Goal: Task Accomplishment & Management: Manage account settings

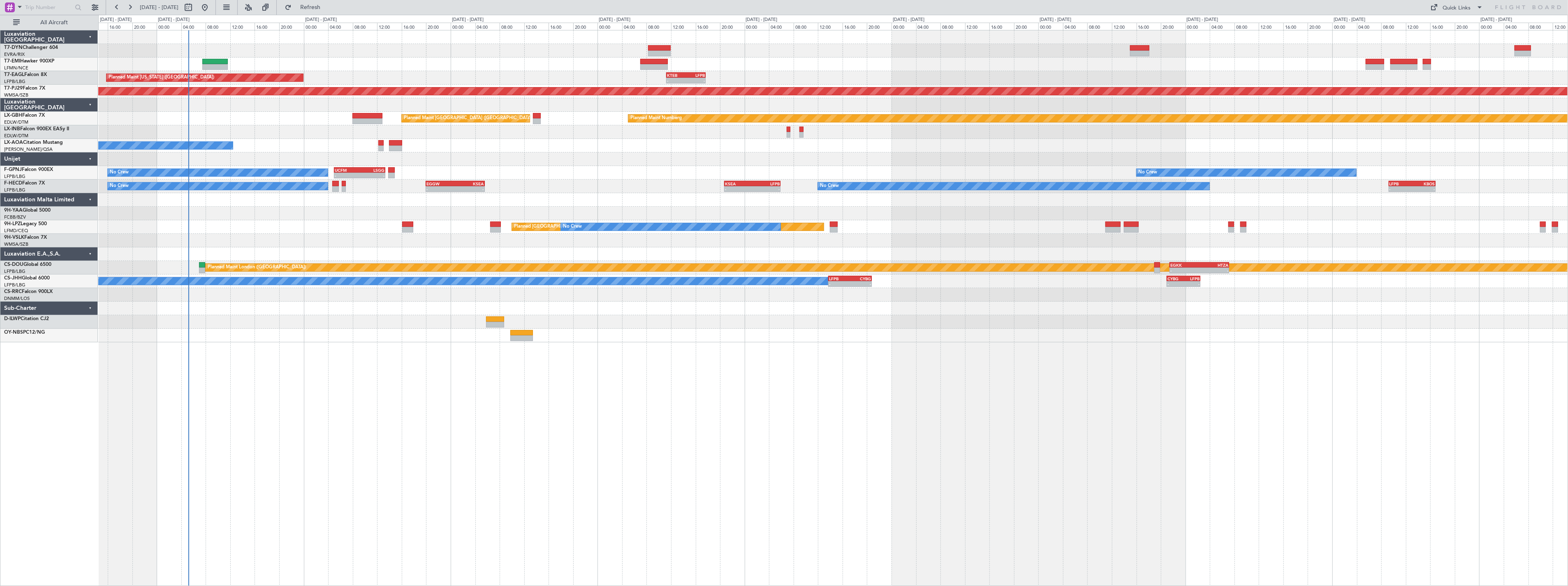
click at [411, 209] on div "Planned Maint Zurich Planned Maint New York (Teterboro) - - KTEB 11:15 Z LFPB 1…" at bounding box center [833, 186] width 1469 height 312
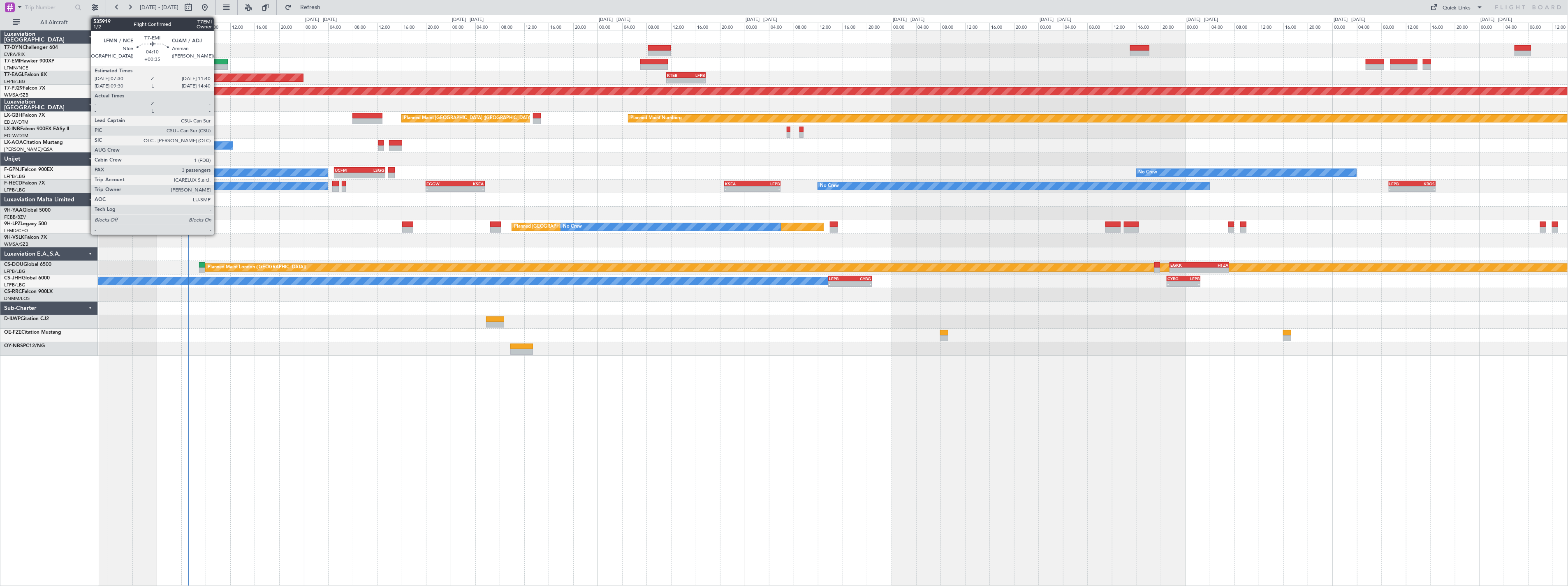
click at [218, 61] on div at bounding box center [215, 61] width 26 height 5
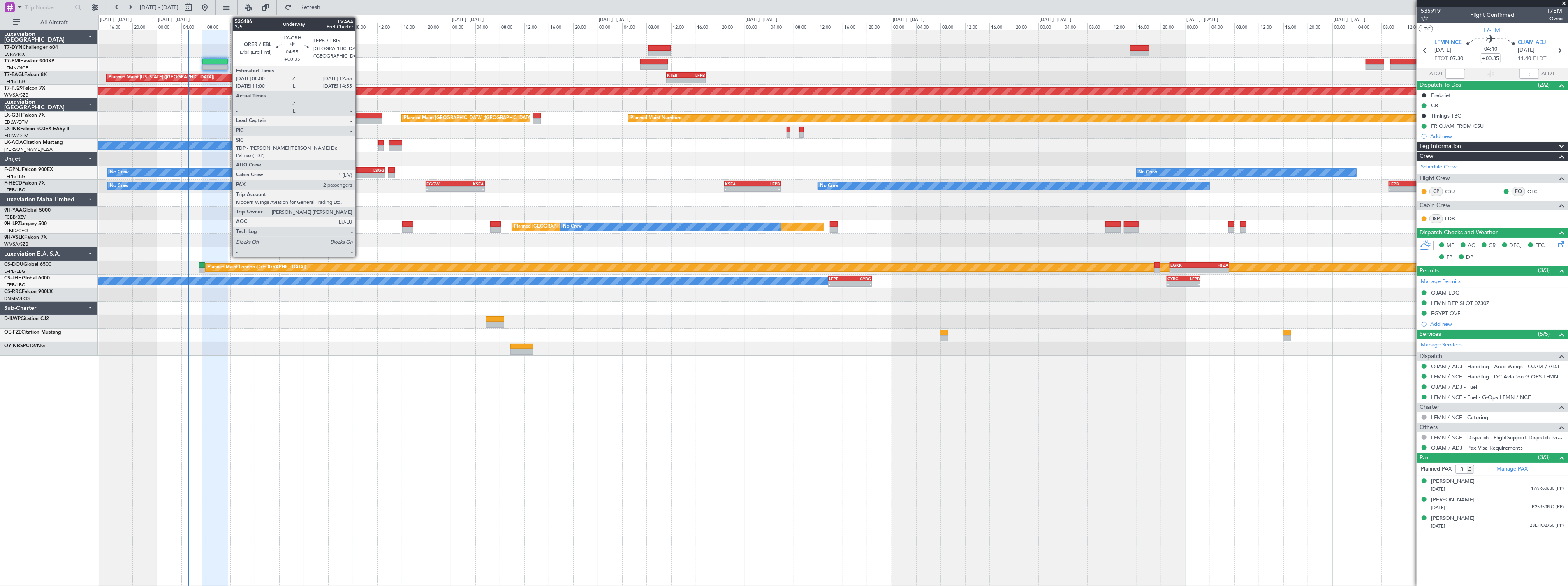
click at [359, 120] on div at bounding box center [368, 121] width 30 height 5
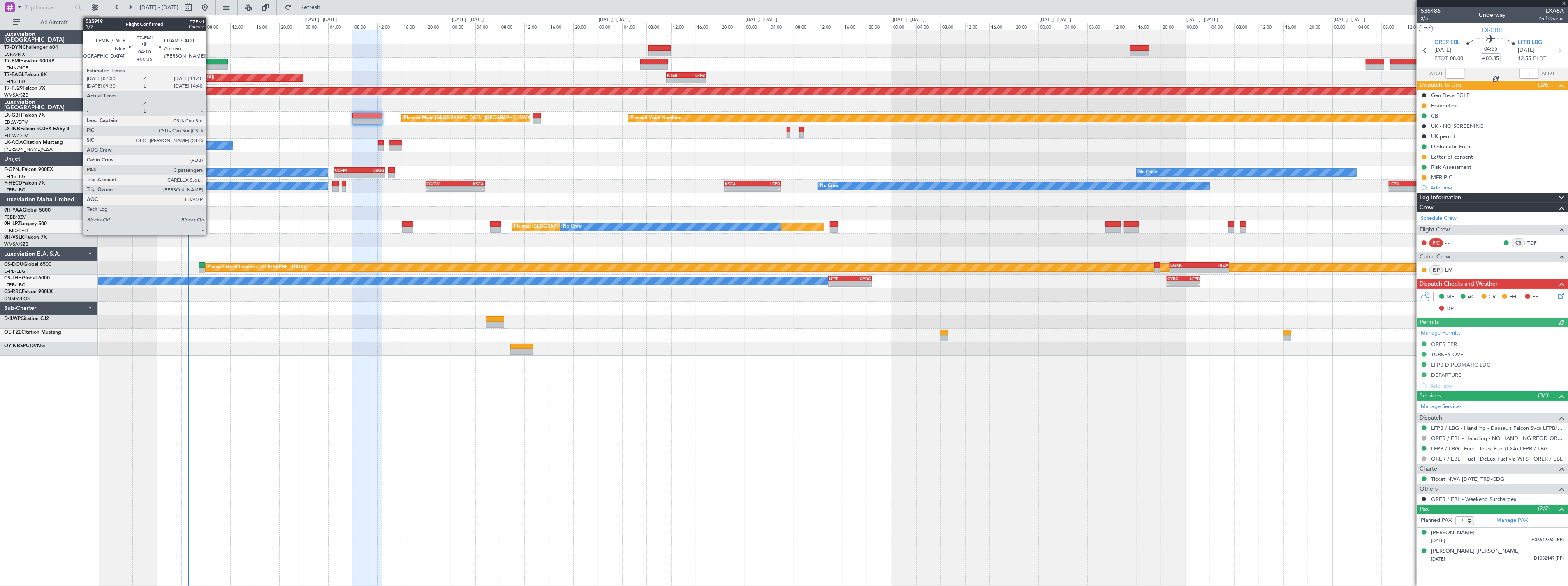
click at [210, 64] on div at bounding box center [215, 66] width 26 height 5
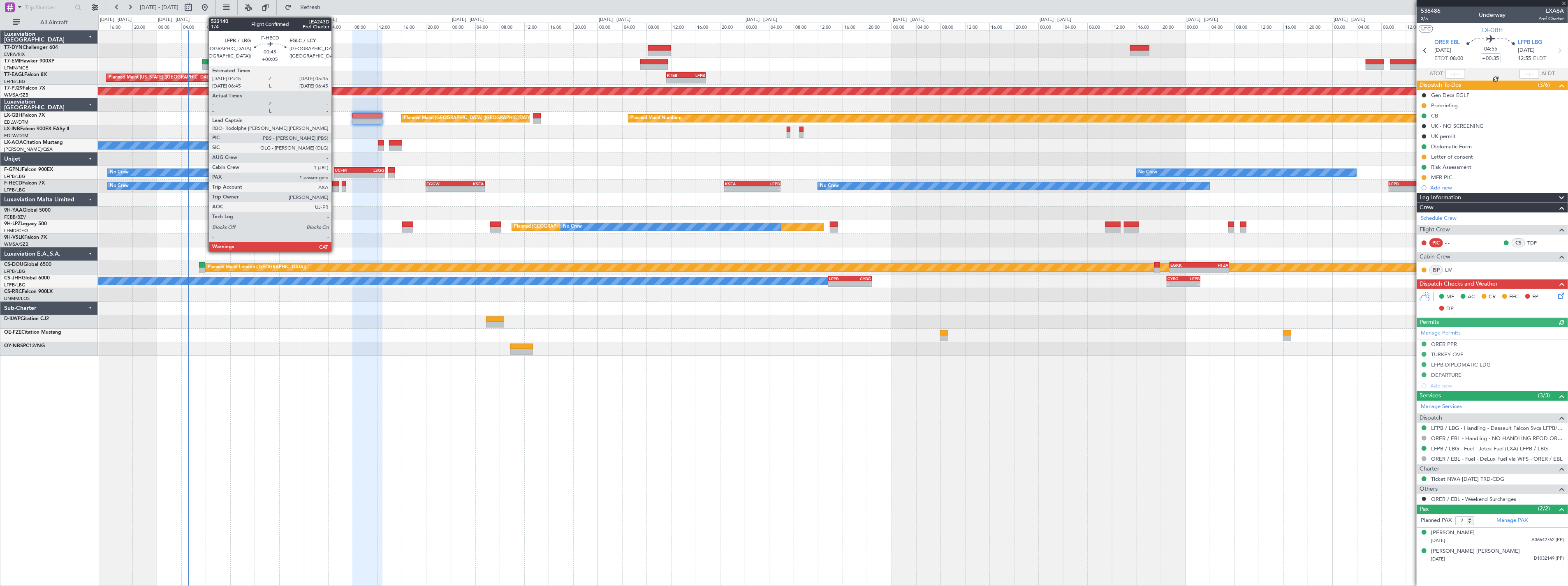
click at [335, 183] on div at bounding box center [335, 183] width 6 height 5
type input "3"
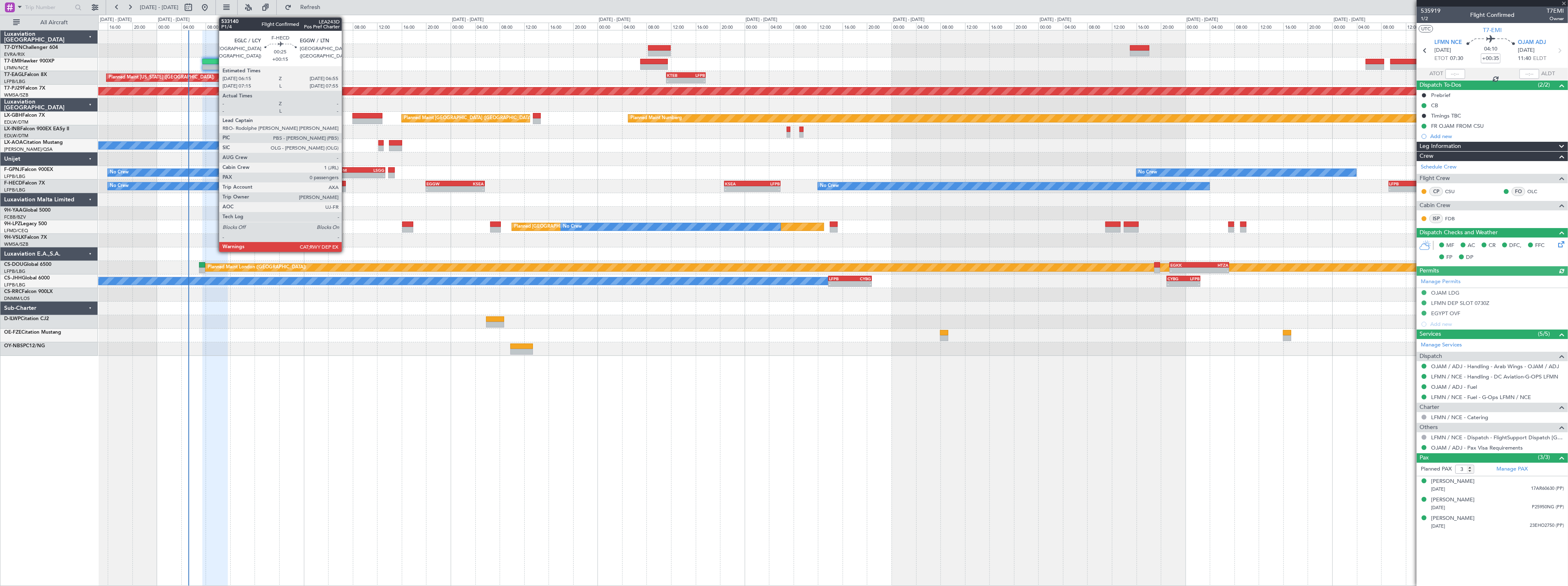
type input "+00:05"
type input "1"
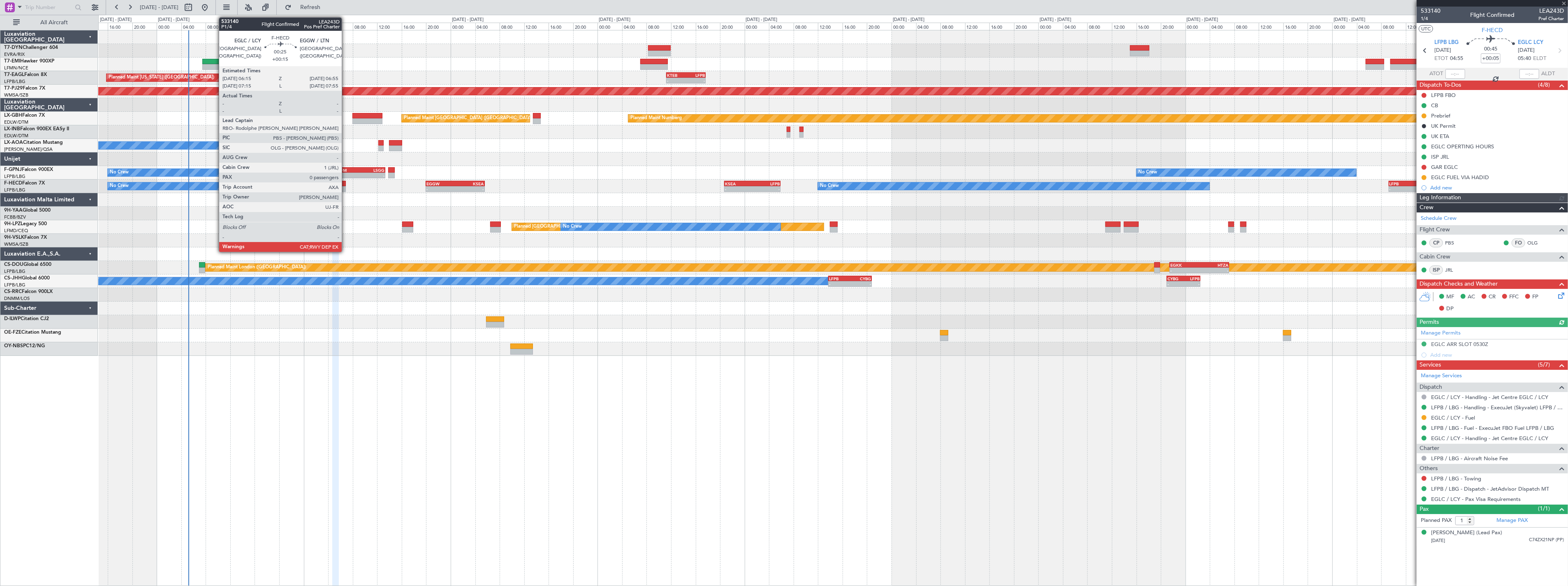
click at [346, 184] on div at bounding box center [343, 183] width 4 height 5
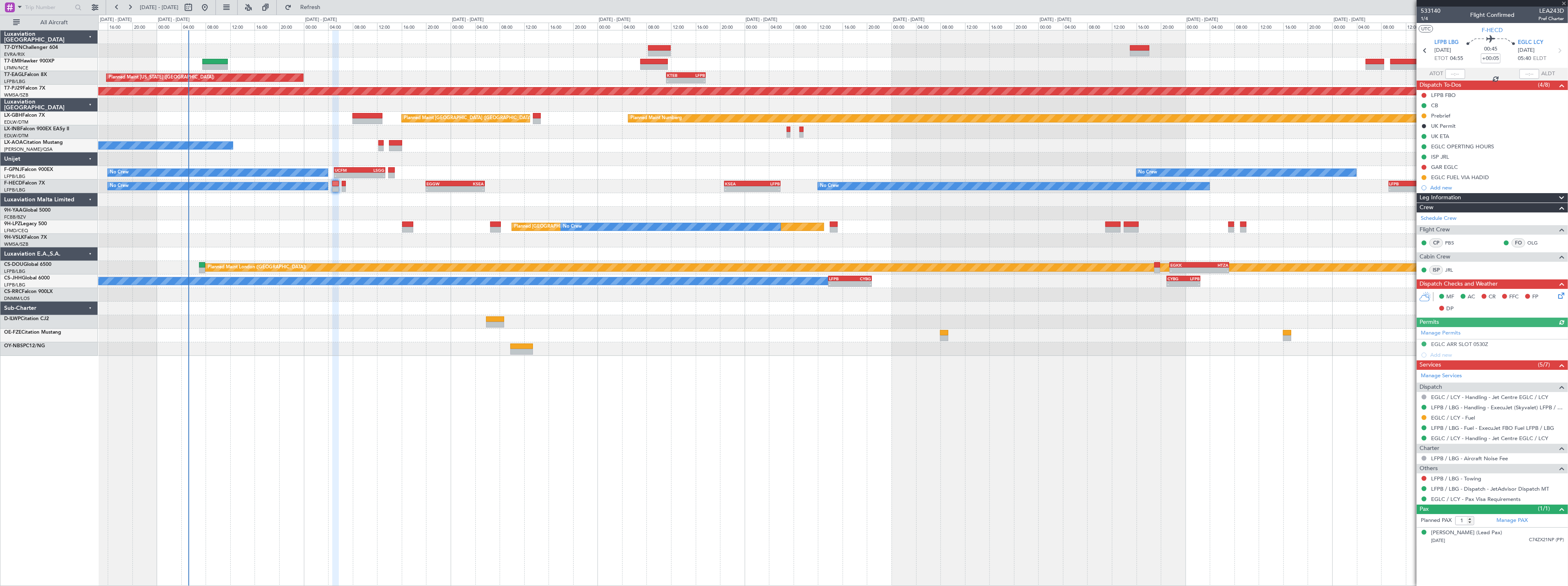
type input "+00:15"
type input "0"
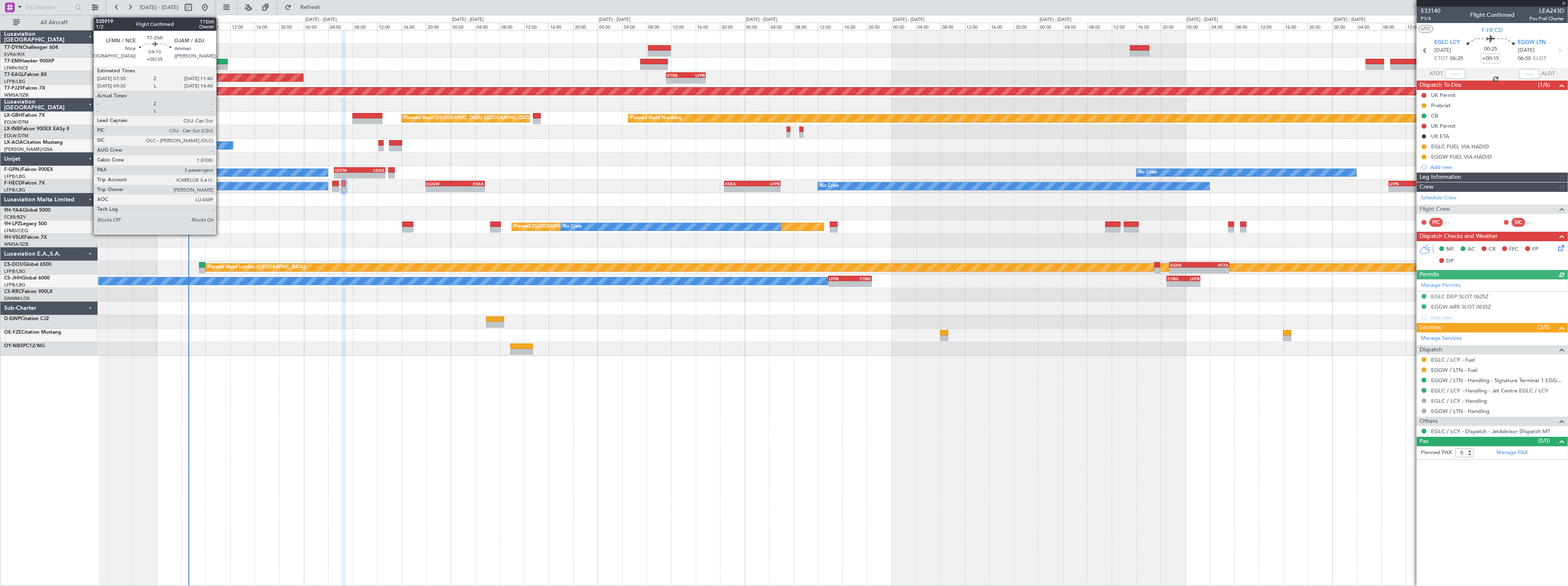
click at [220, 63] on div at bounding box center [215, 61] width 26 height 5
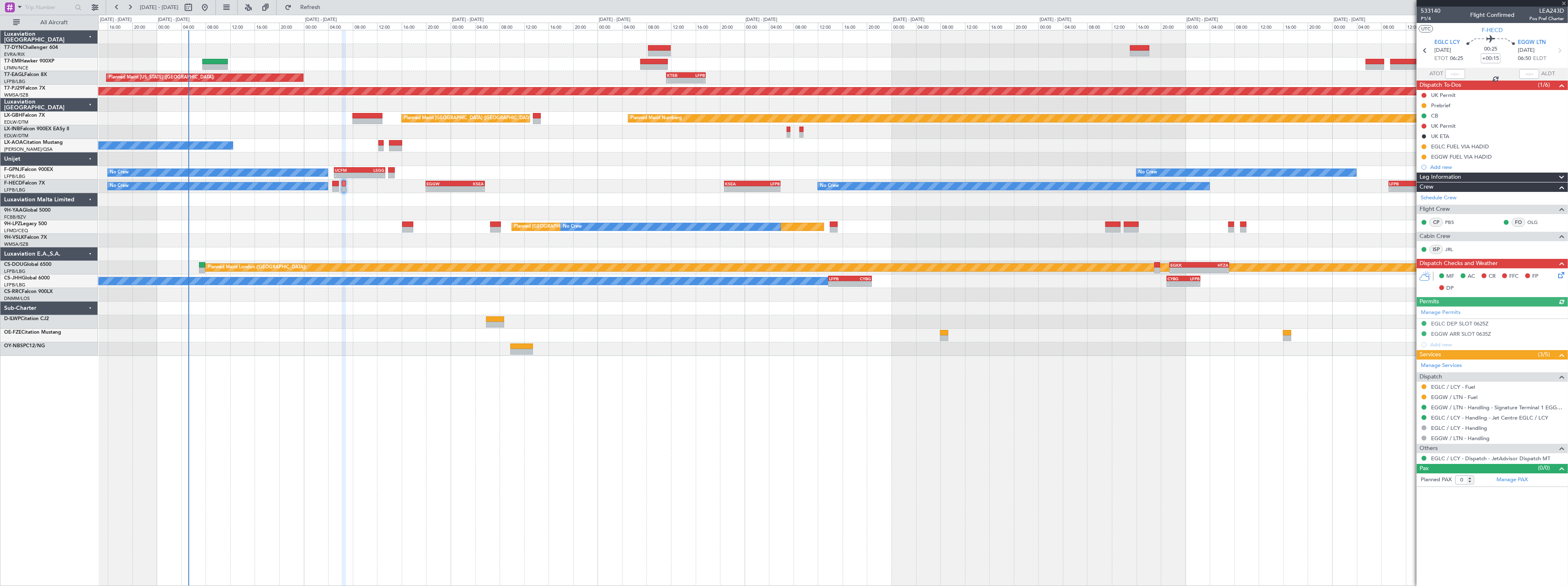
type input "+00:35"
type input "3"
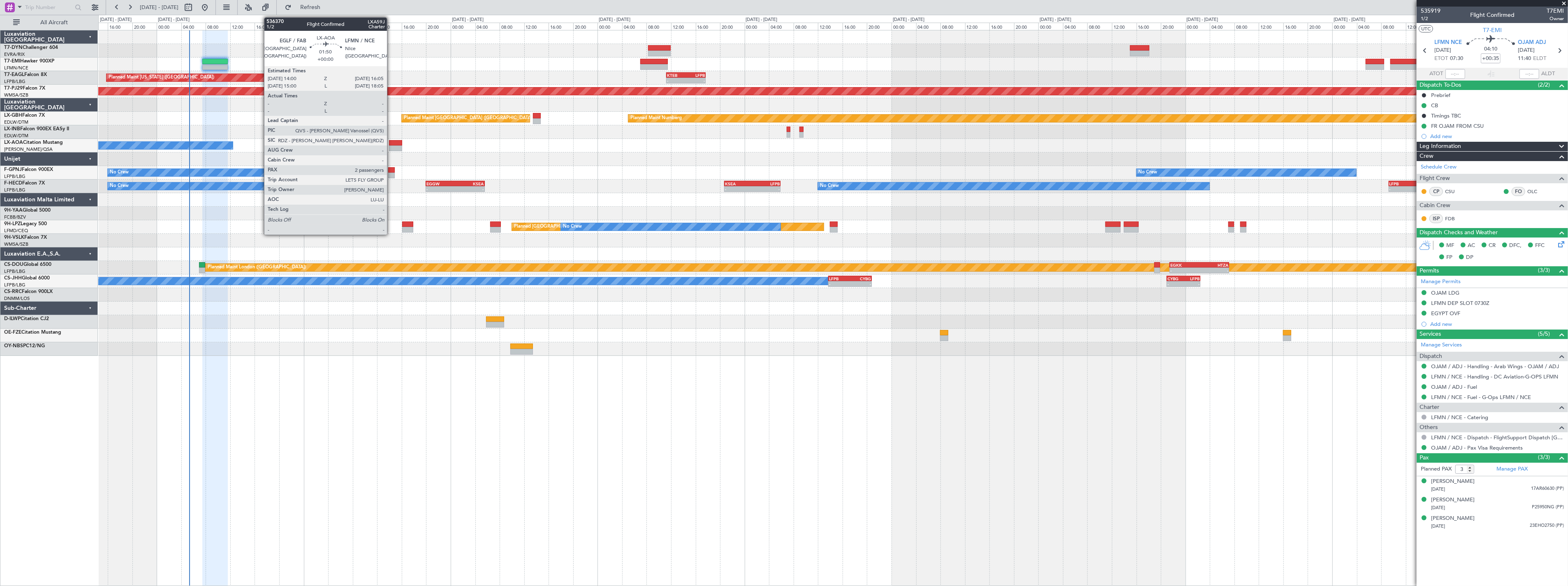
click at [391, 148] on div at bounding box center [396, 148] width 13 height 5
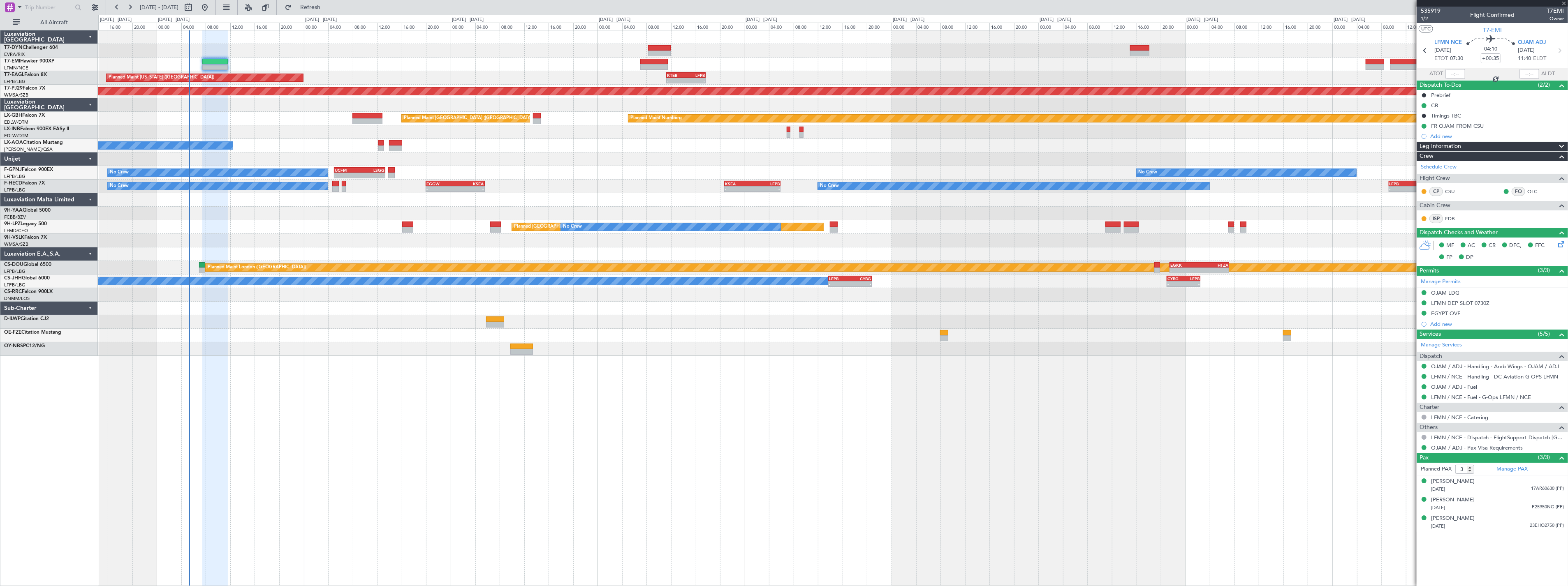
type input "2"
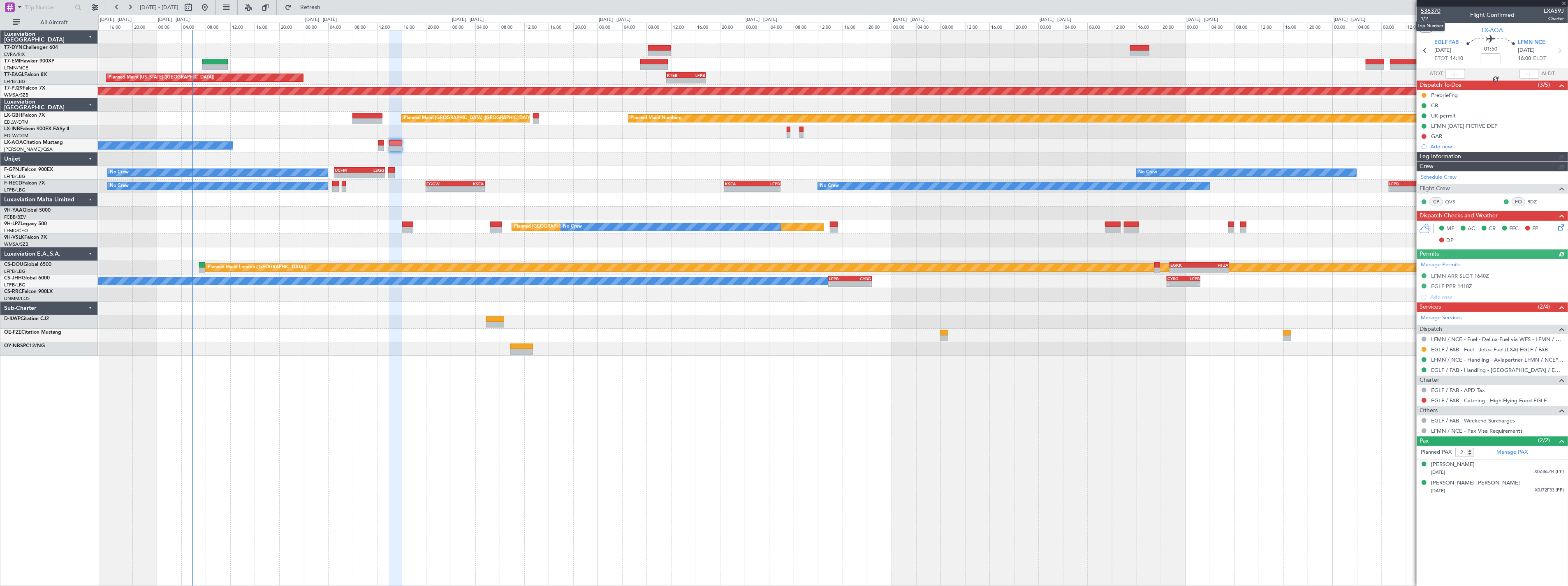
click at [1434, 12] on span "536370" at bounding box center [1430, 11] width 19 height 9
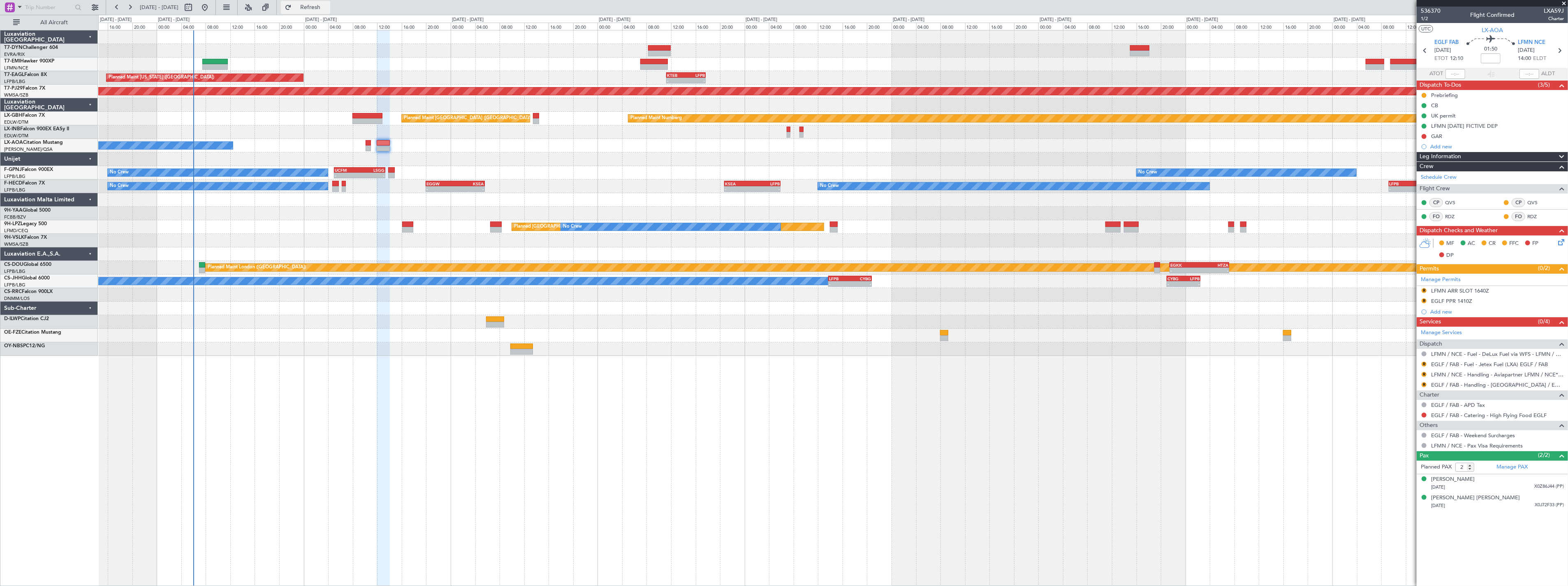
click at [330, 1] on button "Refresh" at bounding box center [305, 7] width 49 height 13
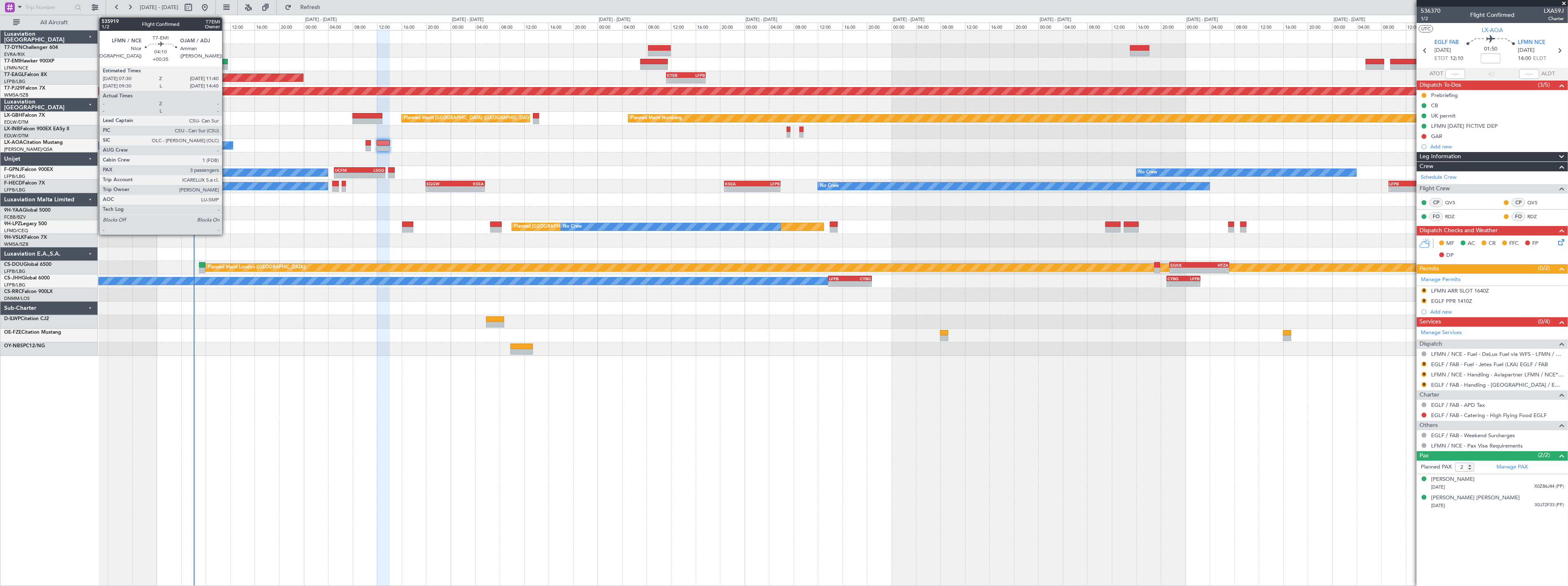
click at [226, 61] on div at bounding box center [215, 61] width 26 height 5
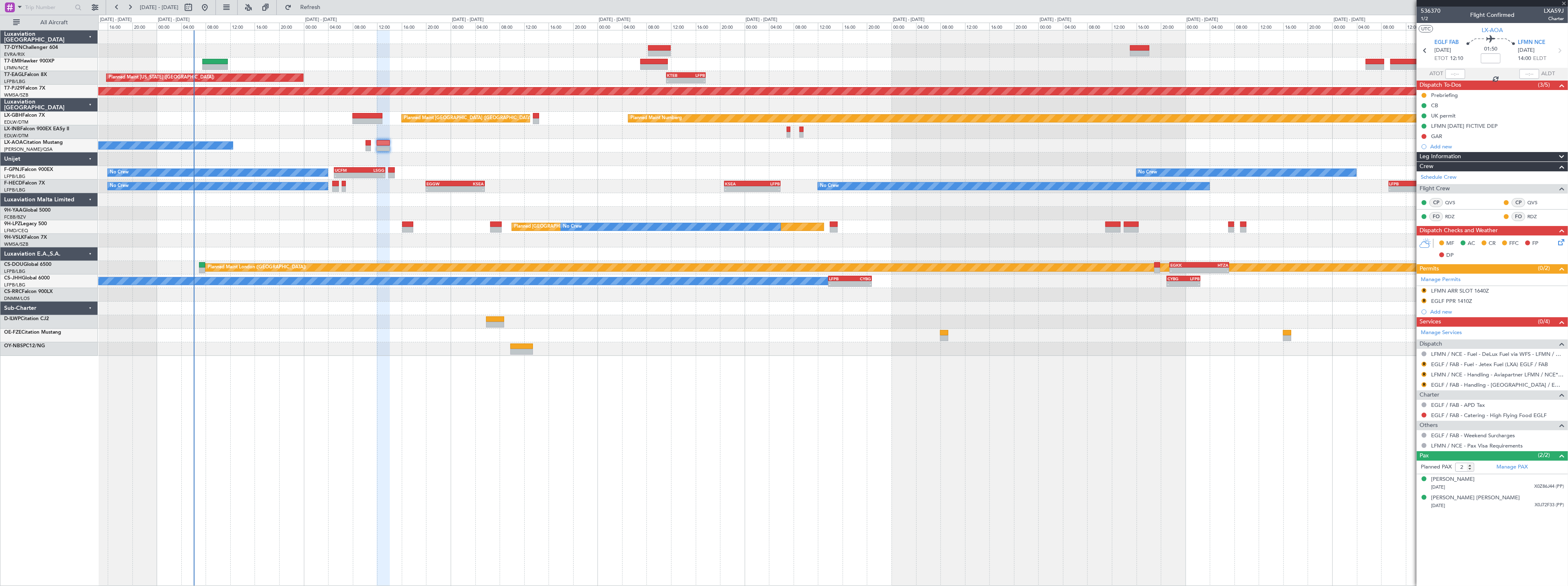
type input "+00:35"
type input "3"
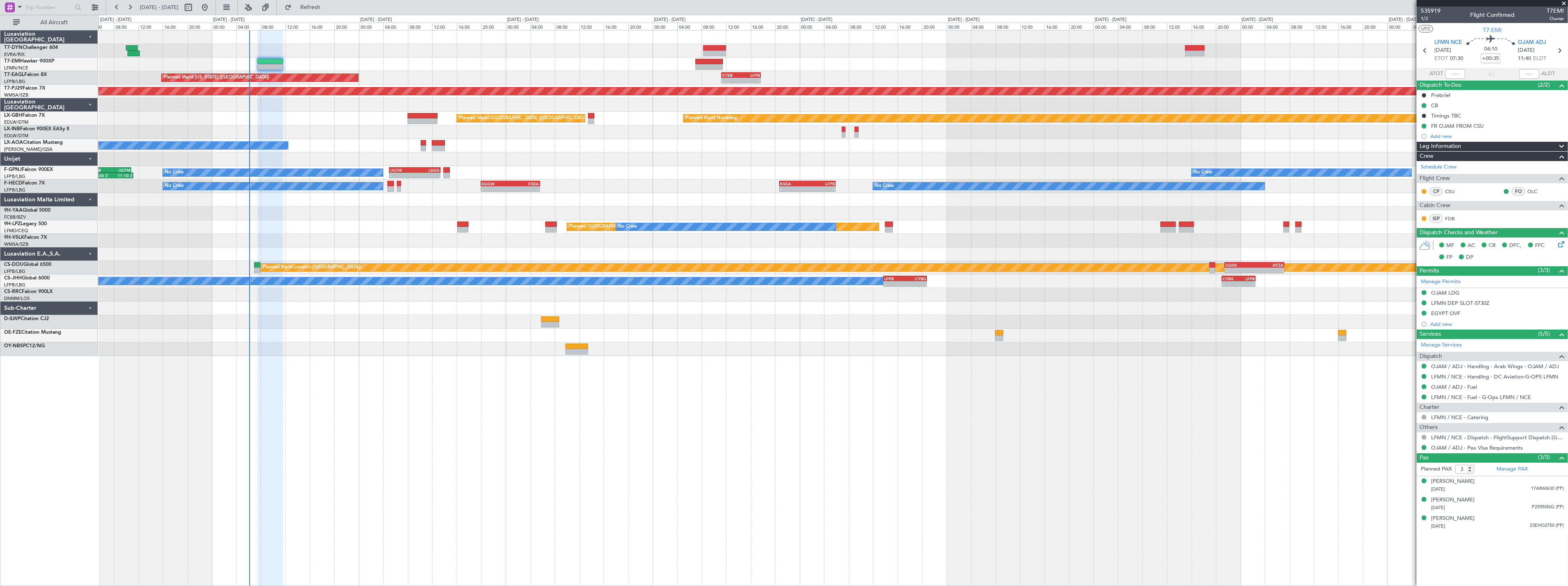
click at [1063, 158] on div at bounding box center [833, 159] width 1469 height 13
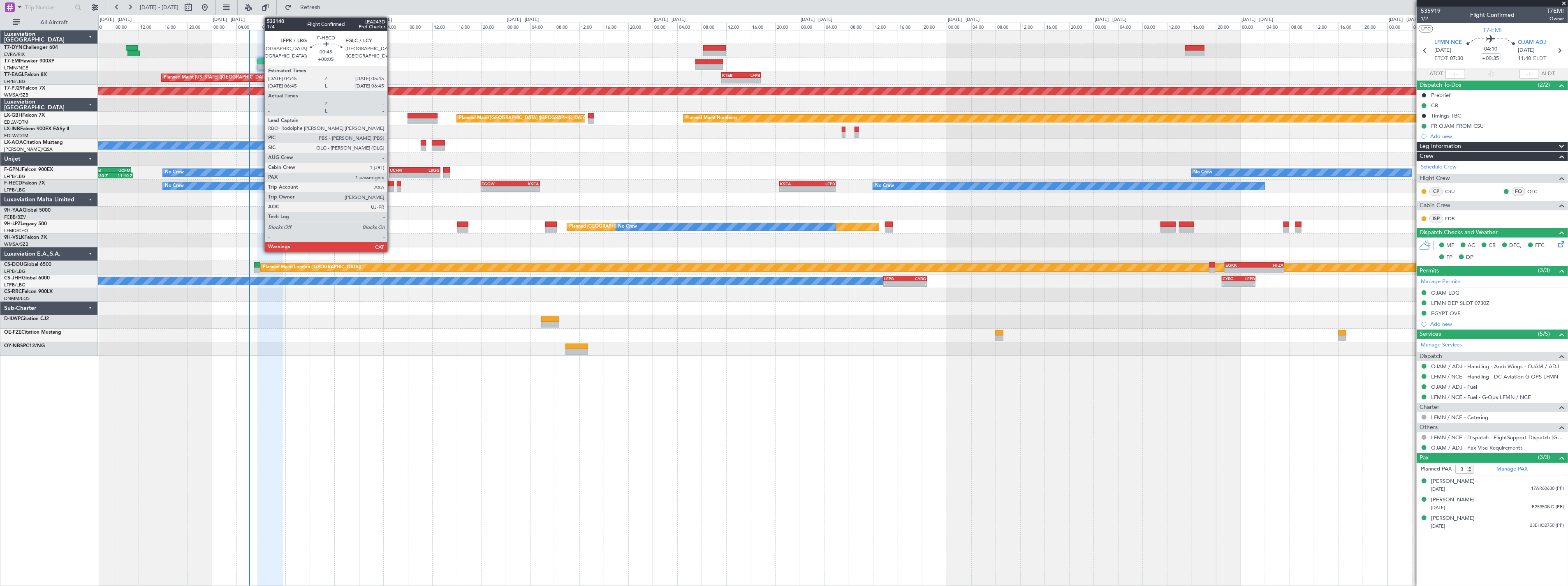
click at [391, 183] on div at bounding box center [390, 183] width 6 height 5
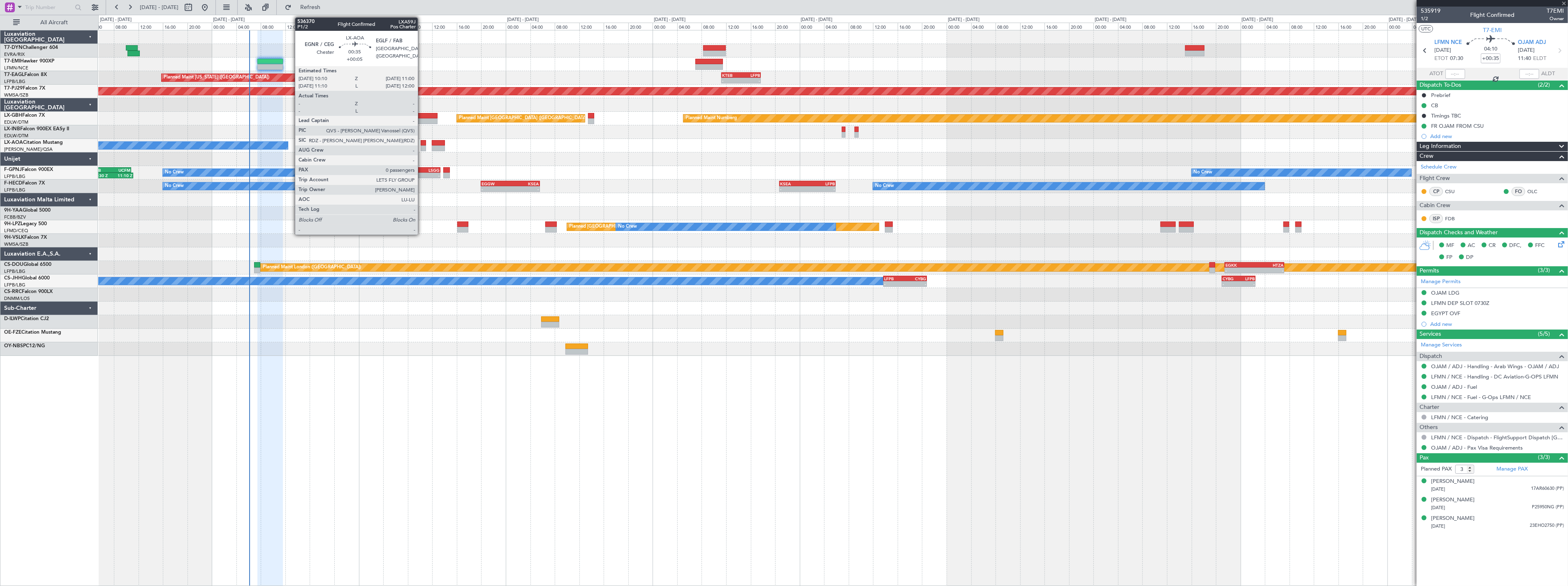
click at [422, 145] on div at bounding box center [423, 148] width 5 height 5
type input "+00:05"
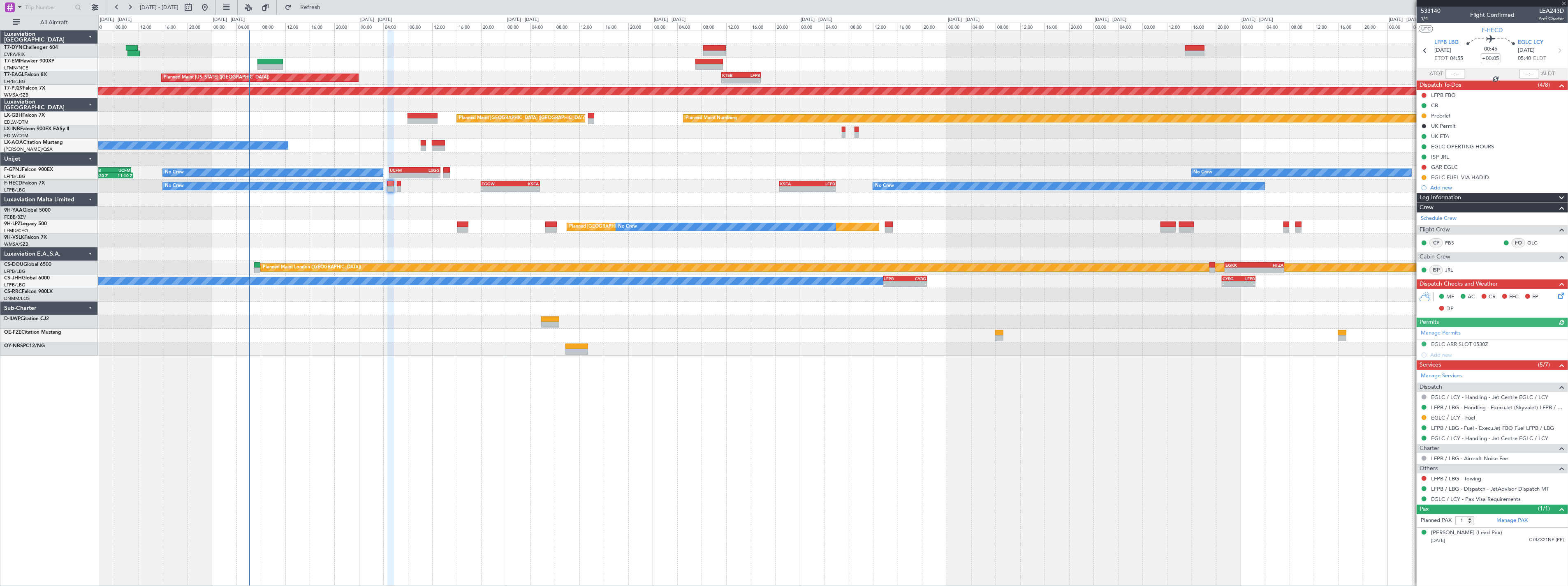
type input "0"
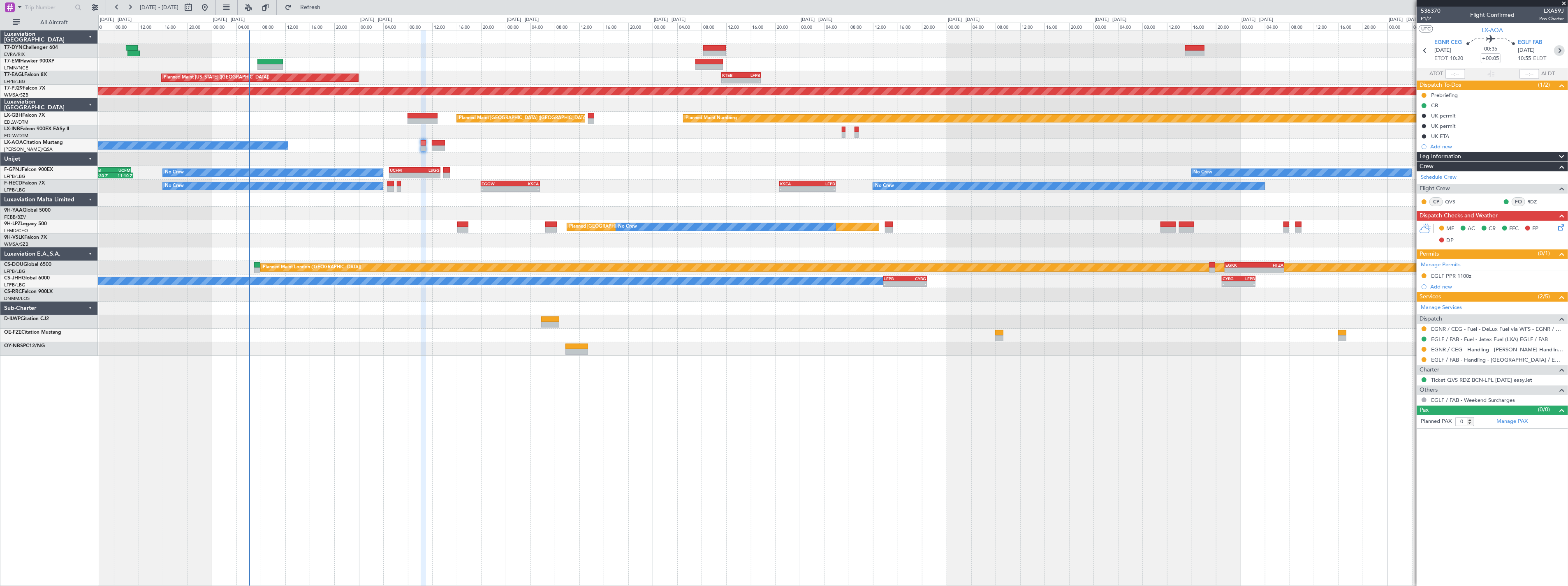
click at [1558, 49] on icon at bounding box center [1559, 51] width 11 height 11
type input "2"
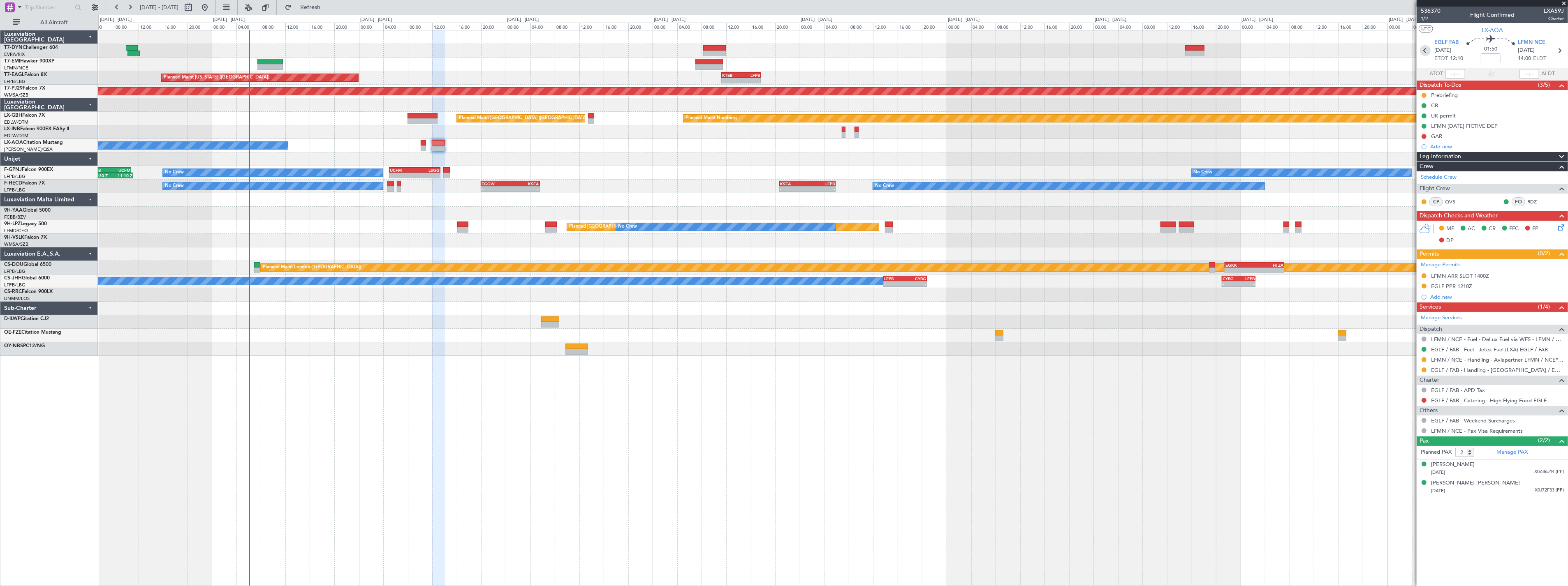
click at [1424, 46] on icon at bounding box center [1426, 51] width 11 height 11
type input "+00:05"
type input "0"
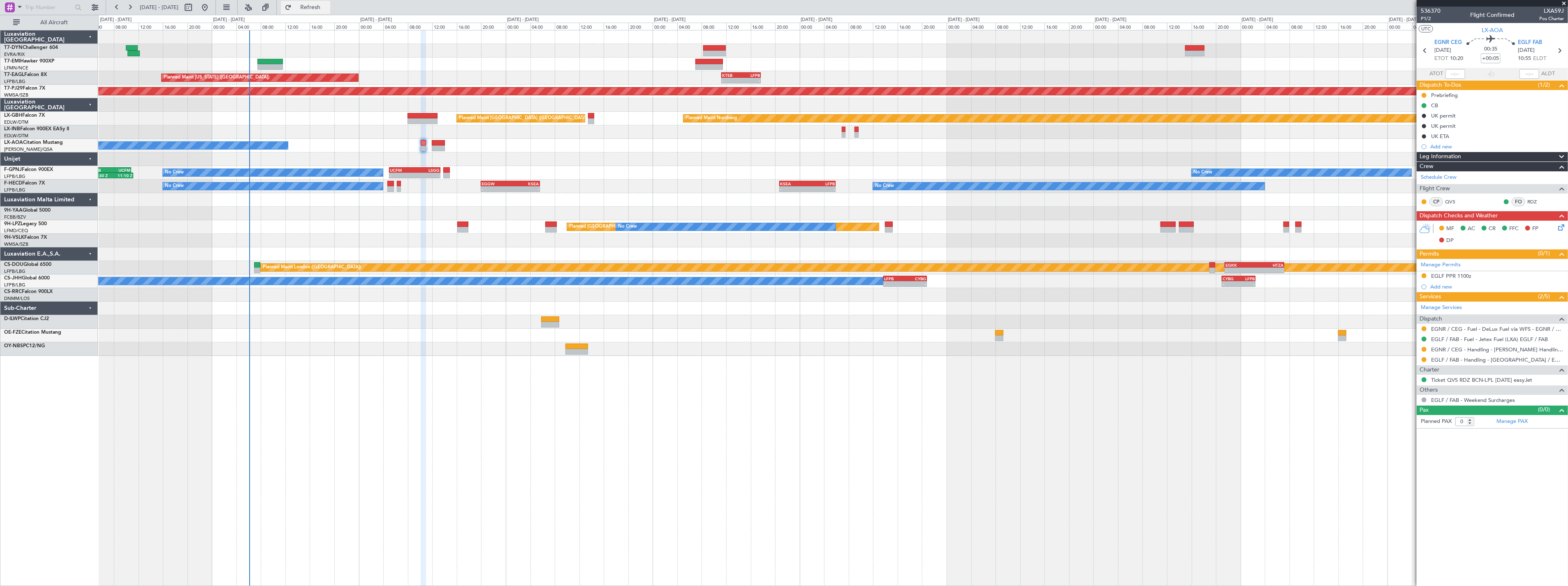
click at [327, 7] on span "Refresh" at bounding box center [310, 7] width 35 height 5
click at [1431, 10] on span "536370" at bounding box center [1430, 11] width 19 height 9
click at [313, 7] on button "Refresh" at bounding box center [305, 7] width 49 height 13
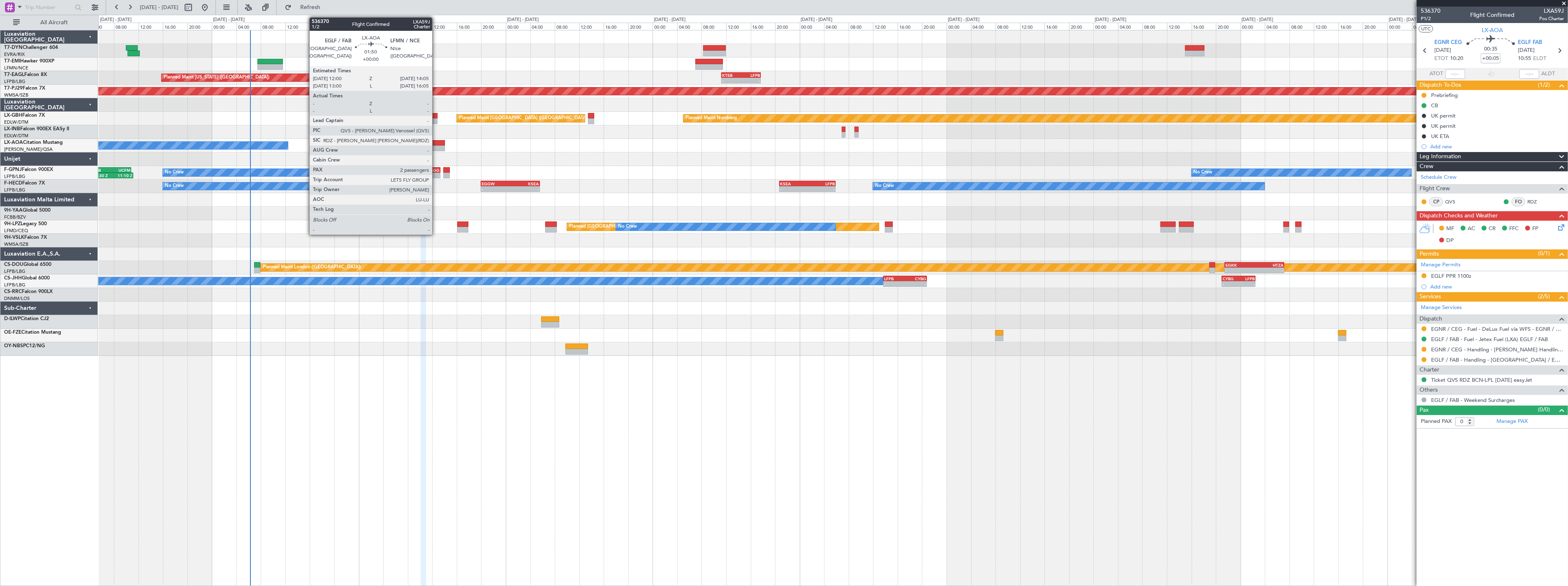
click at [438, 143] on div at bounding box center [438, 142] width 13 height 5
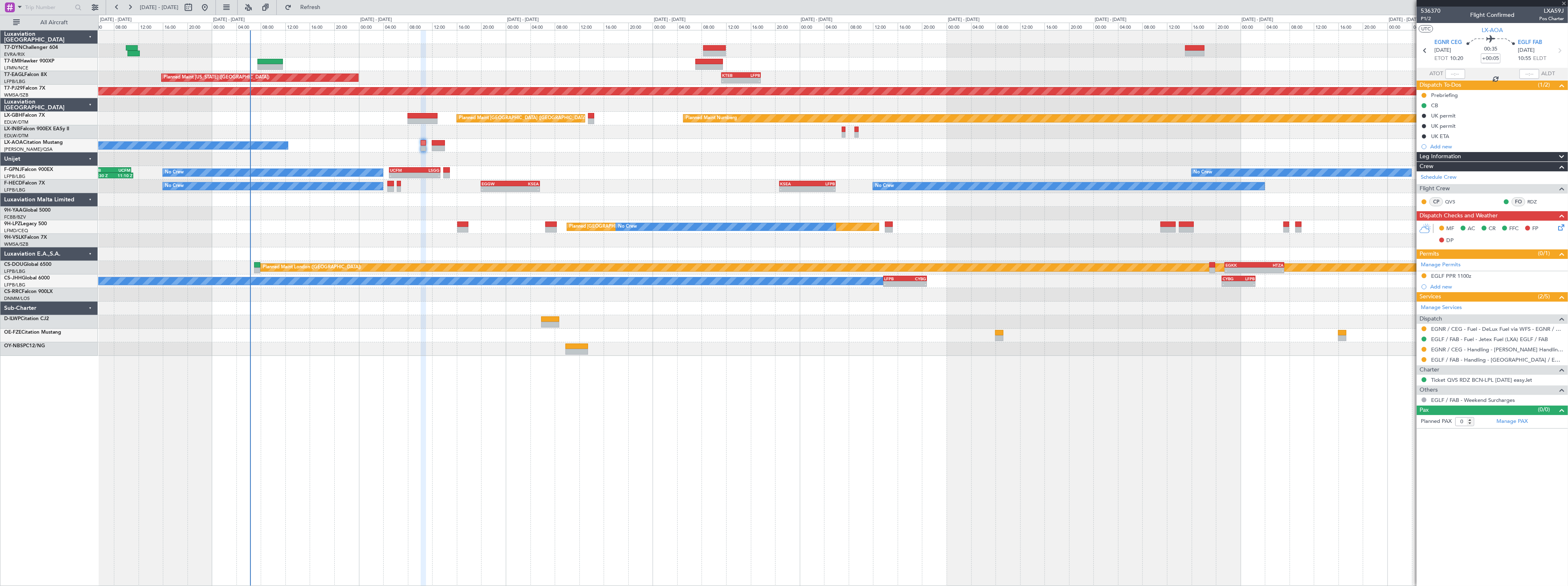
type input "2"
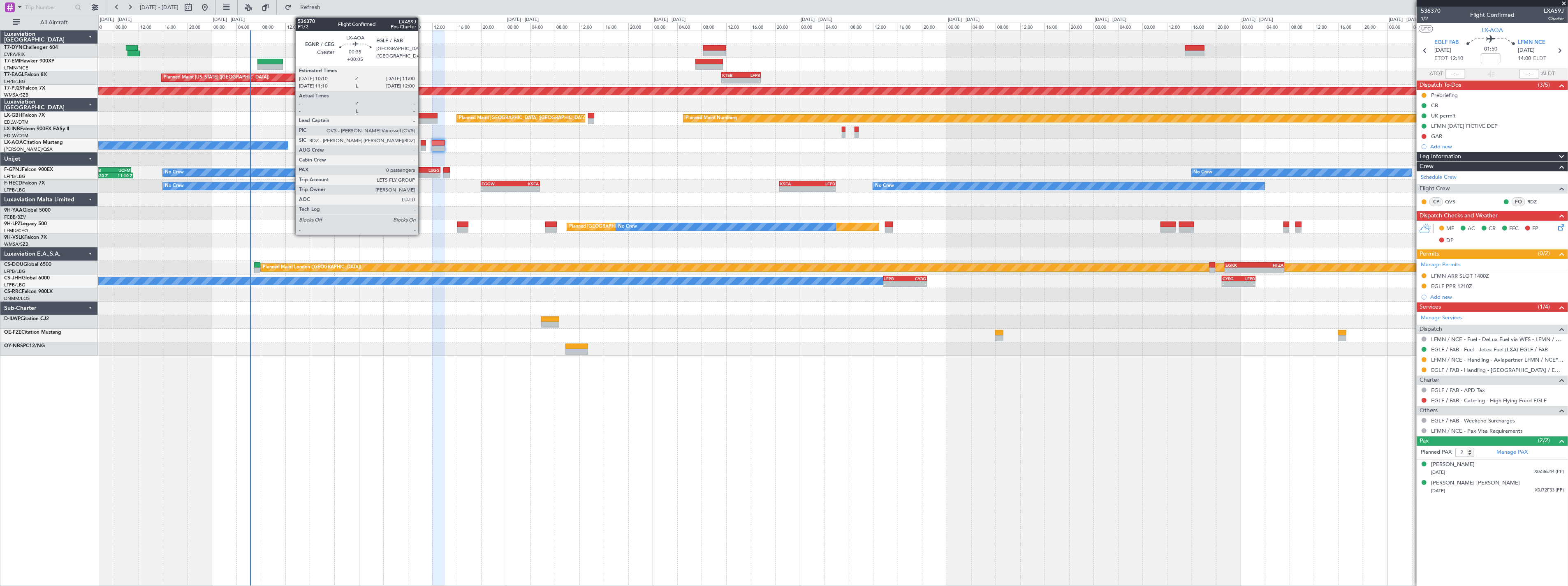
click at [422, 144] on div at bounding box center [423, 142] width 5 height 5
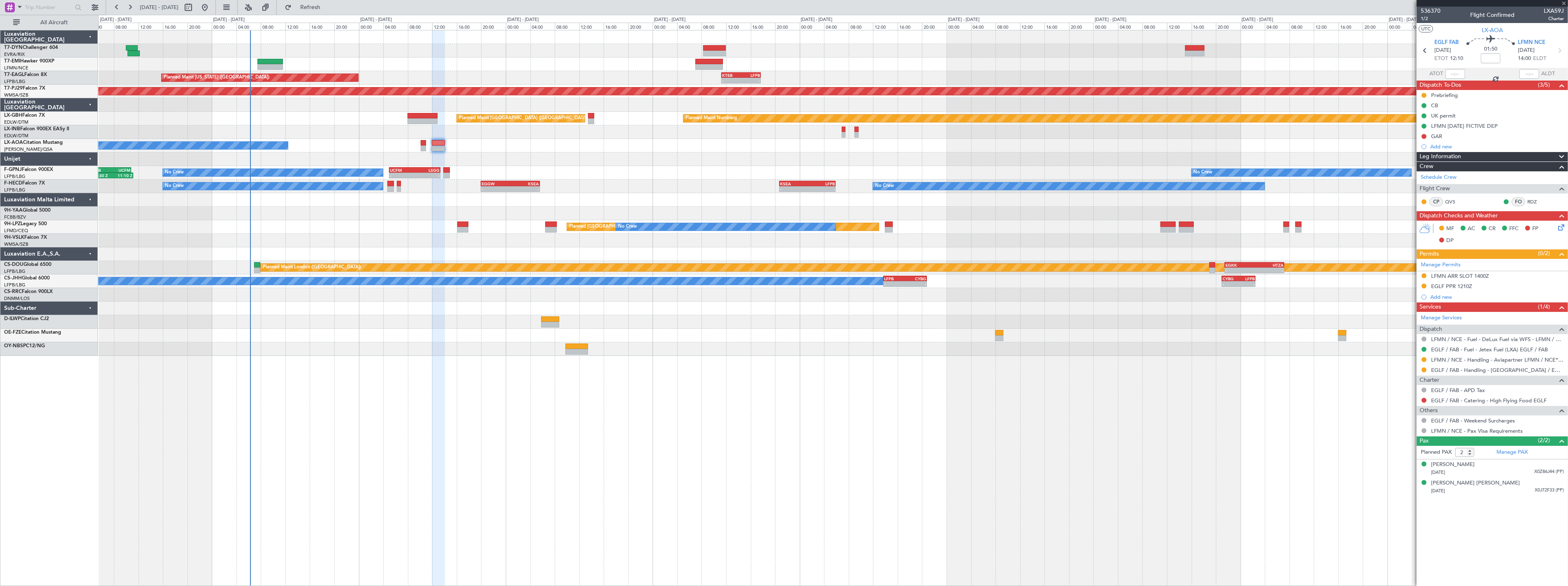
type input "+00:05"
type input "0"
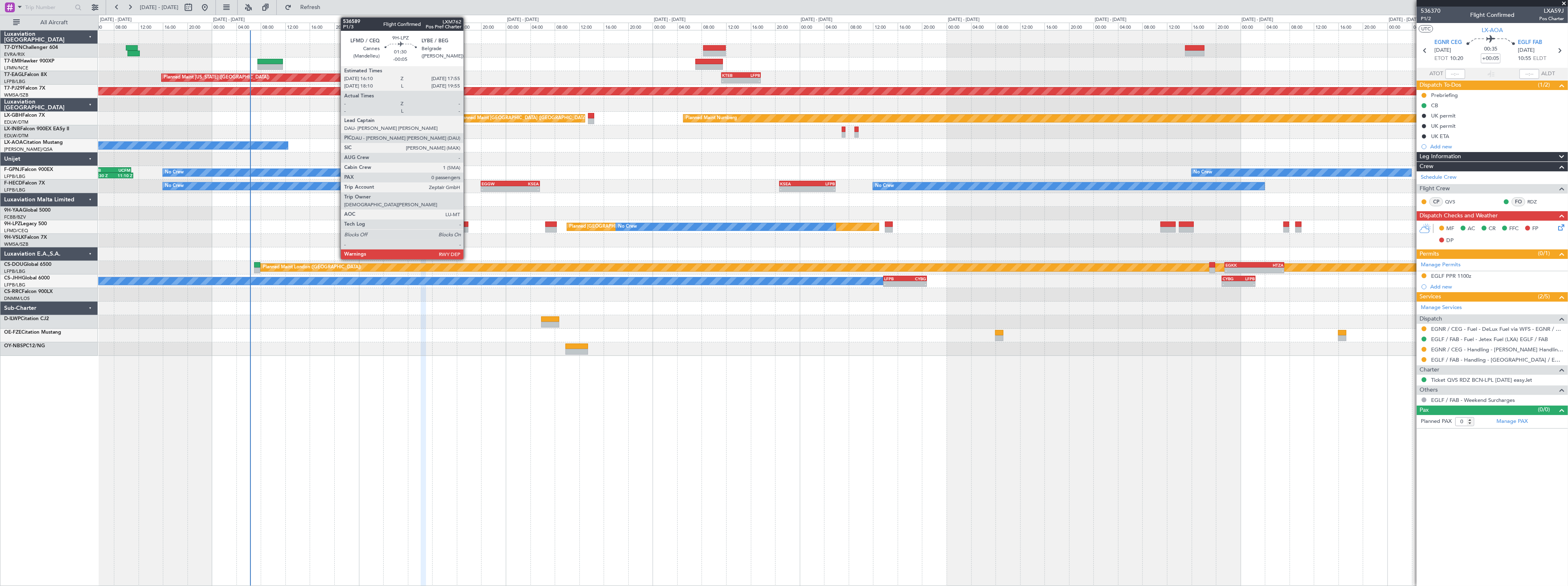
click at [466, 224] on div at bounding box center [463, 224] width 11 height 5
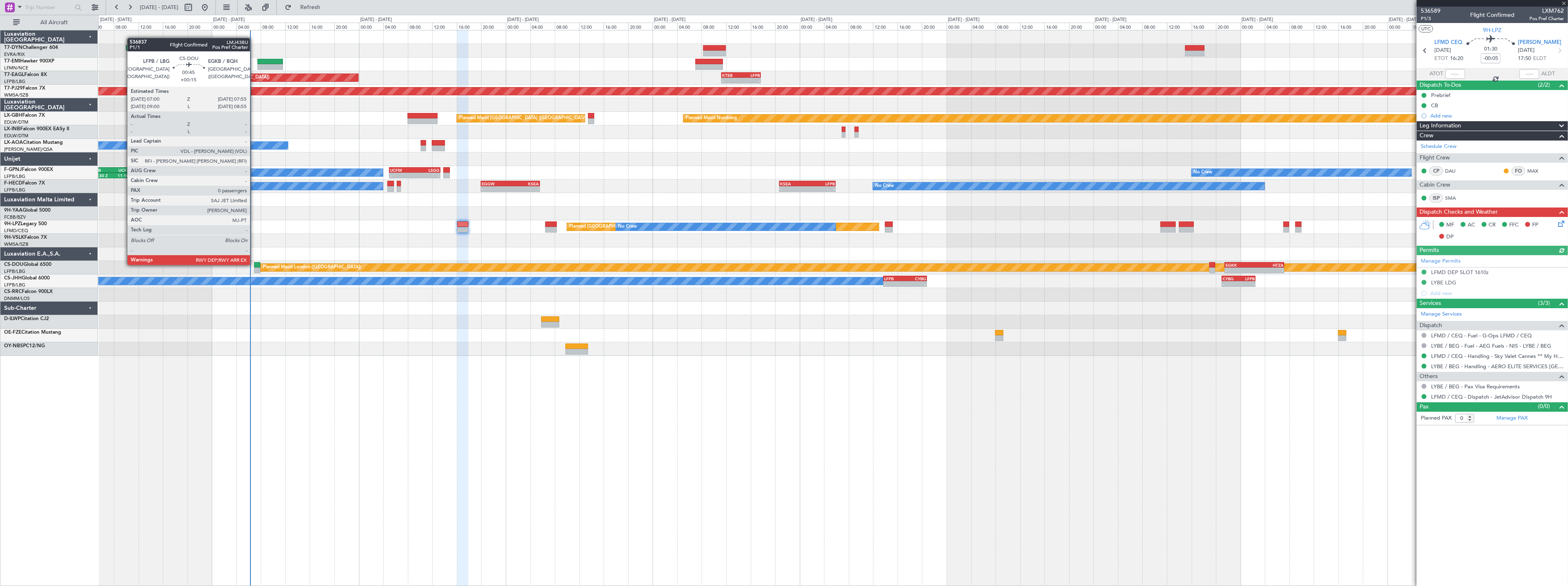
click at [254, 264] on div at bounding box center [257, 265] width 5 height 5
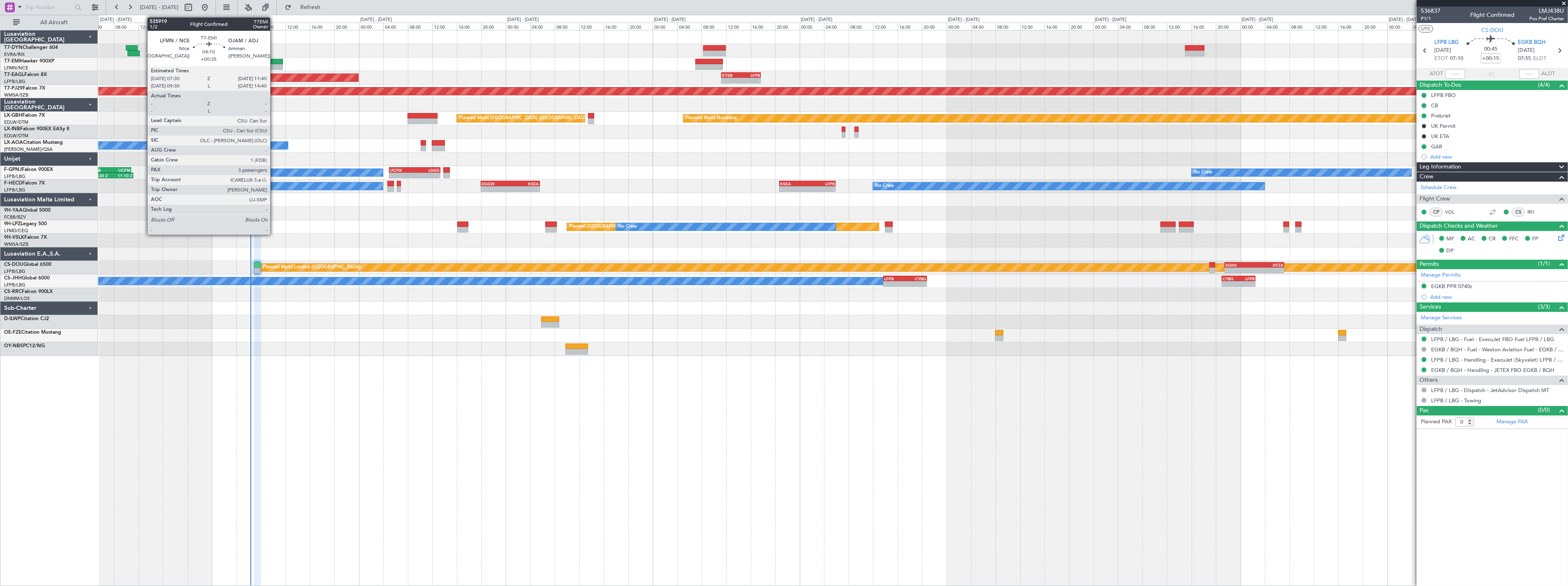
click at [275, 63] on div at bounding box center [270, 61] width 26 height 5
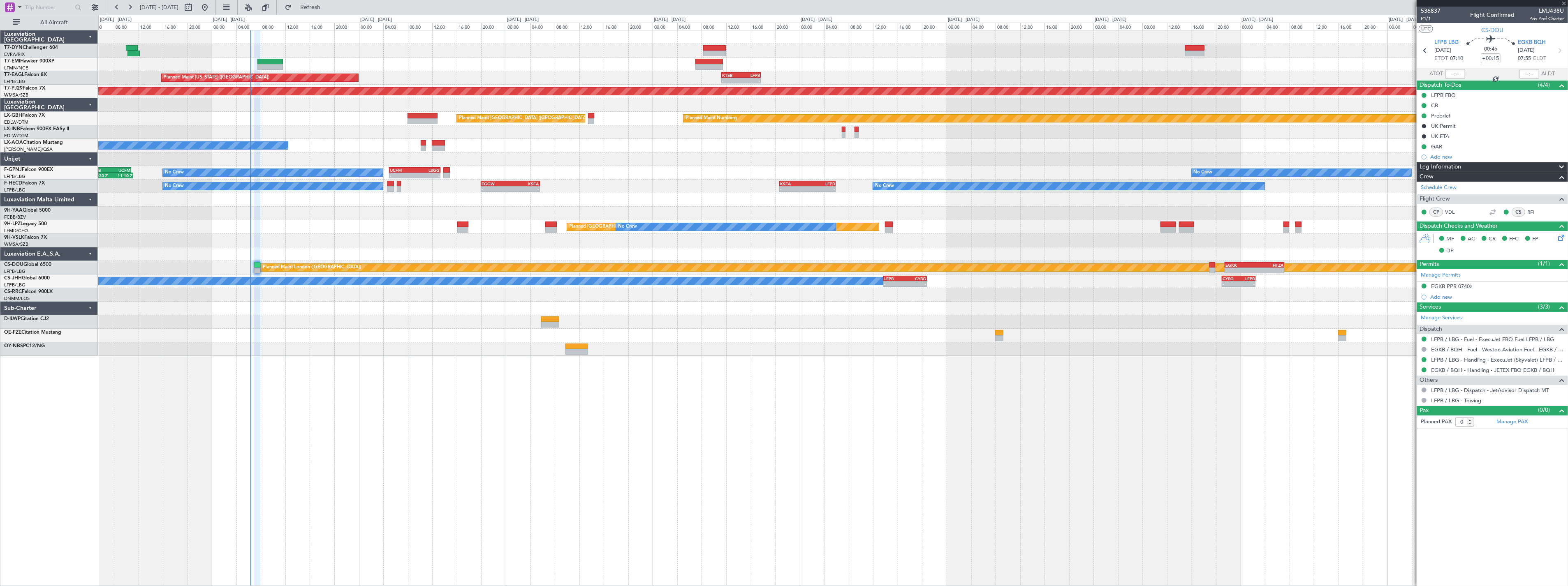
type input "+00:35"
type input "3"
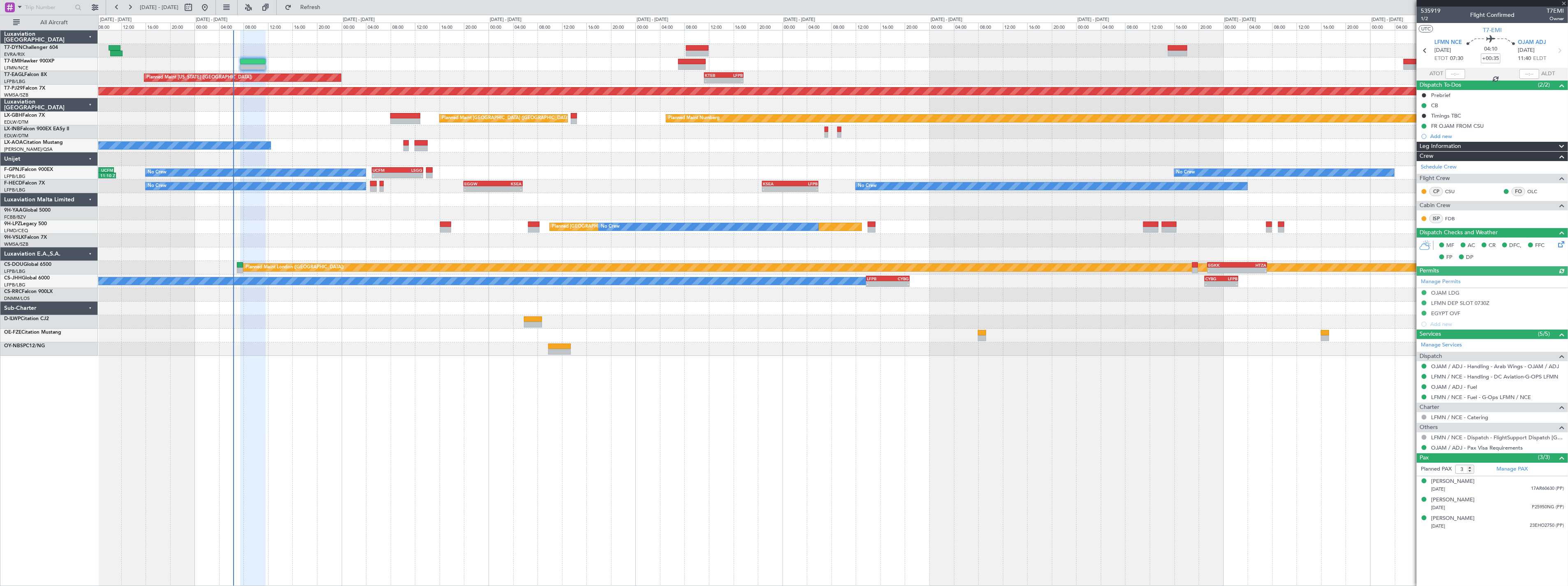
click at [335, 54] on div at bounding box center [833, 51] width 1469 height 13
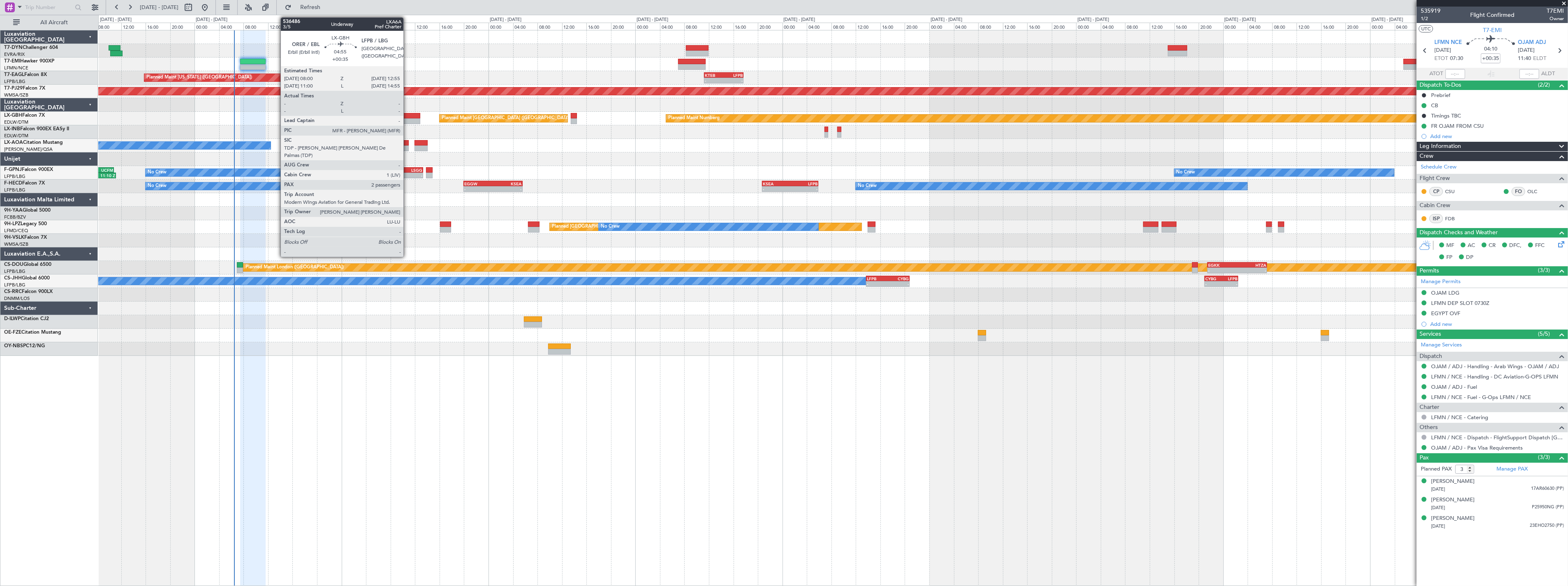
click at [408, 116] on div at bounding box center [405, 116] width 30 height 5
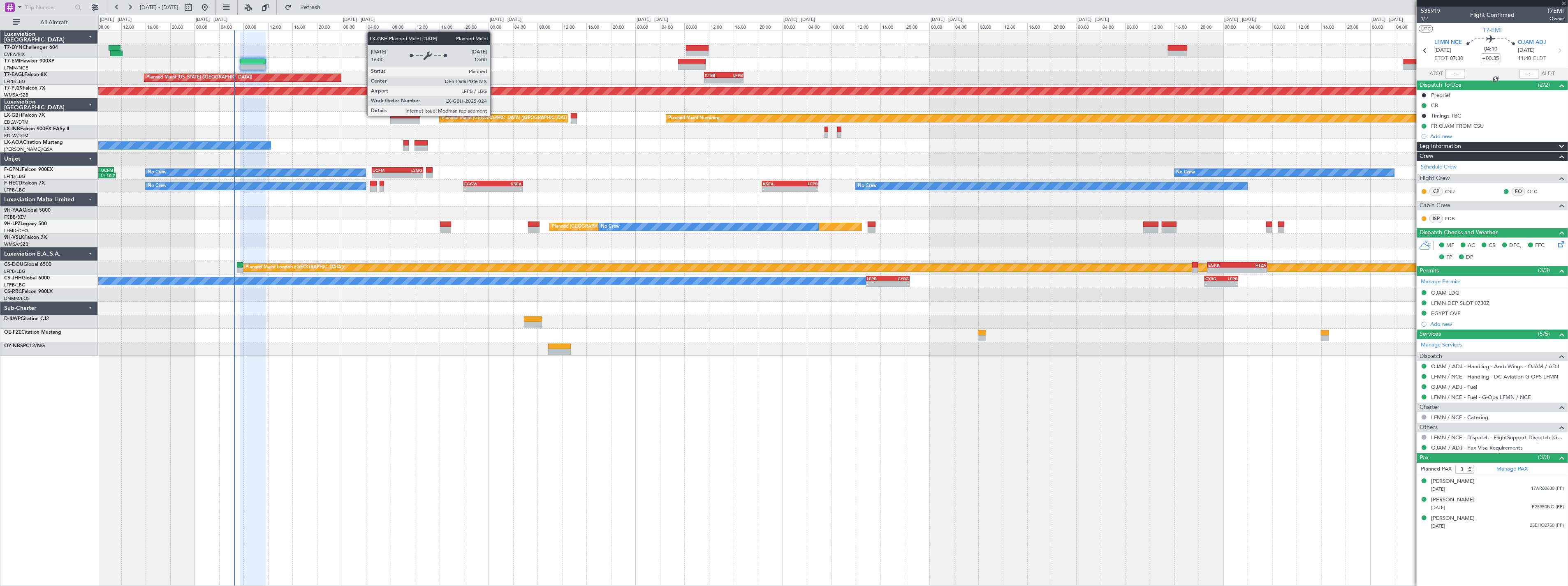
type input "2"
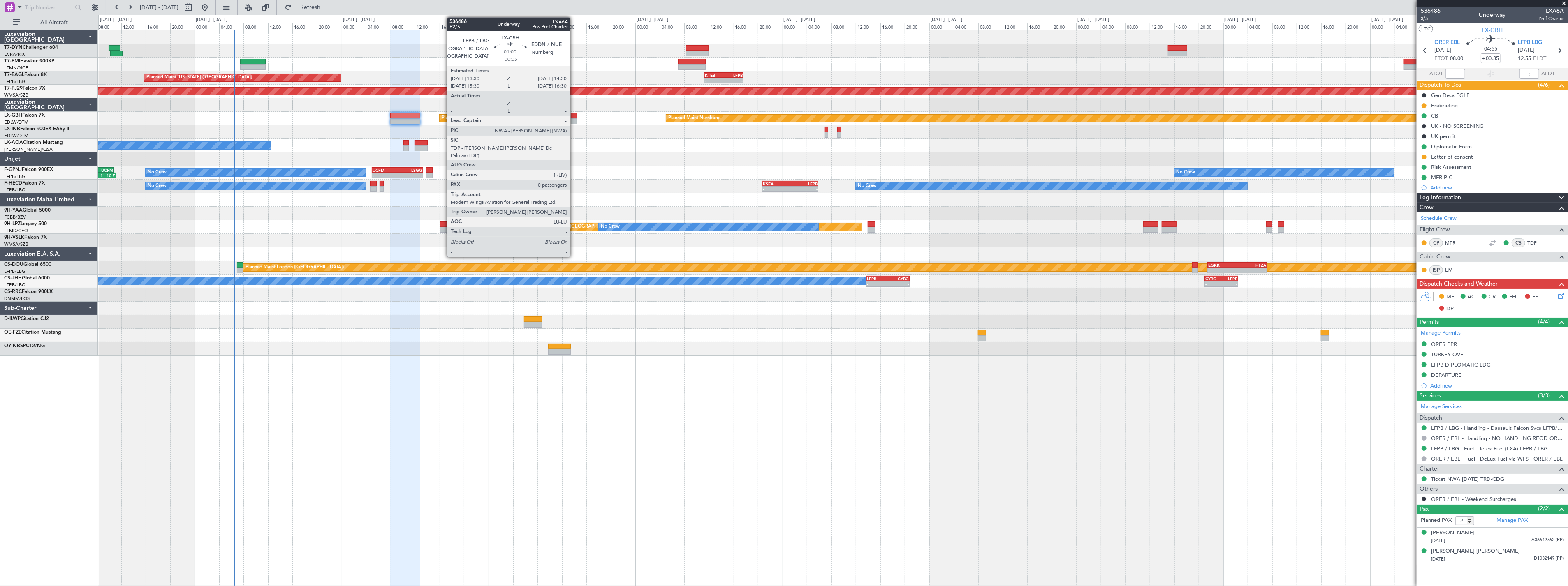
click at [574, 116] on div at bounding box center [574, 116] width 6 height 5
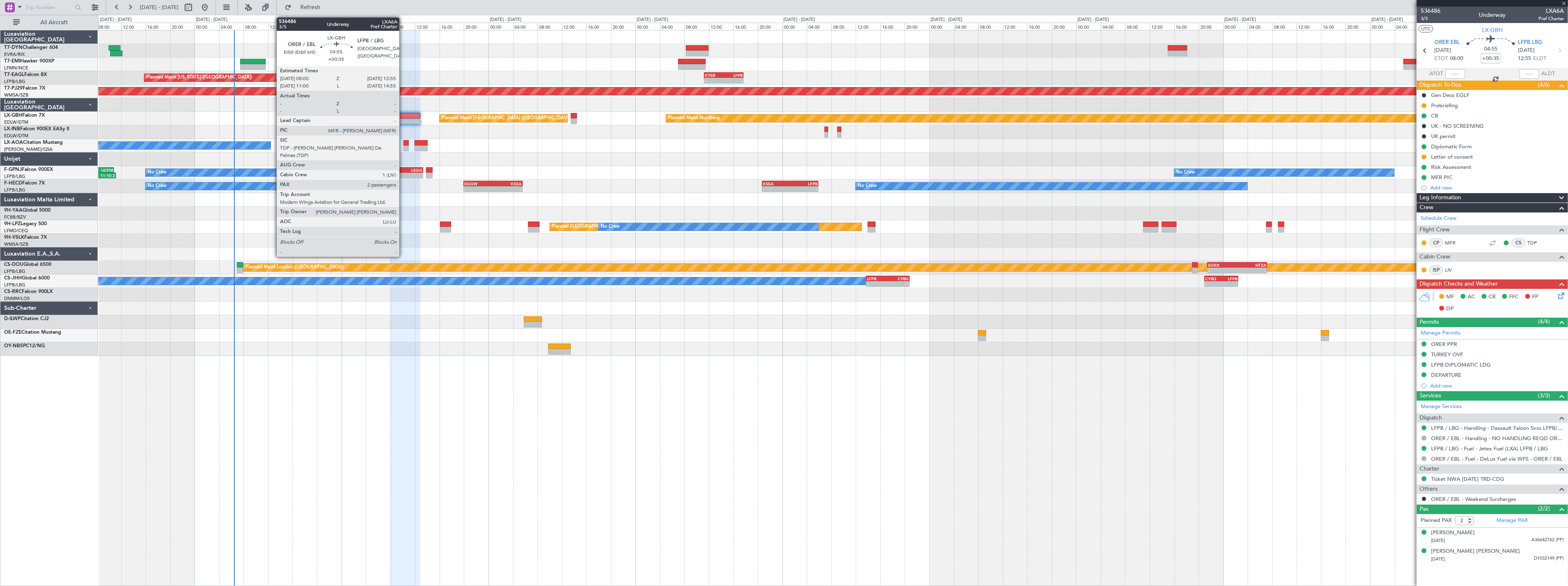
type input "-00:05"
type input "0"
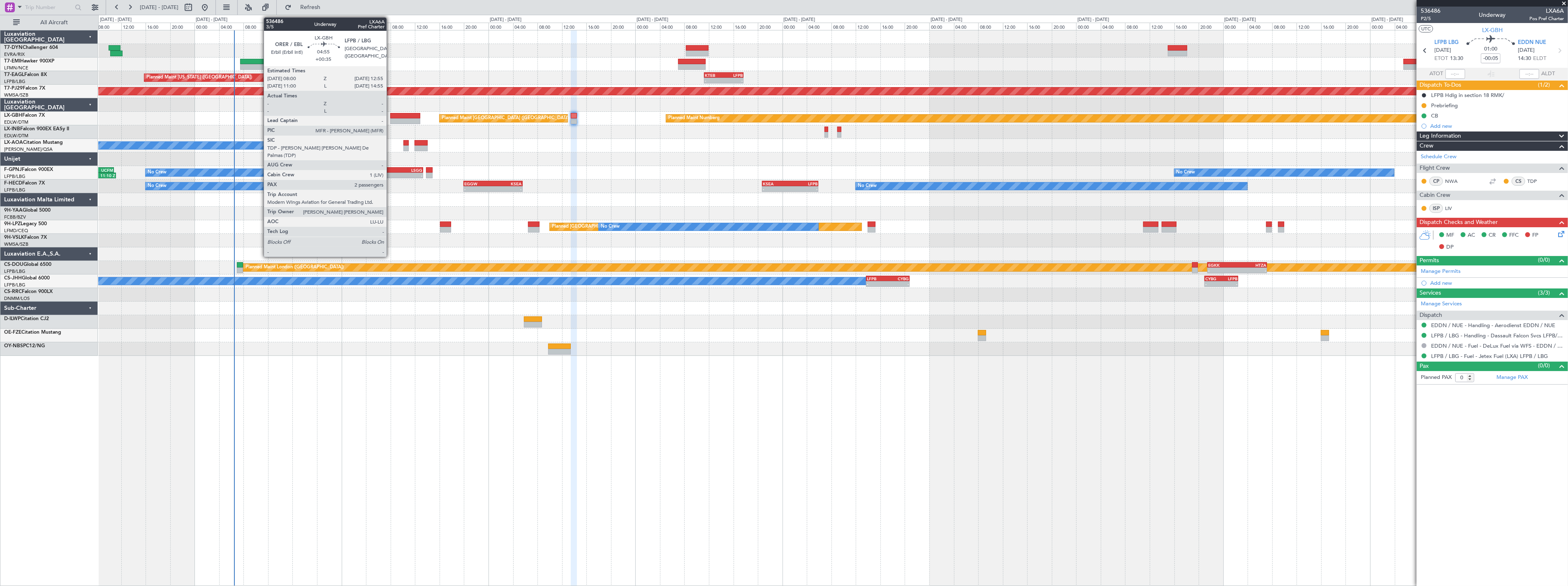
click at [391, 116] on div at bounding box center [405, 116] width 30 height 5
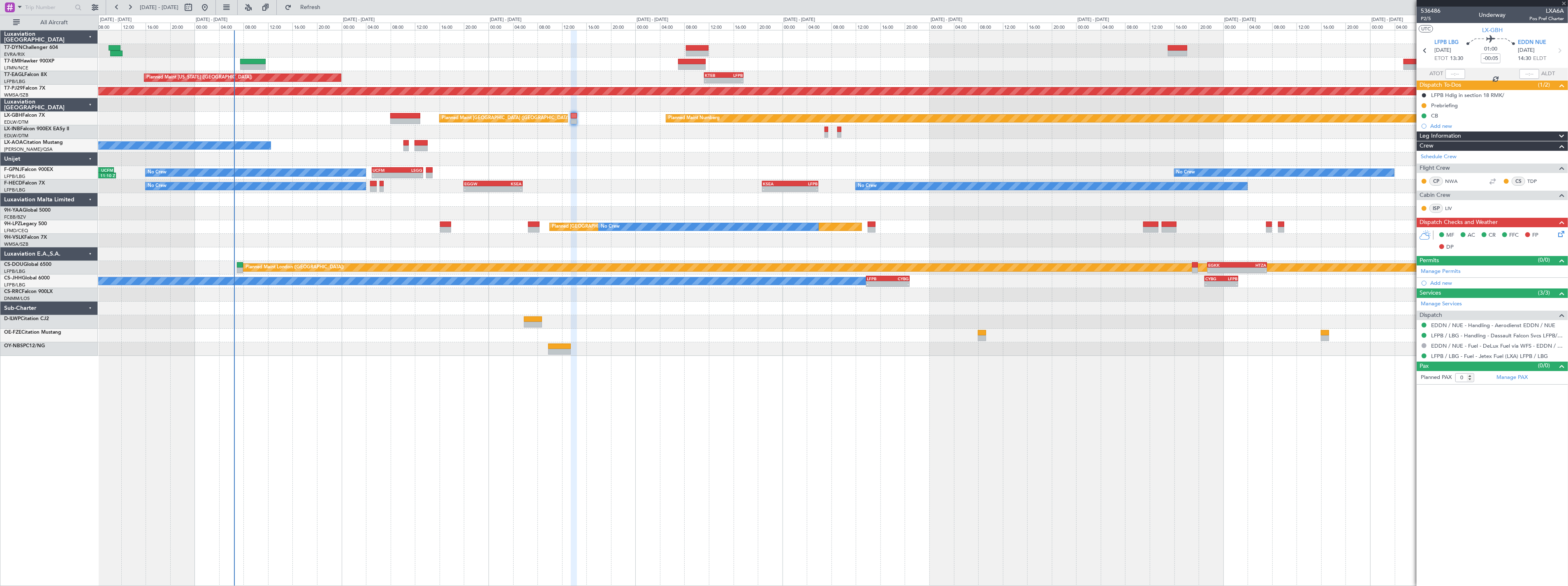
type input "+00:35"
type input "2"
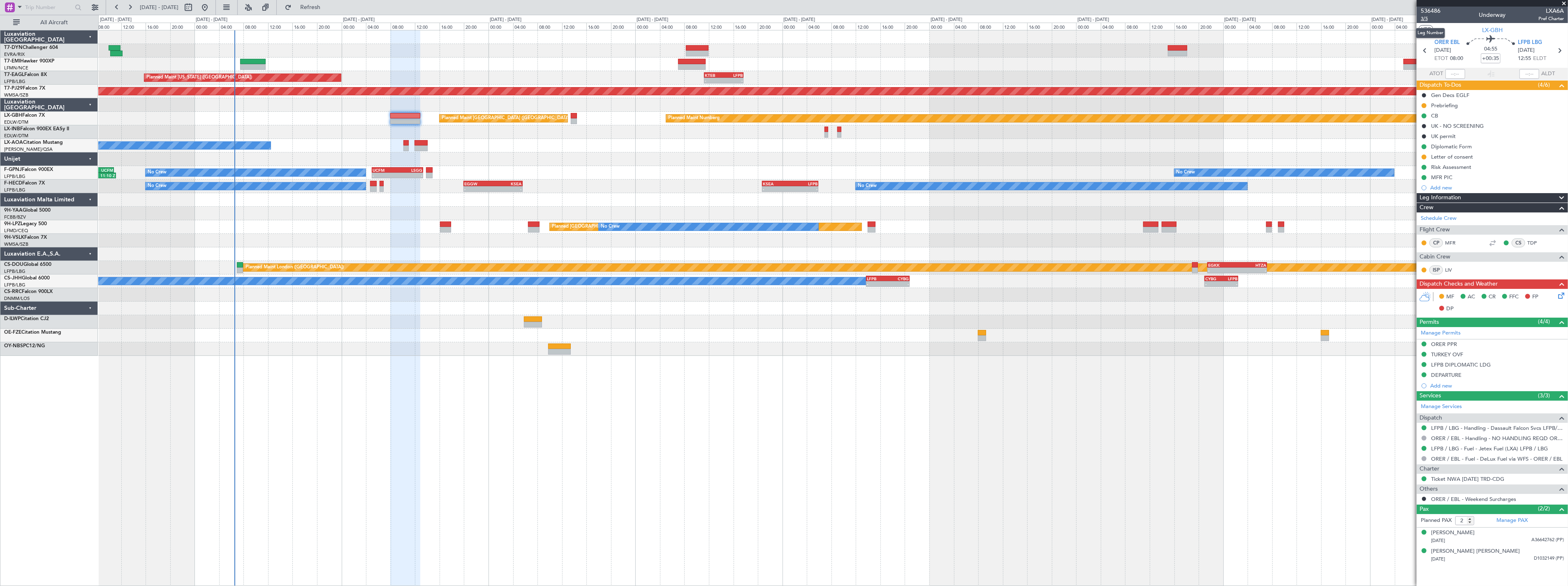
click at [1428, 21] on span "3/5" at bounding box center [1430, 18] width 19 height 7
click at [1483, 425] on link "LFPB / LBG - Handling - Dassault Falcon Svcs LFPB/LBG" at bounding box center [1497, 428] width 133 height 7
click at [1559, 298] on icon at bounding box center [1559, 294] width 7 height 7
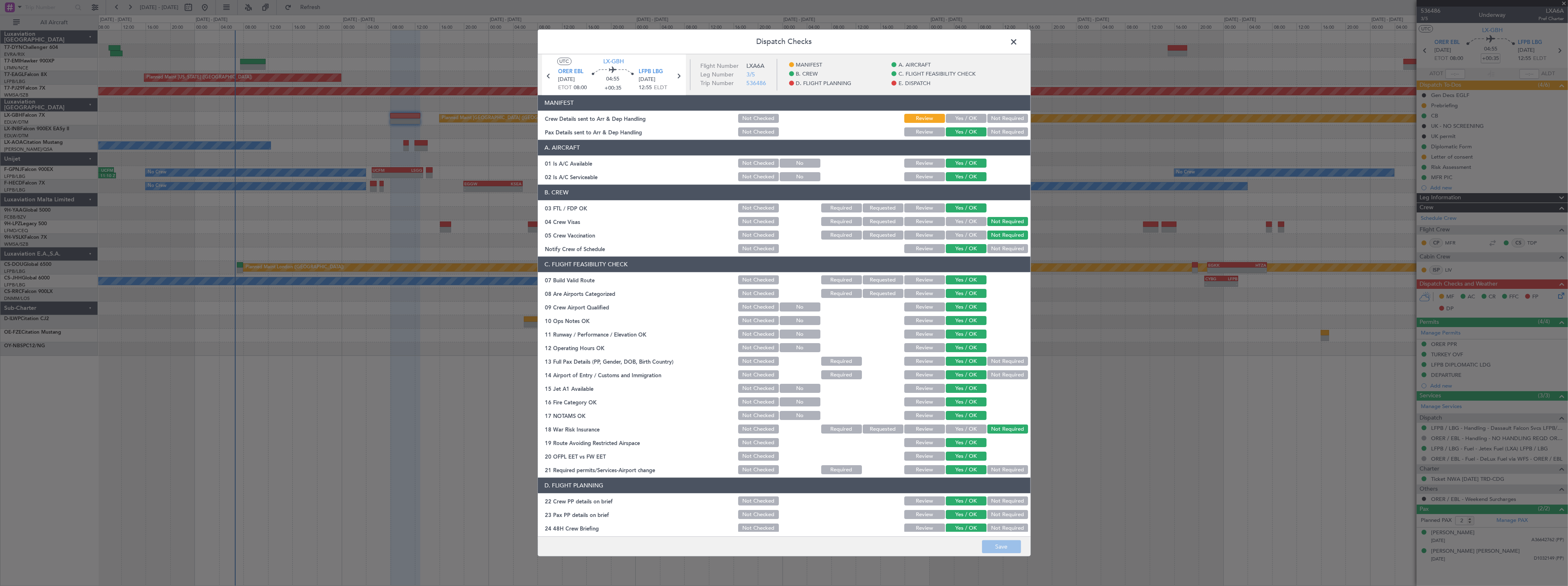
click at [963, 114] on button "Yes / OK" at bounding box center [966, 119] width 41 height 9
click at [995, 544] on button "Save" at bounding box center [1001, 547] width 39 height 13
click at [1018, 44] on span at bounding box center [1018, 44] width 0 height 16
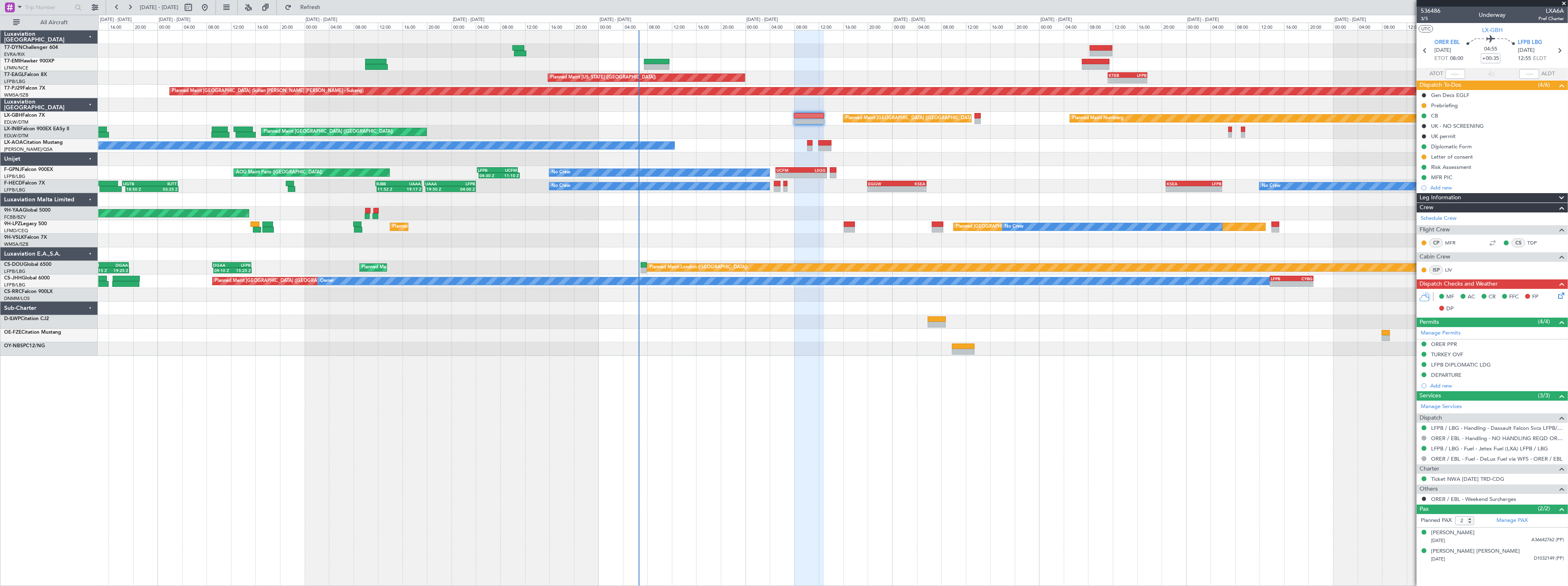
click at [716, 319] on div "Planned Maint Zurich Planned Maint New York (Teterboro) - - KTEB 11:15 Z LFPB 1…" at bounding box center [833, 193] width 1469 height 326
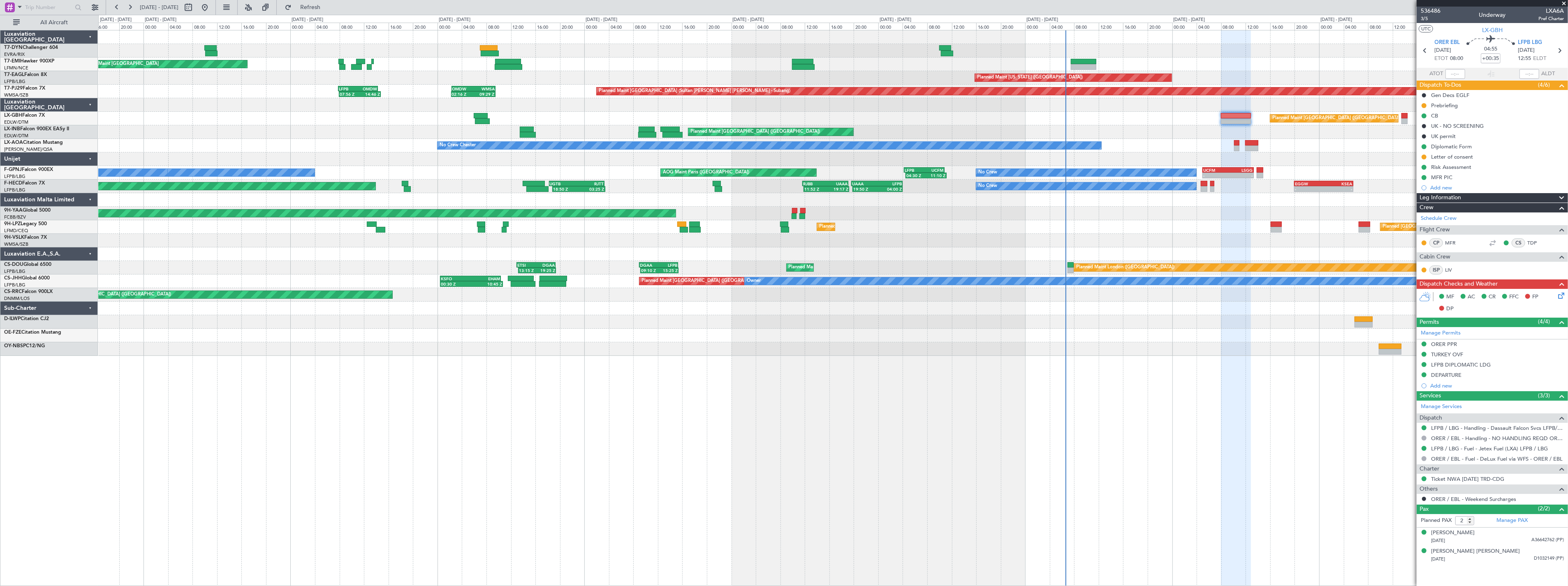
click at [905, 341] on div "Planned Maint Zurich Planned Maint New York (Teterboro) - - KTEB 11:15 Z LFPB 1…" at bounding box center [833, 308] width 1470 height 556
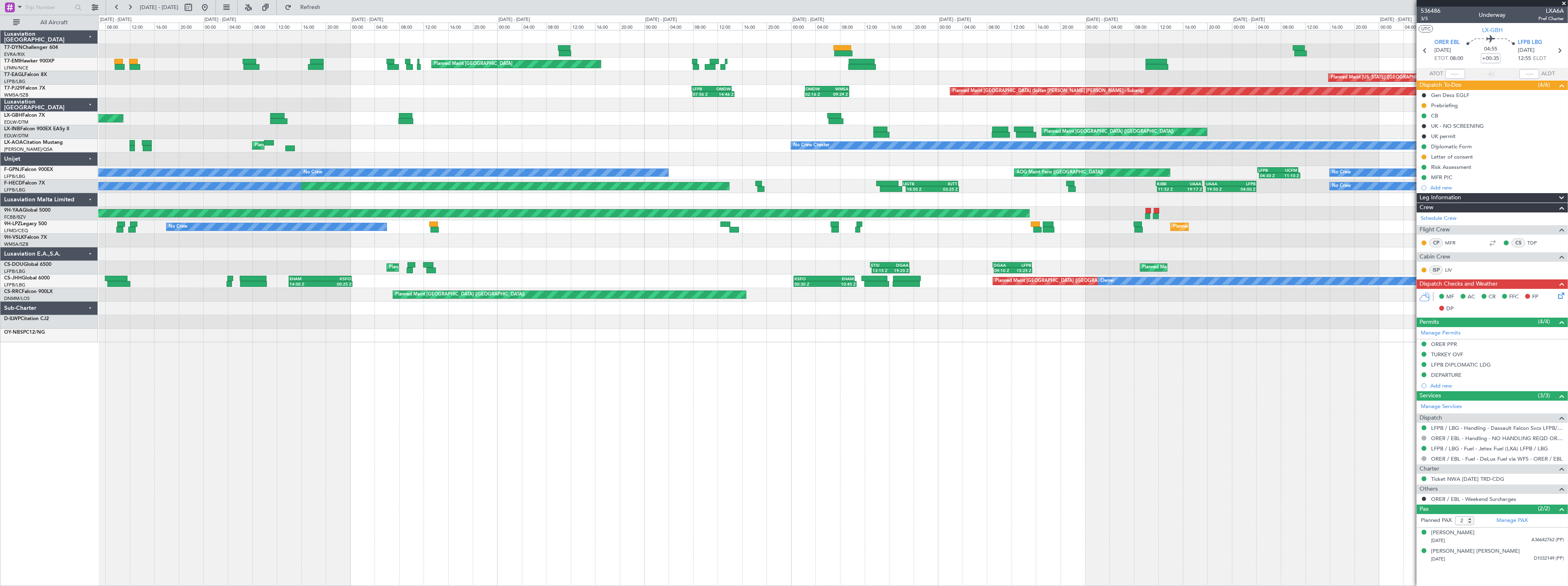
click at [709, 354] on div "Planned Maint Zurich Planned Maint Zurich Planned Maint New York (Teterboro) - …" at bounding box center [833, 308] width 1470 height 556
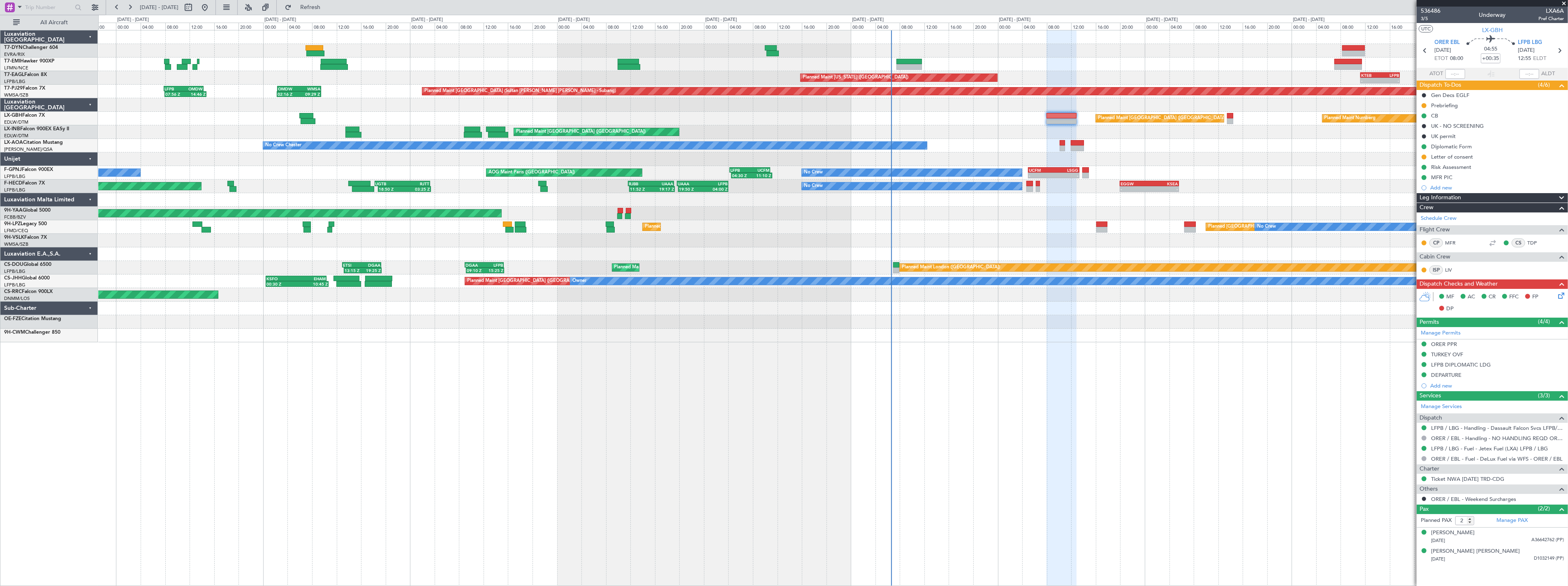
click at [181, 341] on div "Planned Maint Zurich Planned Maint New York (Teterboro) - - KTEB 11:15 Z LFPB 1…" at bounding box center [833, 308] width 1470 height 556
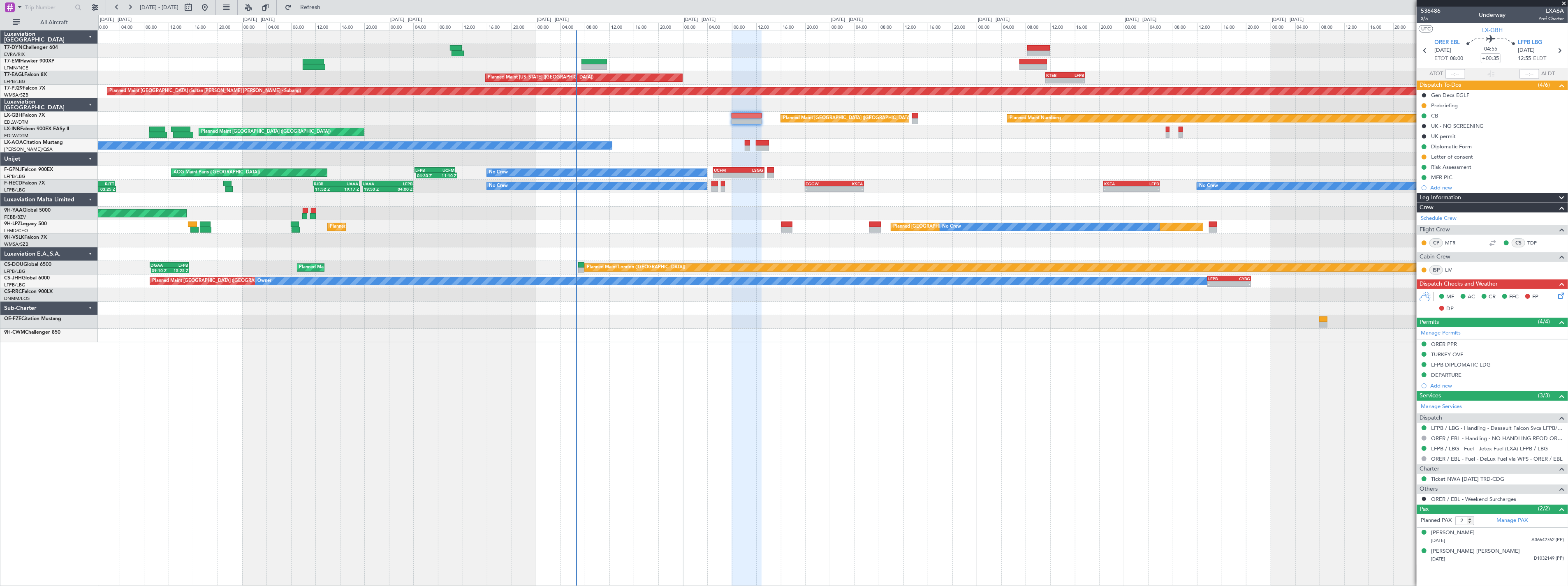
click at [483, 362] on div "Planned Maint Zurich Planned Maint New York (Teterboro) - - KTEB 11:15 Z LFPB 1…" at bounding box center [833, 308] width 1470 height 556
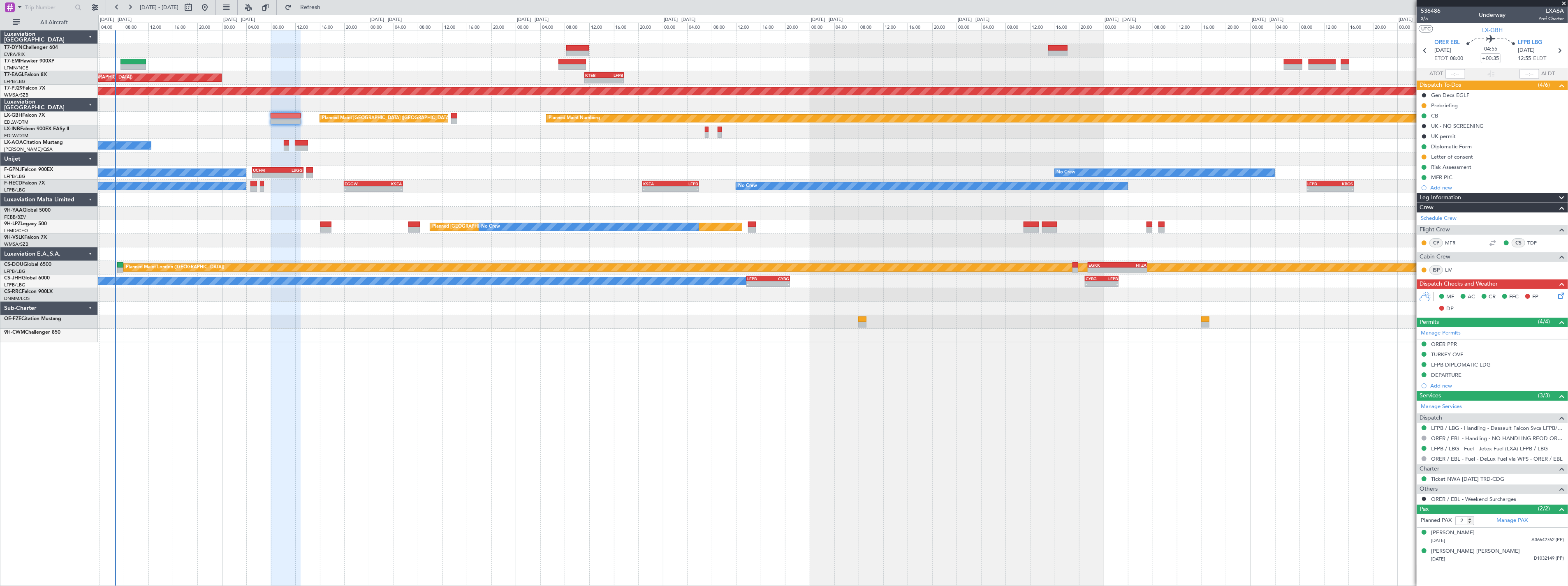
click at [410, 366] on div "Planned Maint Zurich Planned Maint New York (Teterboro) - - KTEB 11:15 Z LFPB 1…" at bounding box center [833, 308] width 1470 height 556
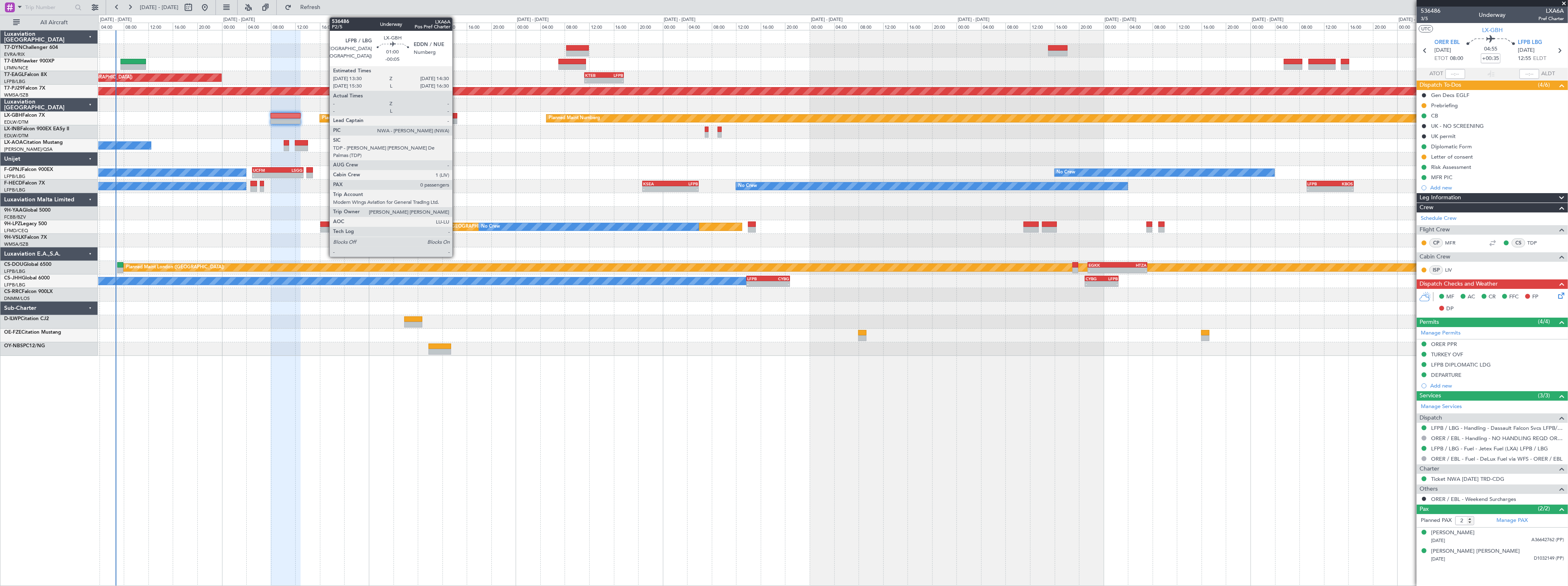
click at [457, 120] on div at bounding box center [454, 121] width 6 height 5
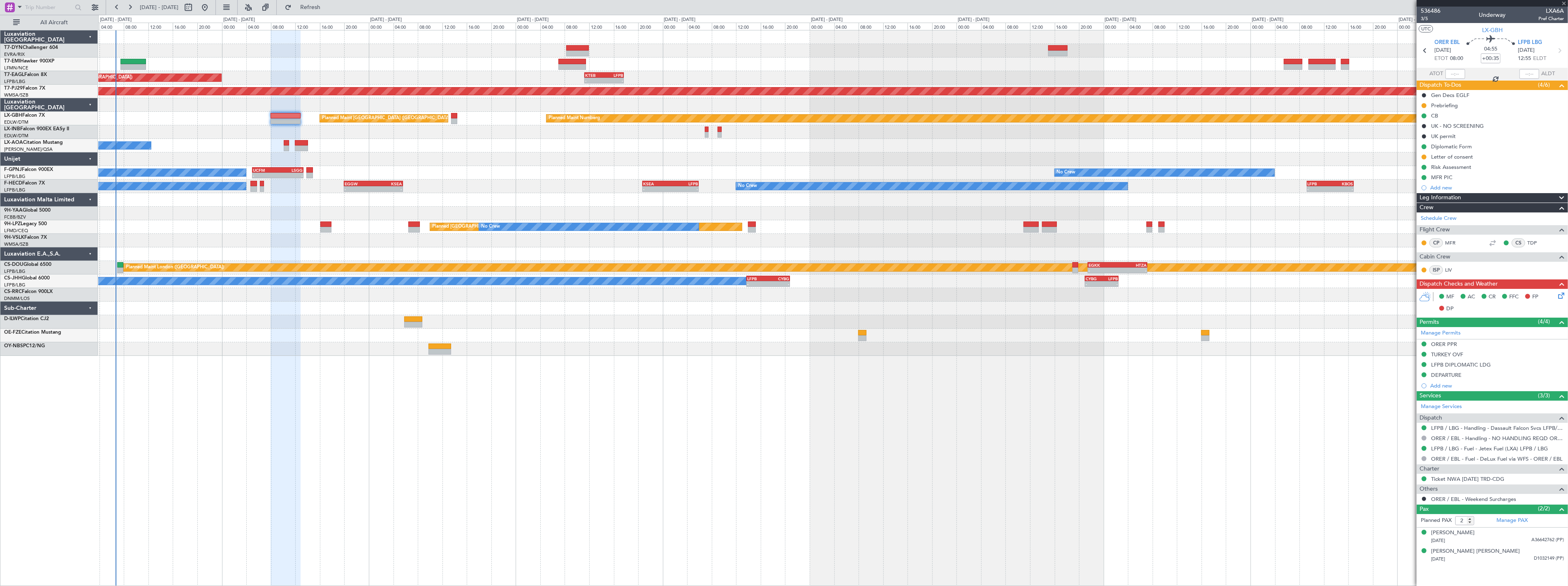
type input "-00:05"
type input "0"
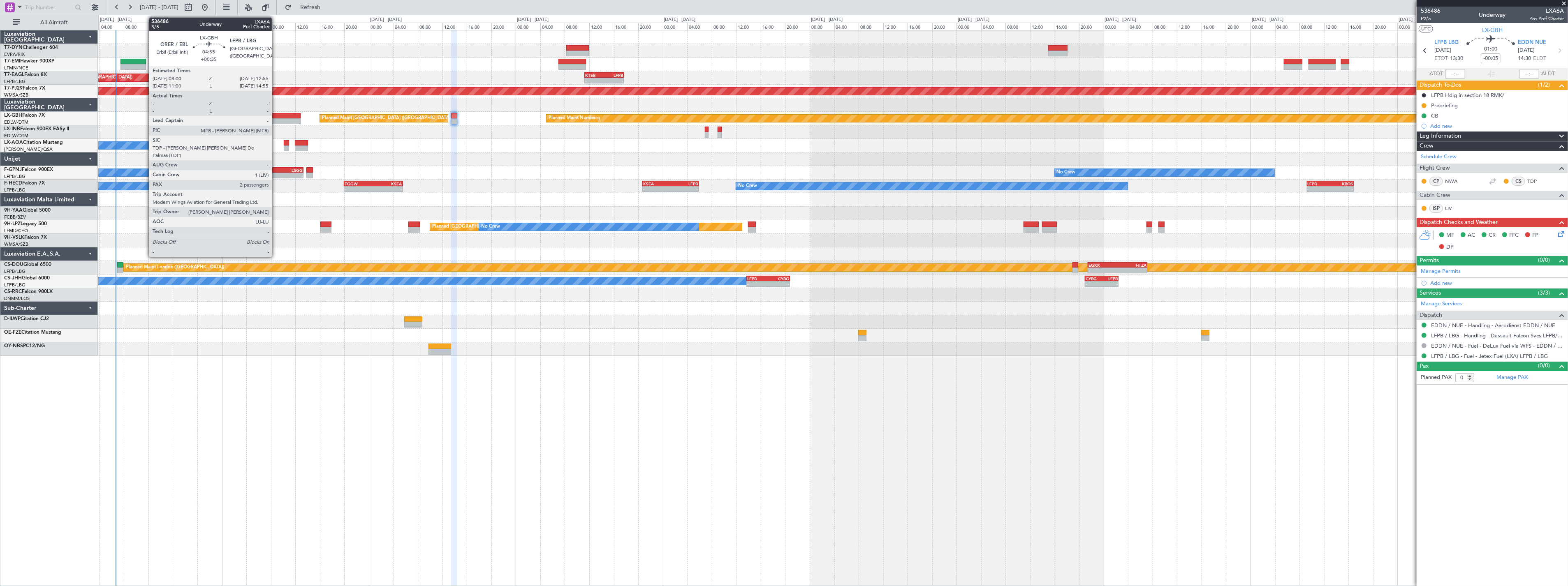
click at [276, 116] on div at bounding box center [286, 116] width 30 height 5
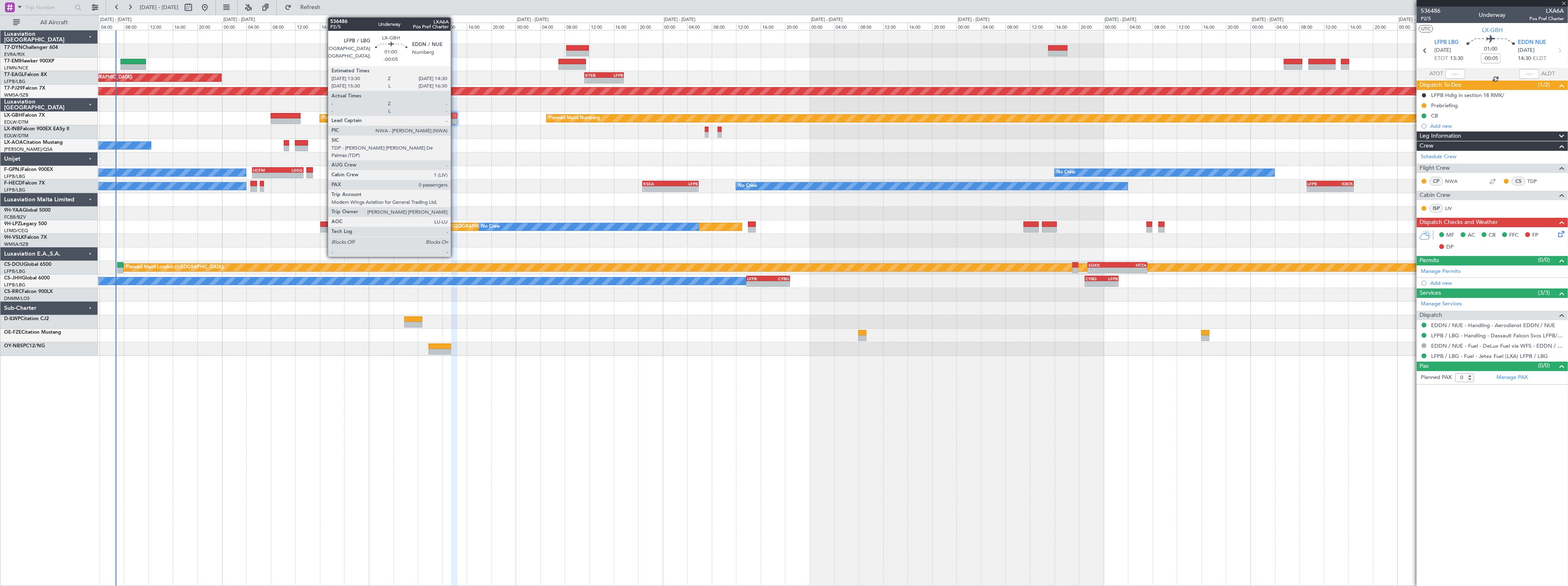
type input "+00:35"
type input "2"
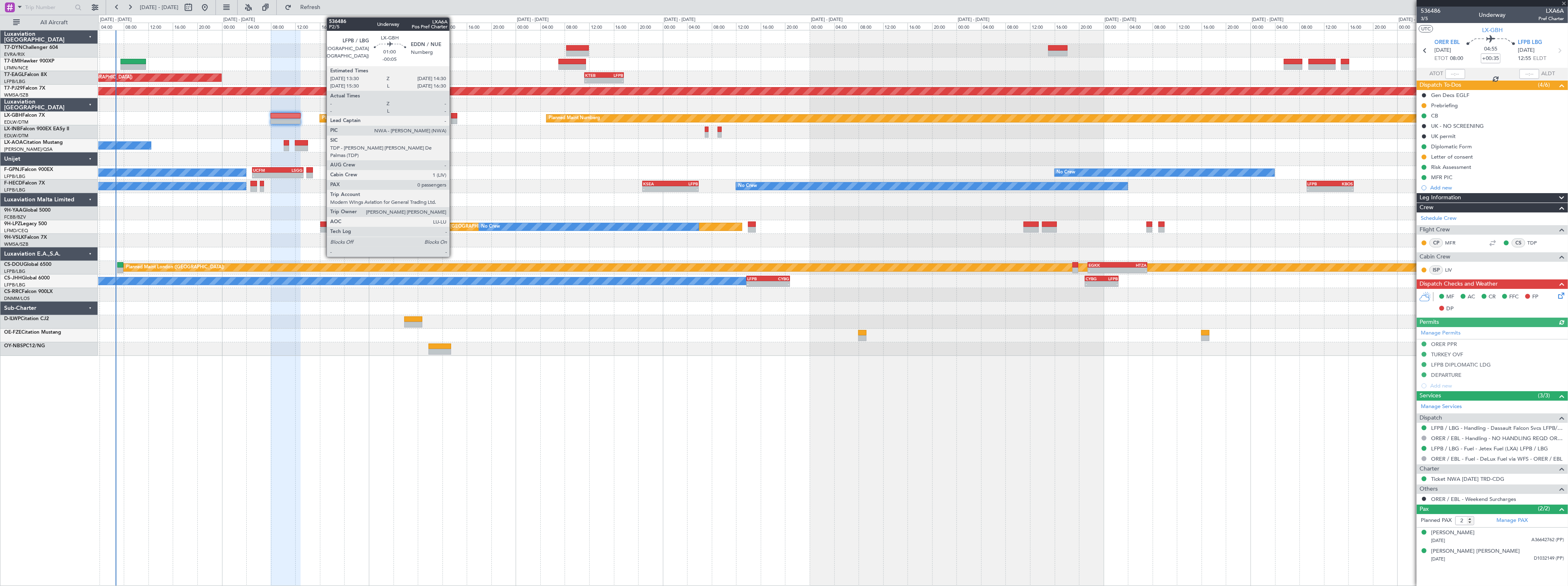
click at [453, 114] on div at bounding box center [454, 116] width 6 height 5
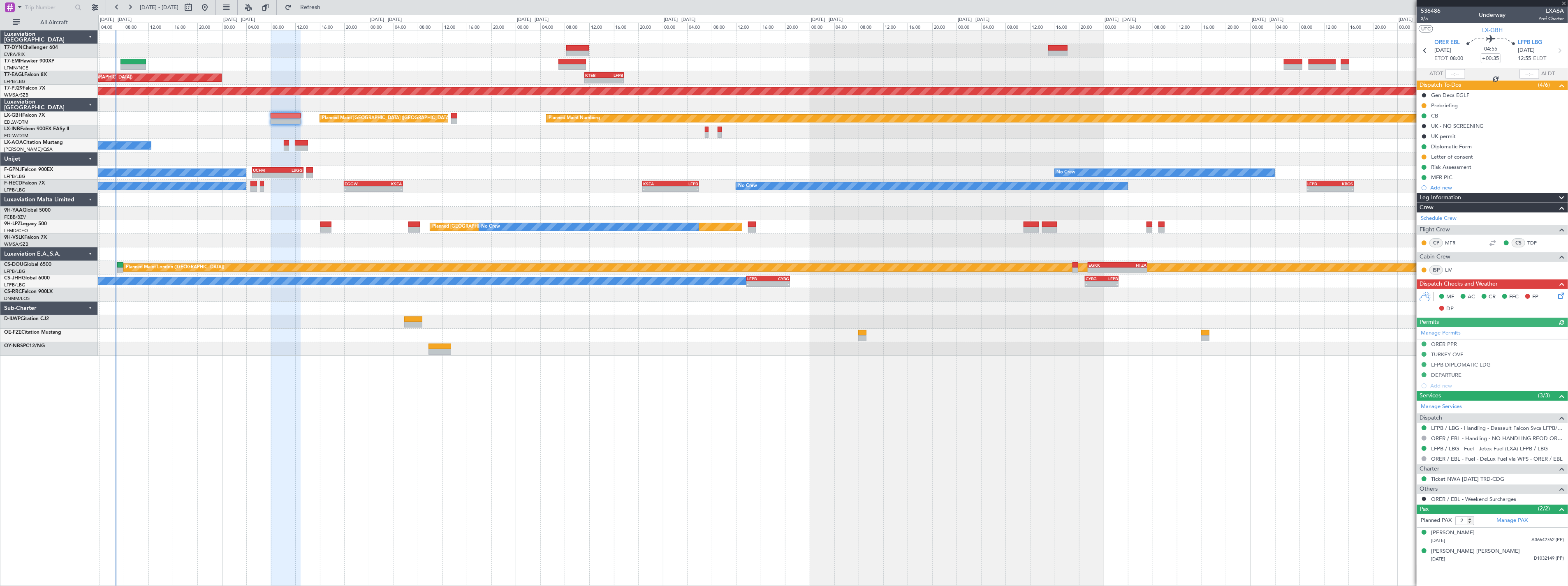
type input "-00:05"
type input "0"
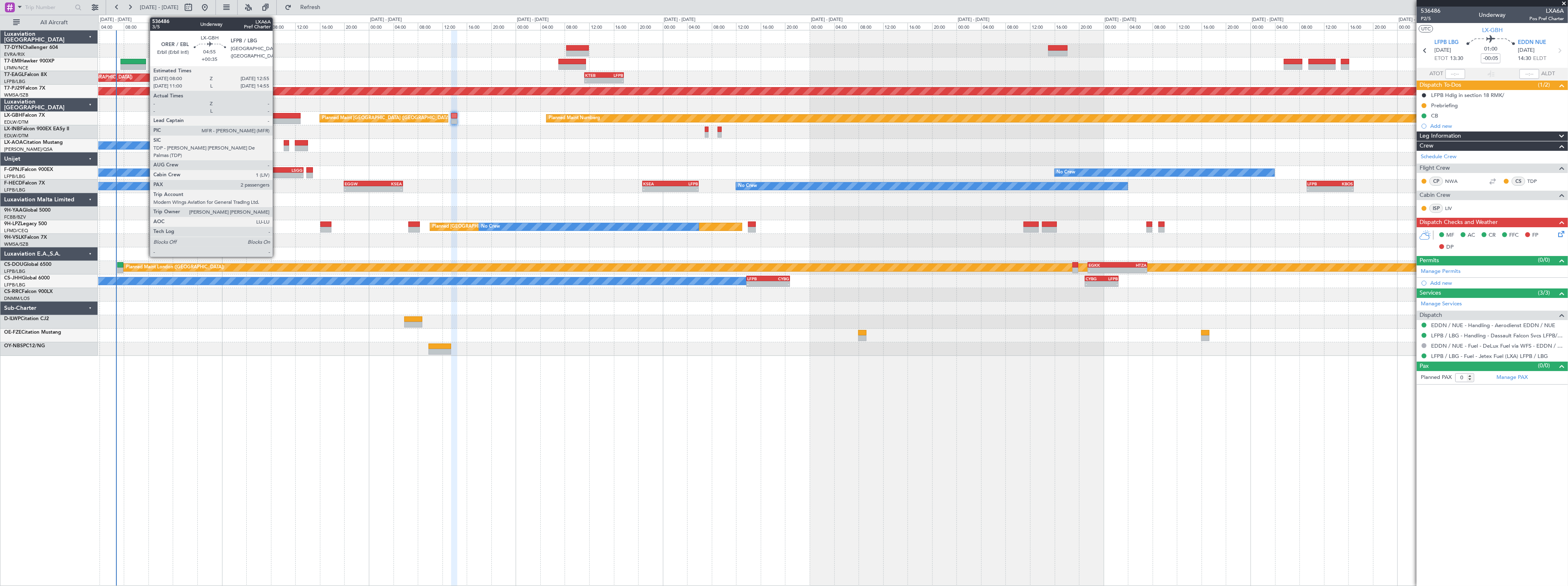
click at [277, 113] on div at bounding box center [286, 116] width 30 height 5
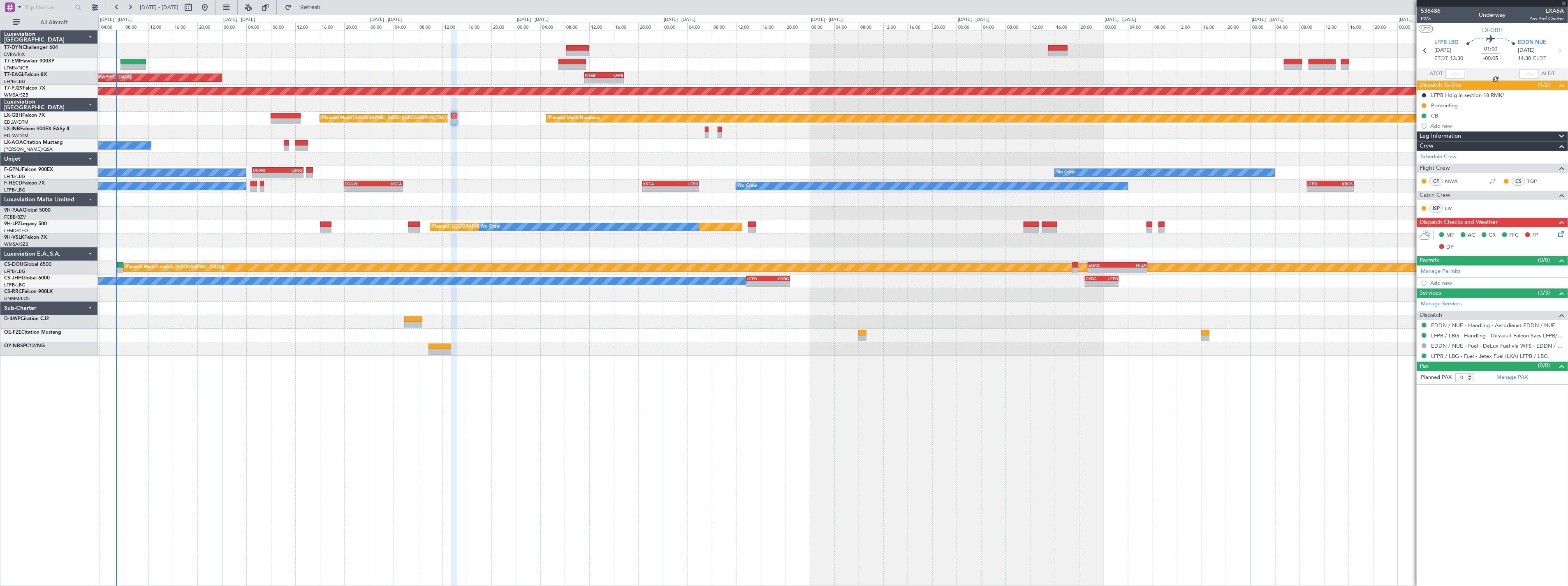
type input "+00:35"
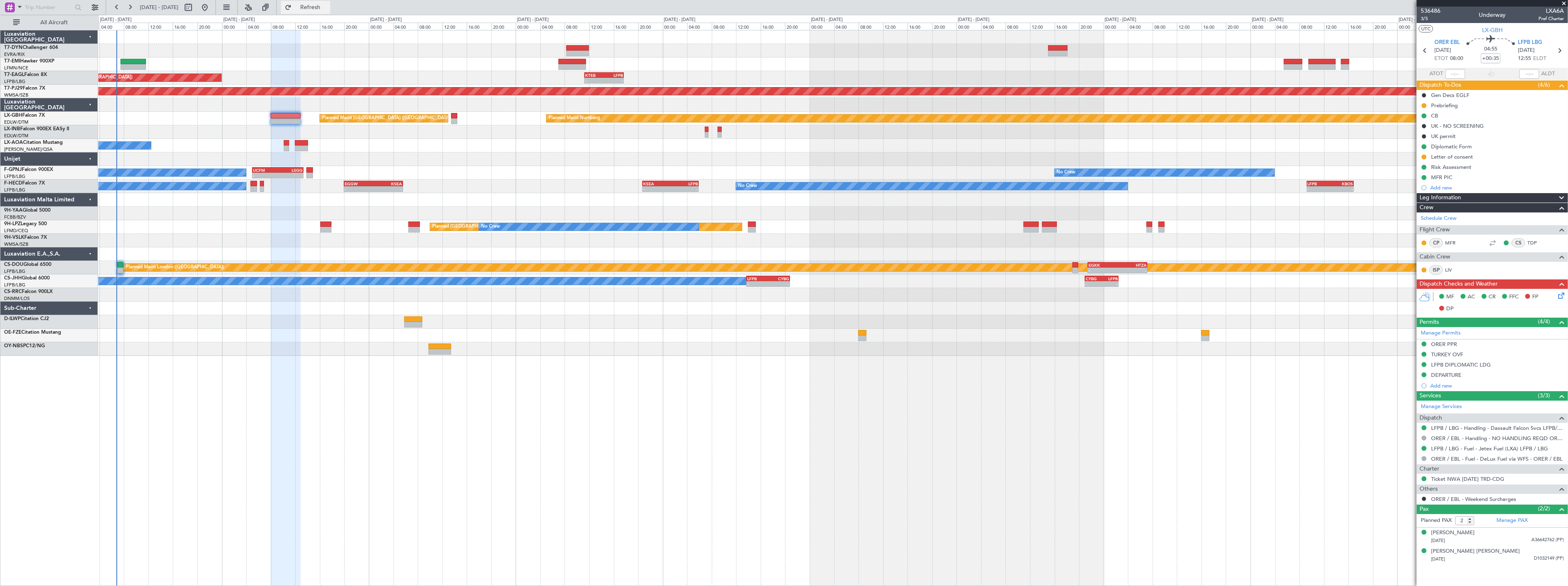
click at [325, 5] on span "Refresh" at bounding box center [310, 7] width 35 height 5
click at [327, 9] on span "Refresh" at bounding box center [310, 7] width 35 height 5
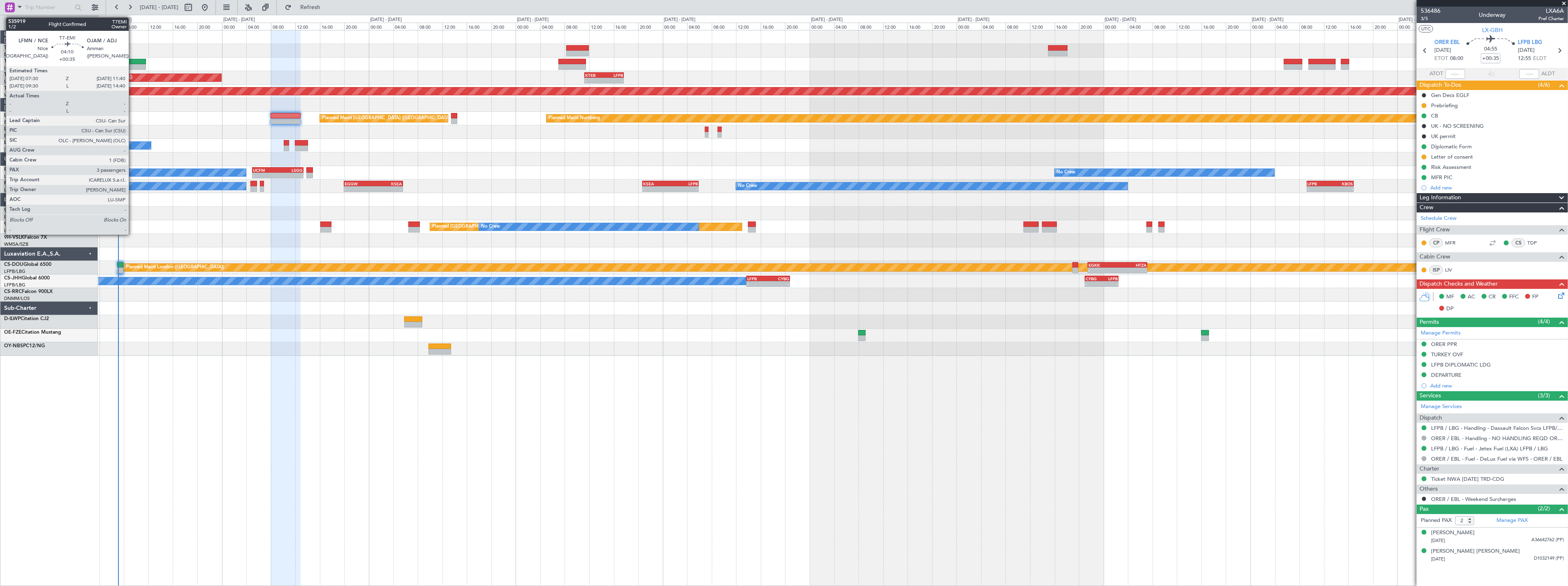
click at [133, 63] on div at bounding box center [133, 61] width 26 height 5
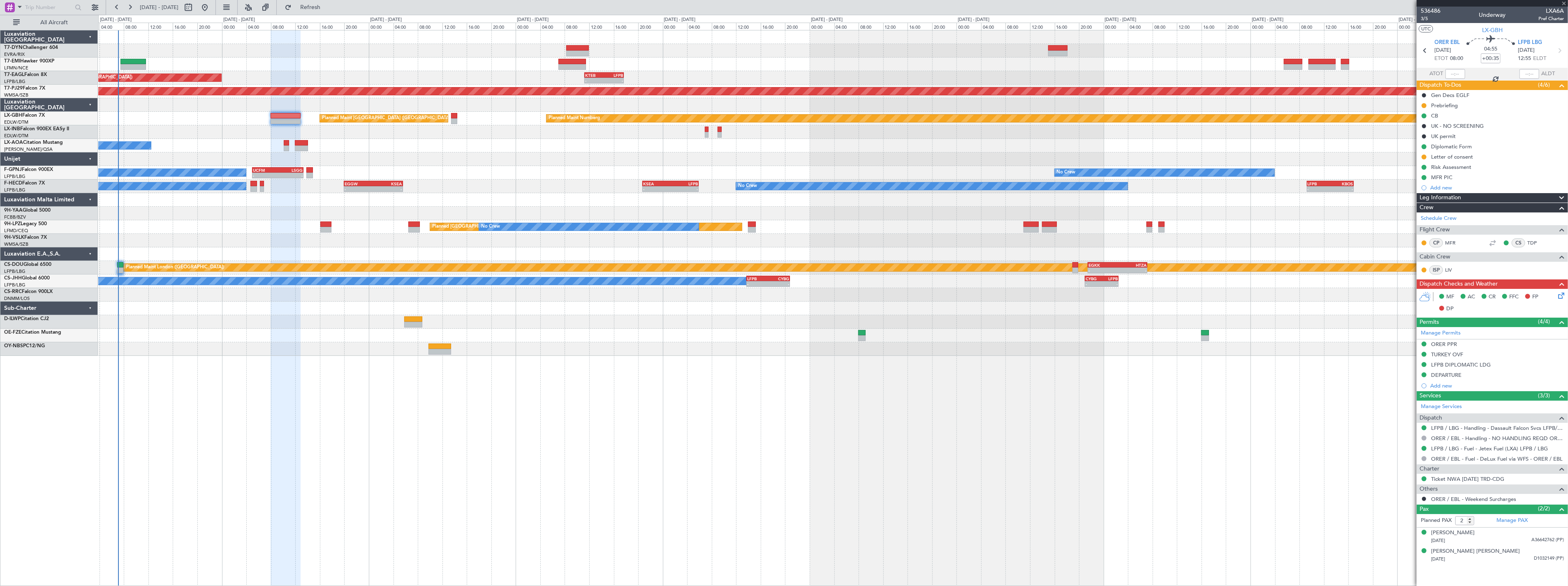
type input "3"
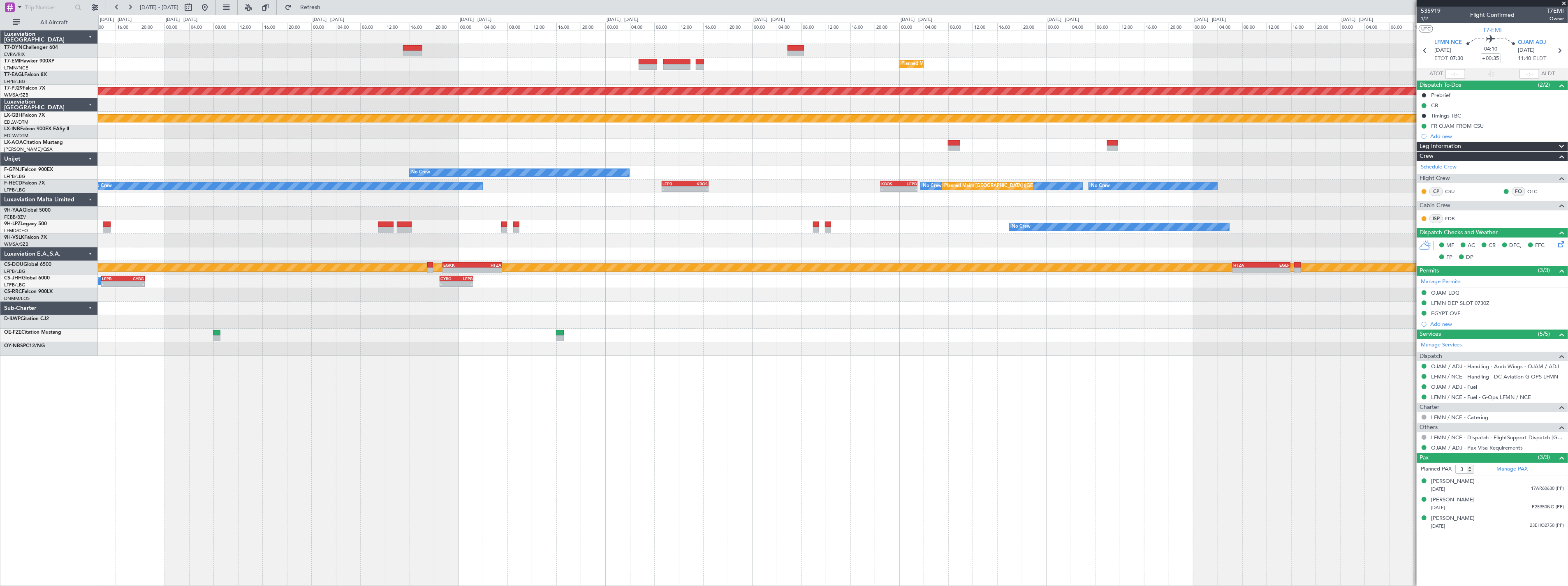
click at [519, 357] on div "Planned Maint Zurich - - KTEB 11:15 Z LFPB 17:40 Z Planned Maint Kuala Lumpur (…" at bounding box center [833, 308] width 1470 height 556
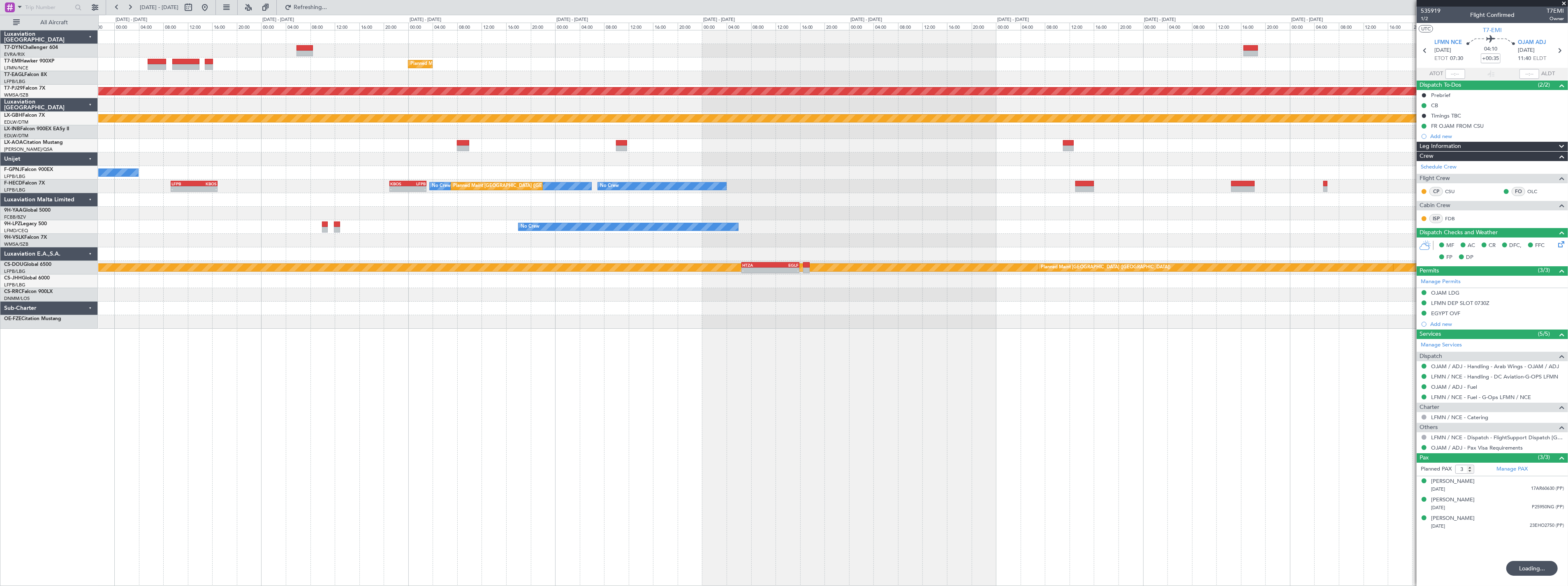
click at [288, 369] on div "Planned Maint Zurich Planned Maint Kuala Lumpur (Sultan Abdul Aziz Shah - Suban…" at bounding box center [833, 308] width 1470 height 556
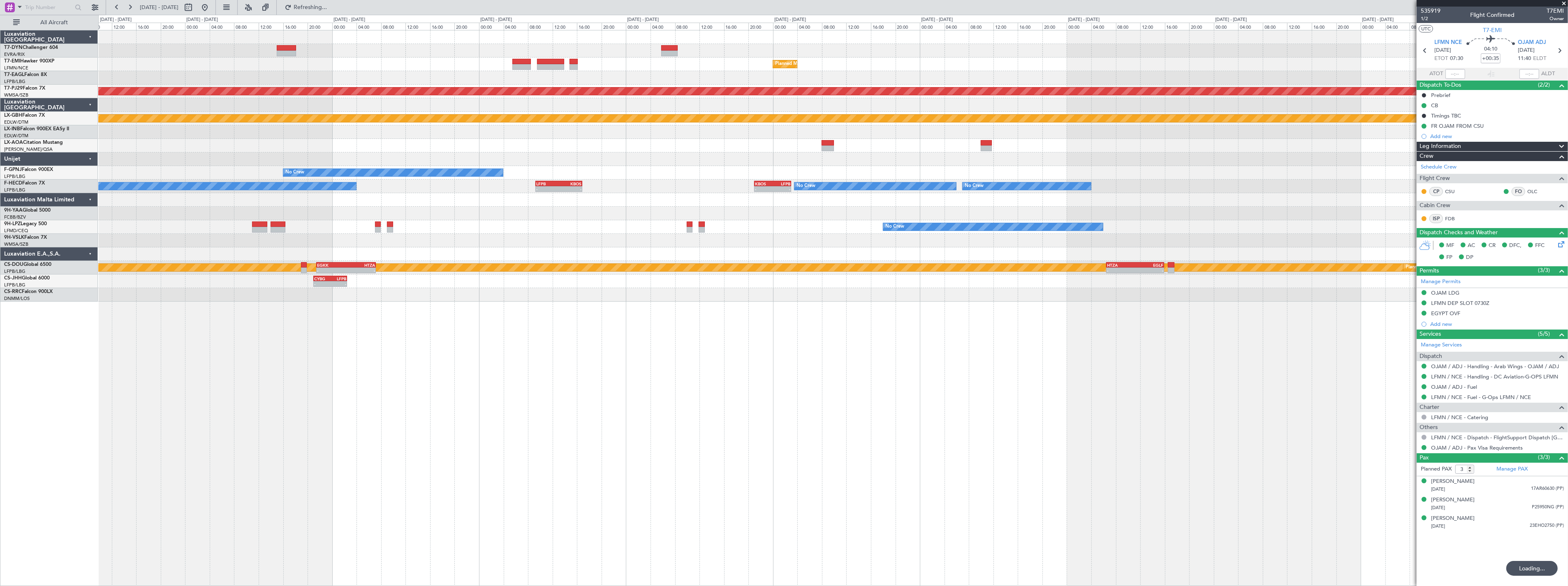
click at [726, 369] on div "Planned Maint Zurich - - KTEB 11:15 Z LFPB 17:40 Z Planned Maint Kuala Lumpur (…" at bounding box center [833, 308] width 1470 height 556
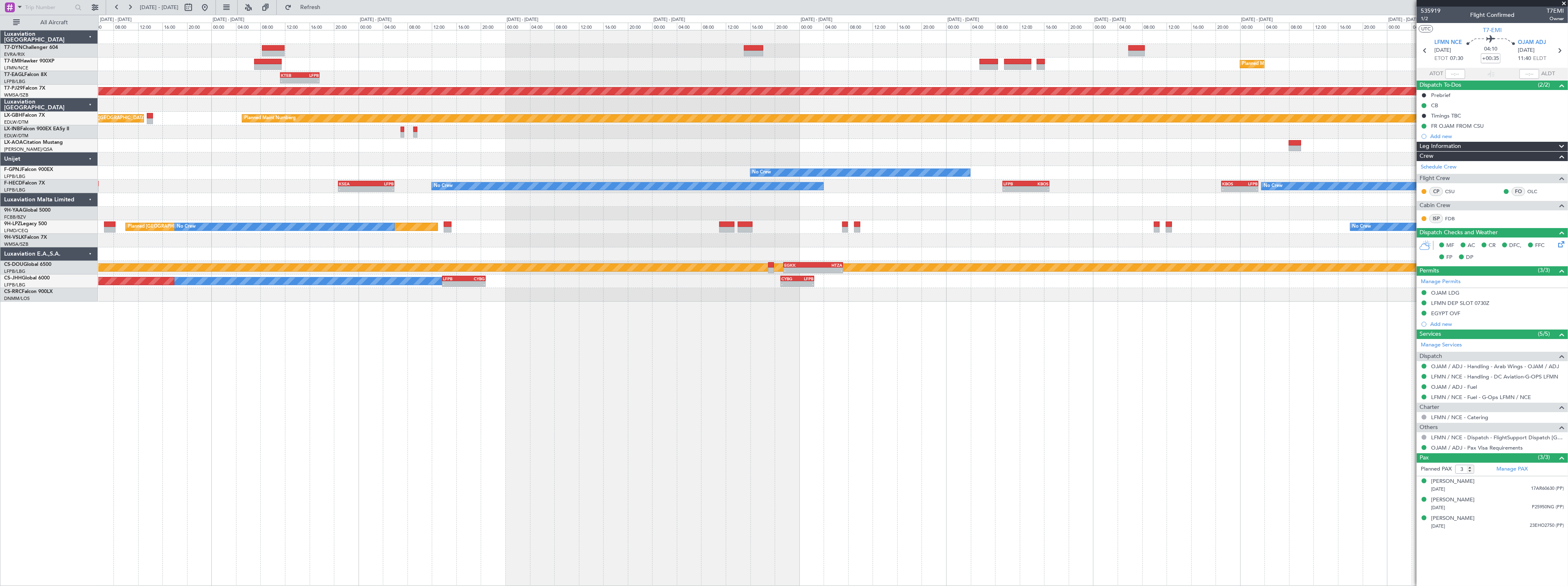
click at [780, 365] on div "Planned Maint Zurich - - KTEB 11:15 Z LFPB 17:40 Z Planned Maint New York (Tete…" at bounding box center [833, 308] width 1470 height 556
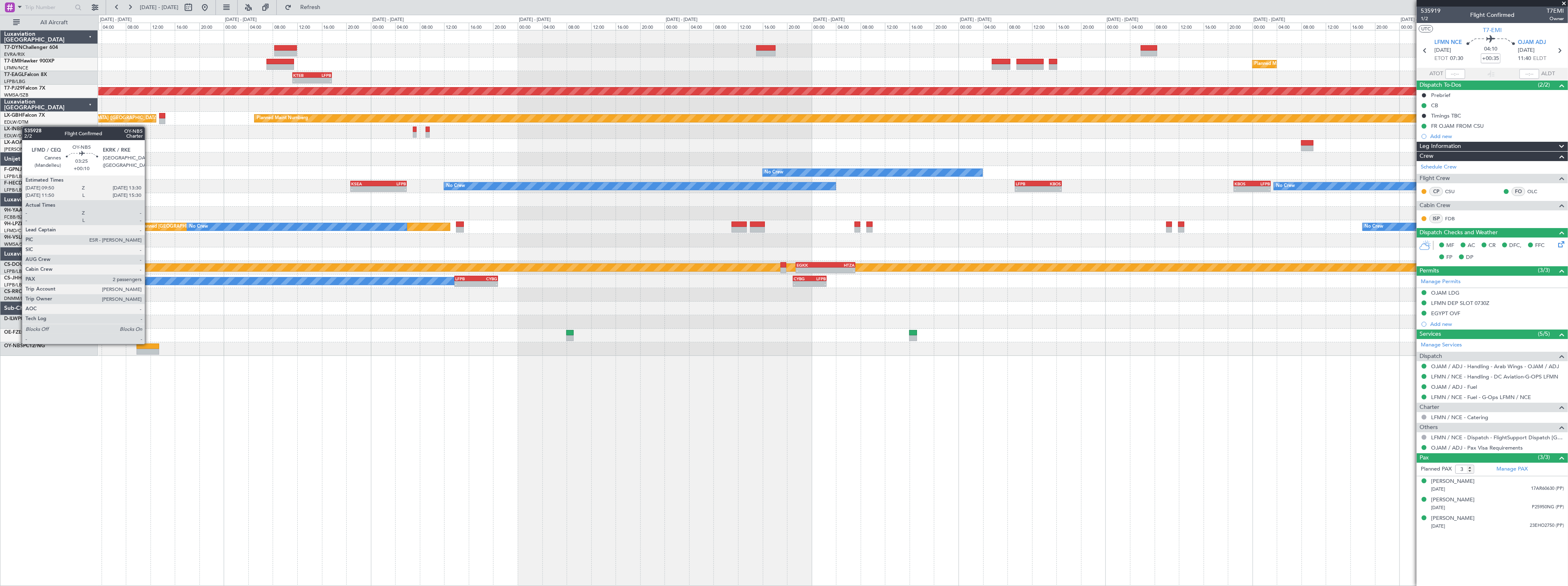
click at [149, 344] on div at bounding box center [147, 346] width 23 height 5
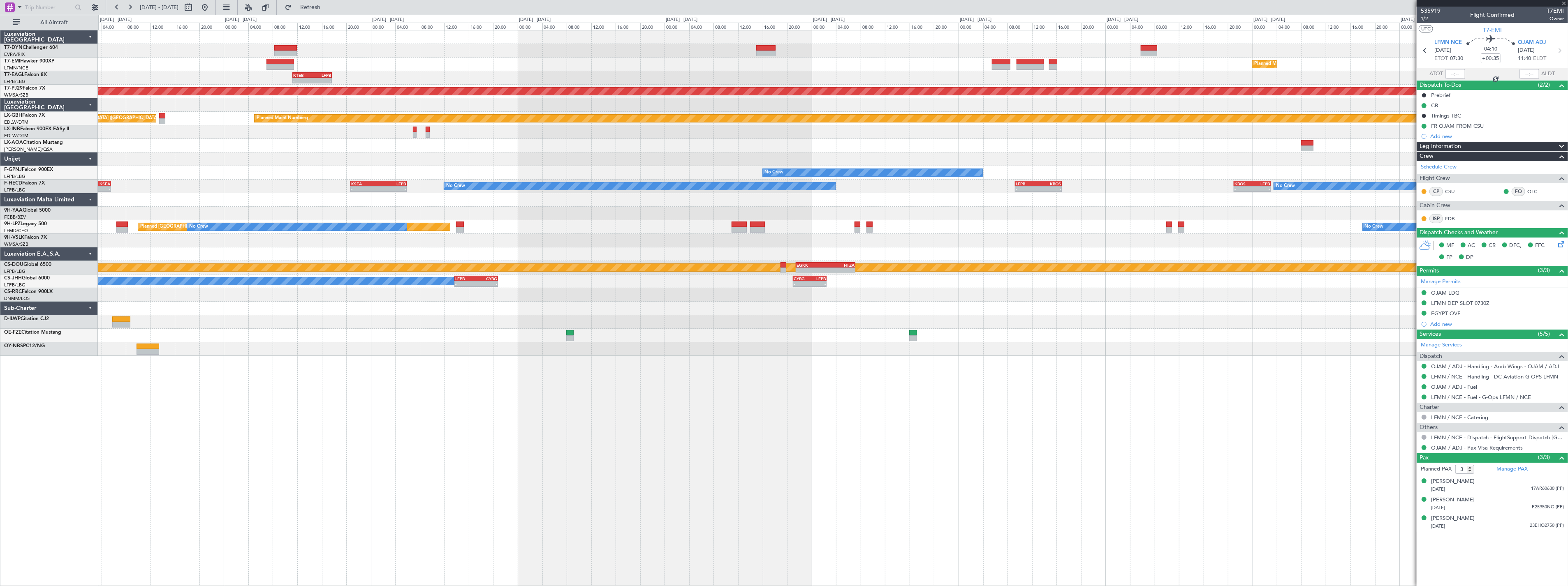
type input "+00:10"
type input "2"
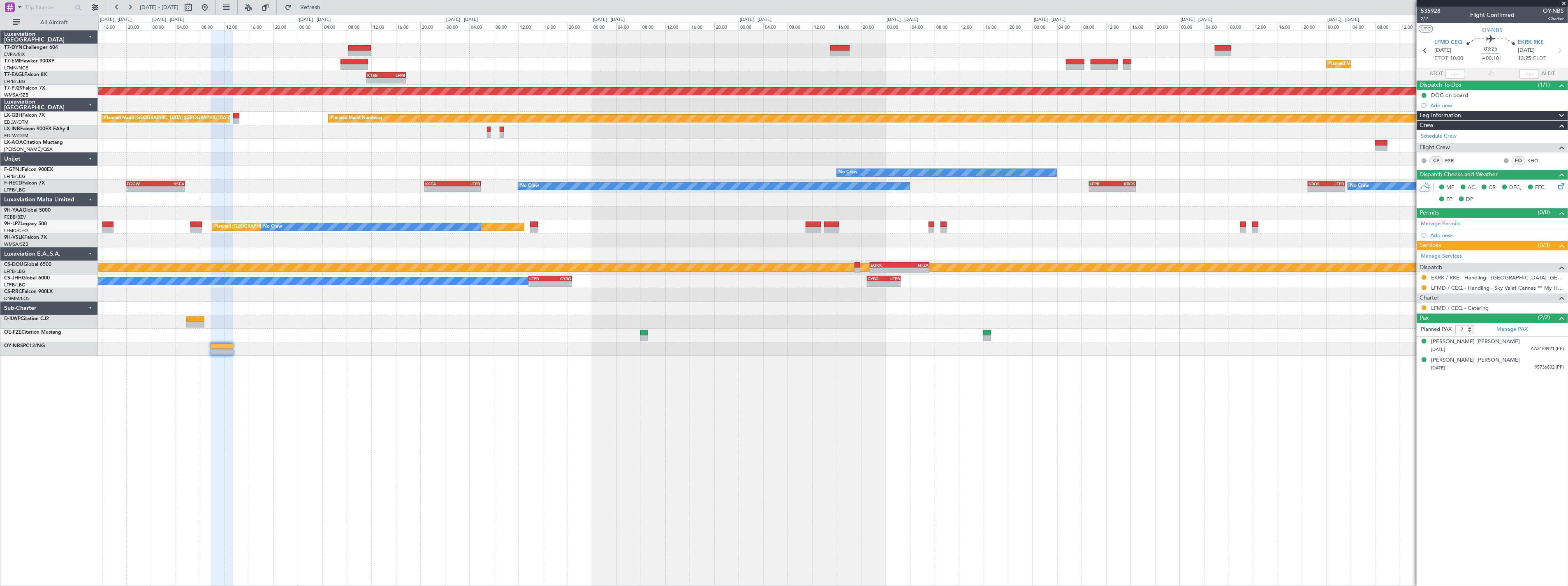
click at [450, 424] on div "Planned Maint Zurich - - KTEB 11:15 Z LFPB 17:40 Z Planned Maint New York (Tete…" at bounding box center [833, 308] width 1470 height 556
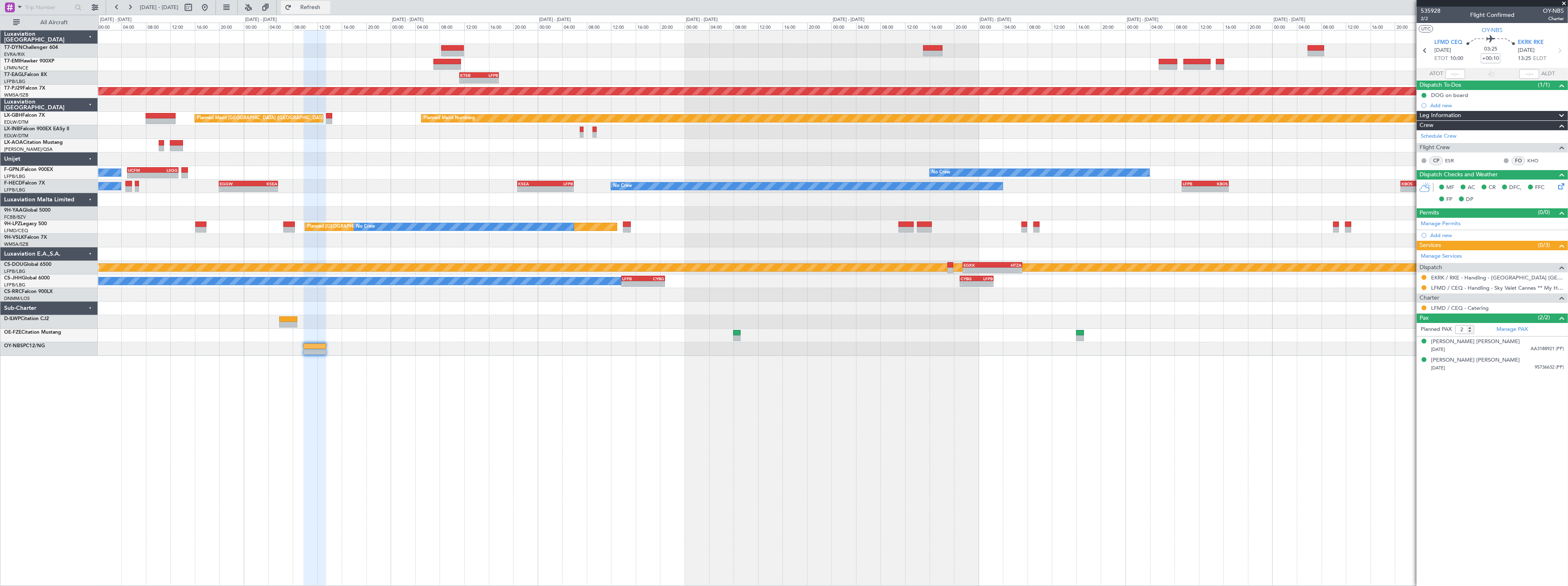
click at [327, 10] on span "Refresh" at bounding box center [310, 7] width 35 height 5
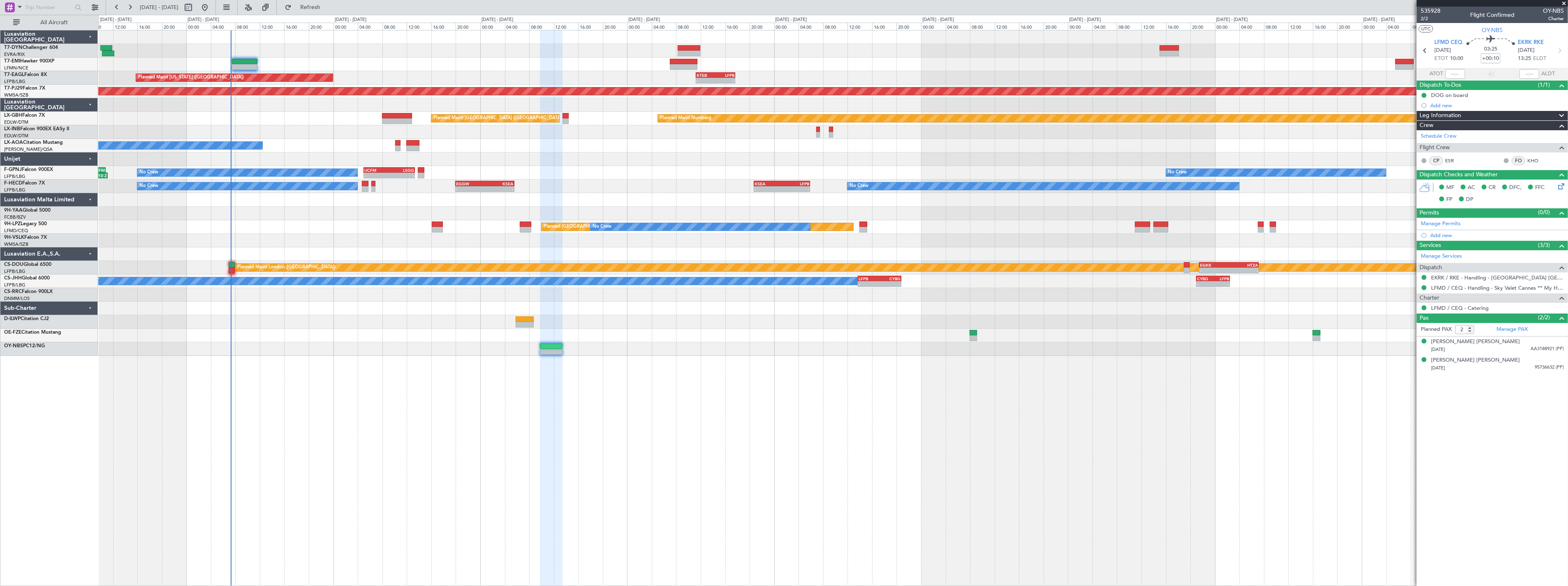
click at [643, 176] on div "Planned Maint Zurich - - KTEB 11:15 Z LFPB 17:40 Z Planned Maint New York (Tete…" at bounding box center [833, 193] width 1469 height 326
click at [327, 6] on span "Refresh" at bounding box center [310, 7] width 35 height 5
click at [240, 58] on div "Planned Maint [GEOGRAPHIC_DATA]" at bounding box center [833, 65] width 1469 height 13
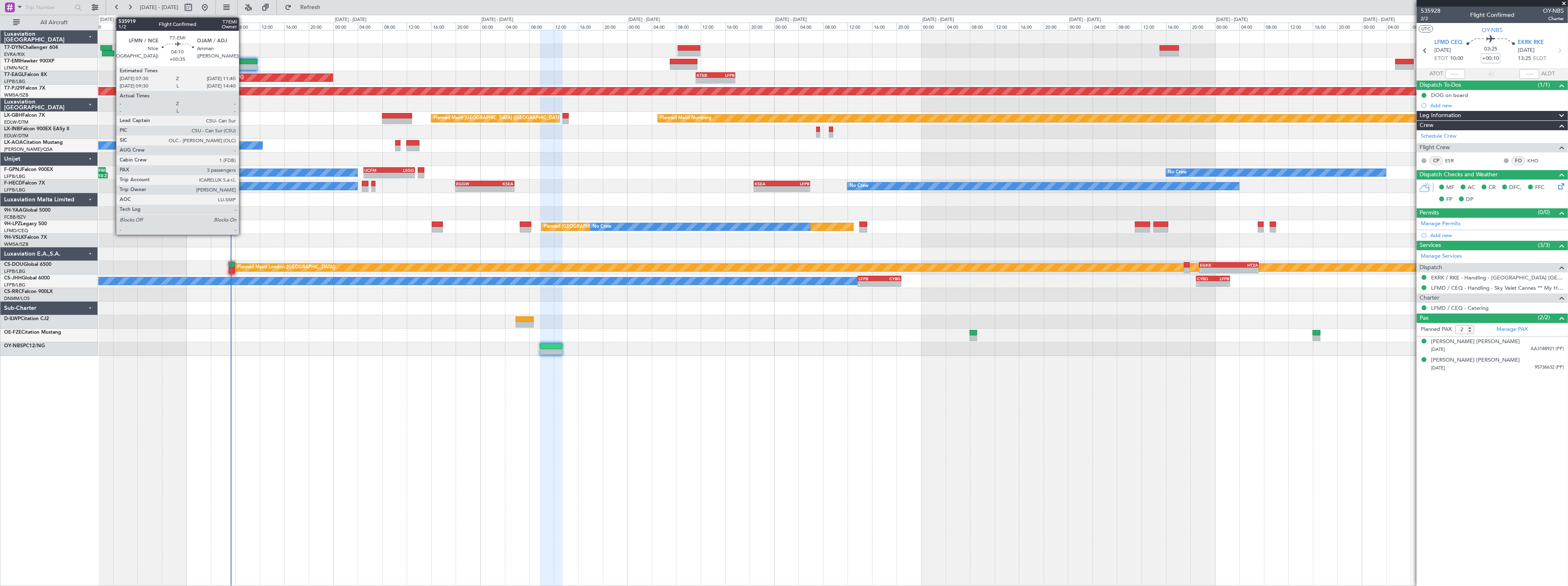
click at [243, 60] on div at bounding box center [245, 61] width 26 height 5
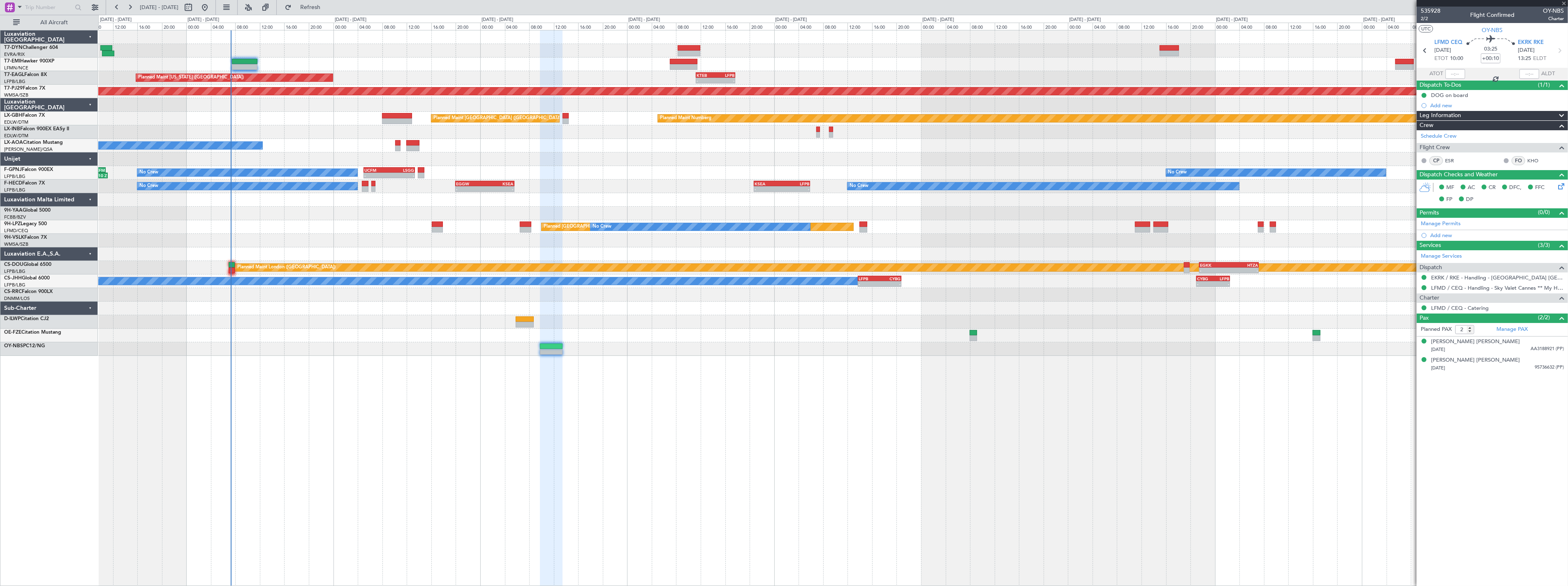
type input "+00:35"
type input "3"
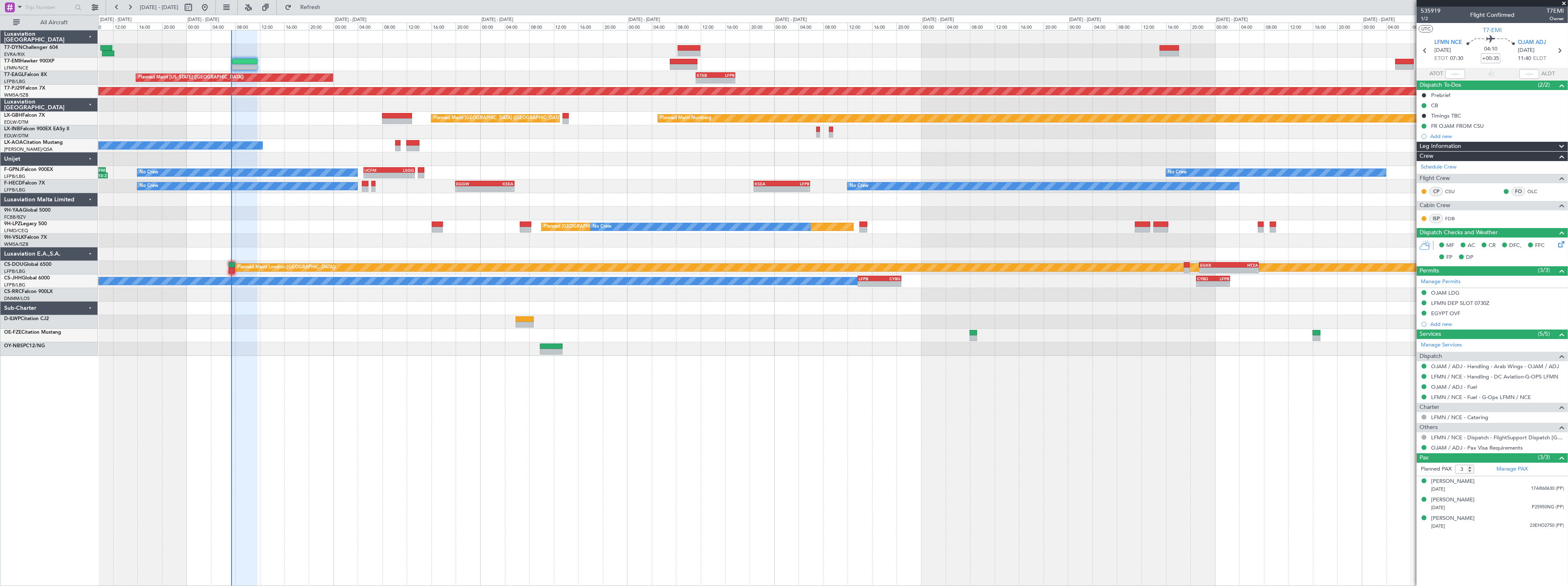
click at [291, 136] on div "Planned Maint [GEOGRAPHIC_DATA] ([GEOGRAPHIC_DATA])" at bounding box center [833, 132] width 1469 height 13
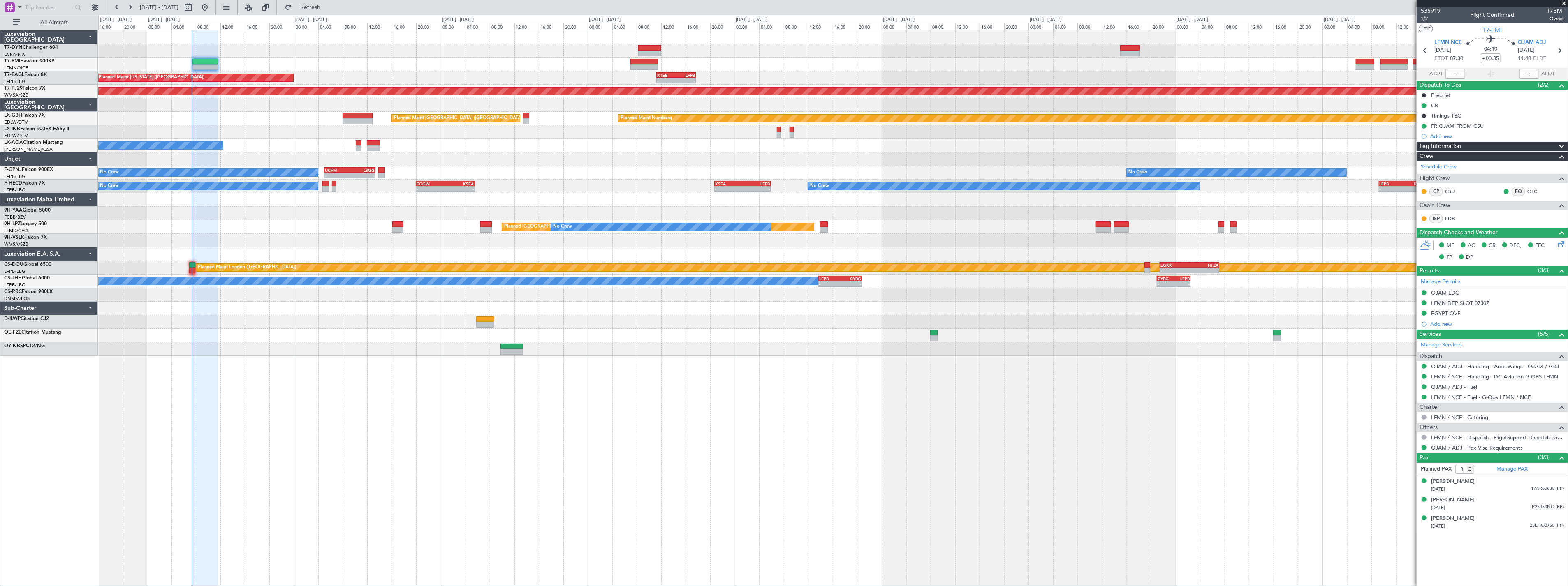
click at [251, 117] on div "Planned Maint Zurich Planned Maint New York (Teterboro) - - KTEB 11:15 Z LFPB 1…" at bounding box center [833, 193] width 1469 height 326
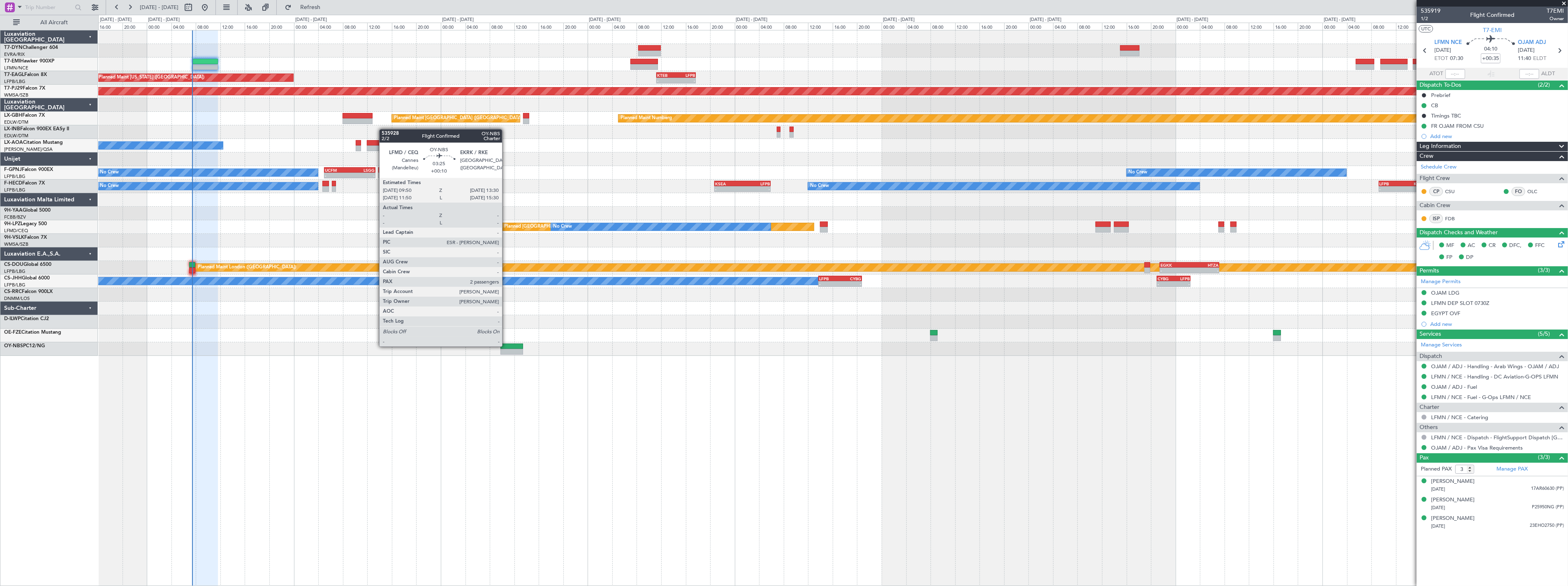
click at [506, 346] on div at bounding box center [511, 346] width 23 height 5
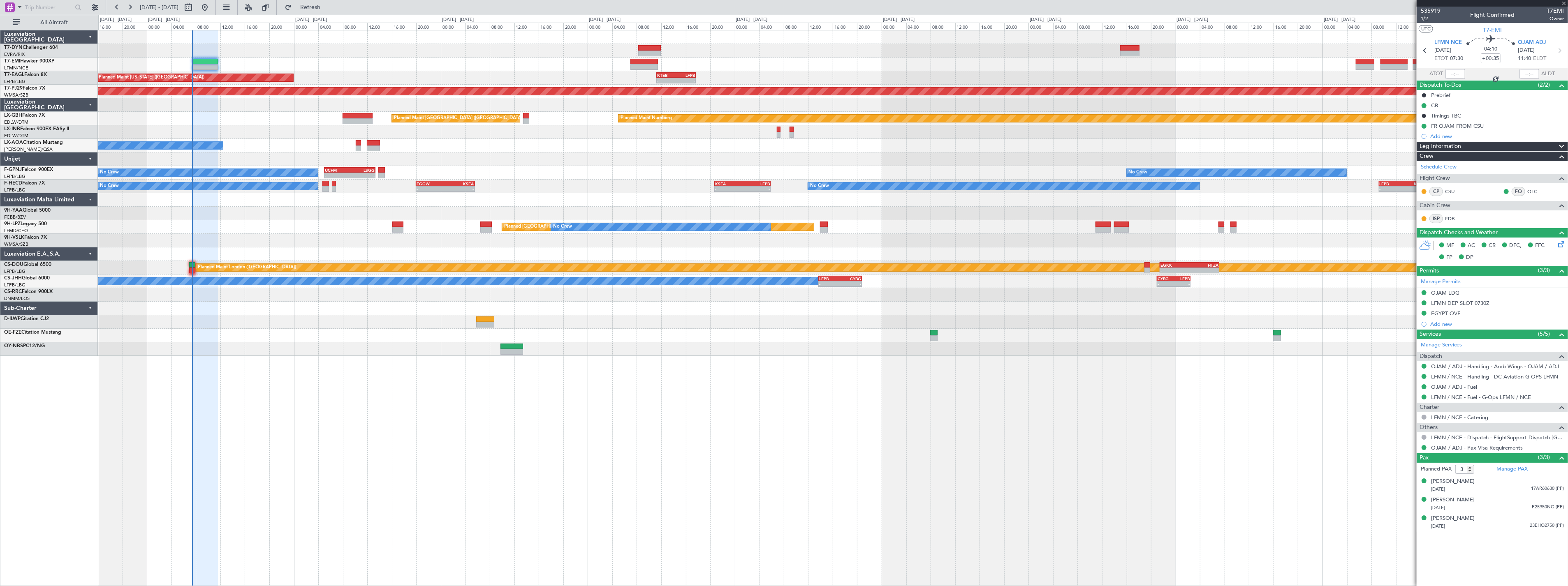
type input "+00:10"
type input "2"
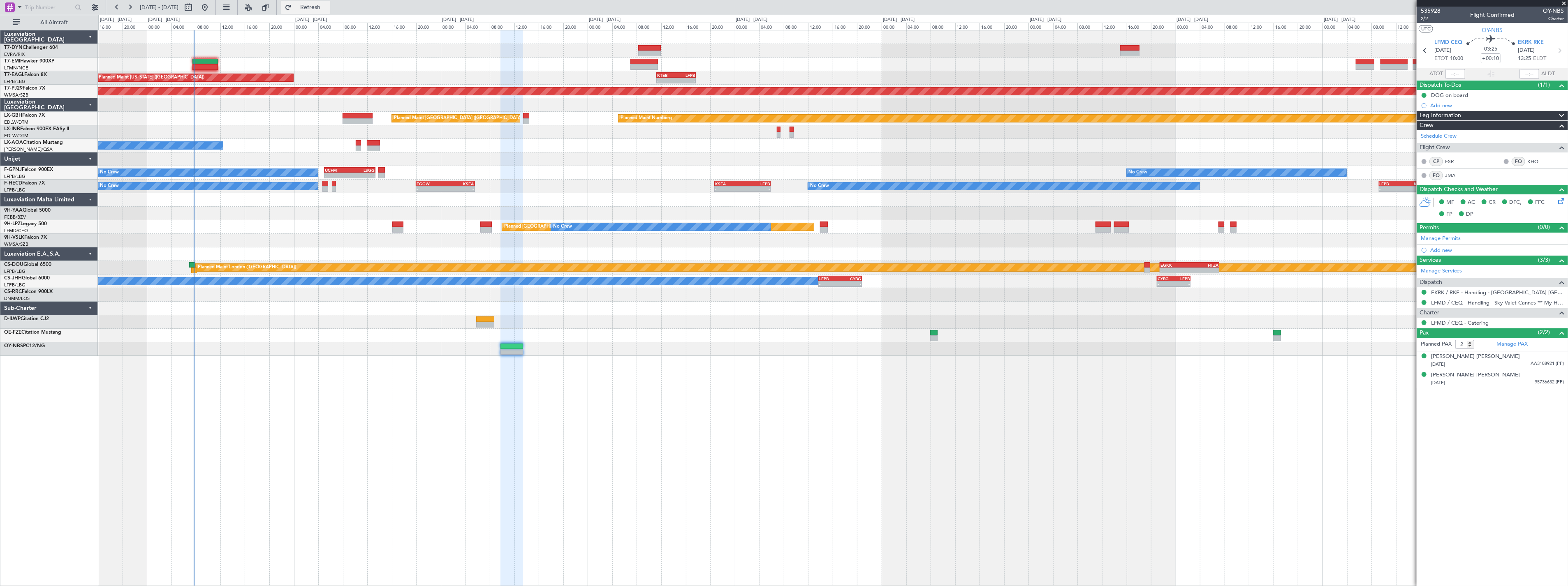
click at [323, 6] on span "Refresh" at bounding box center [310, 7] width 35 height 5
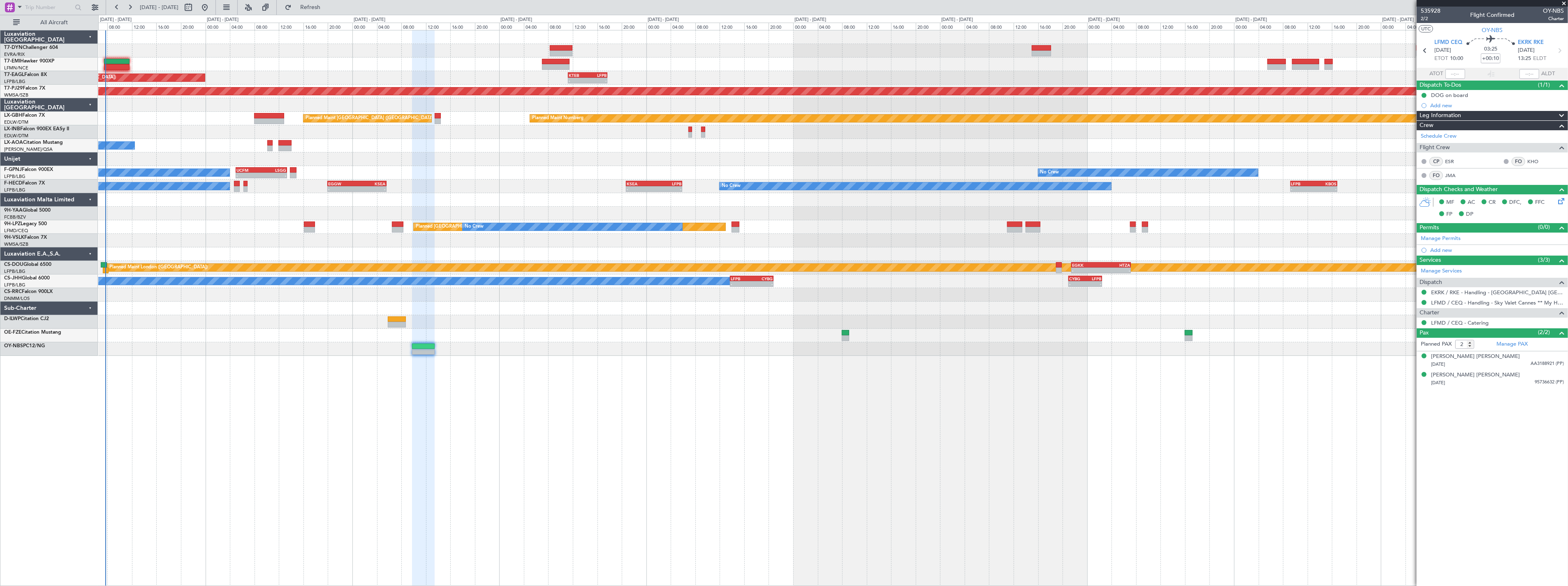
click at [465, 47] on div "Planned Maint [GEOGRAPHIC_DATA] Planned Maint [US_STATE] ([GEOGRAPHIC_DATA]) - …" at bounding box center [833, 193] width 1469 height 326
click at [305, 7] on fb-refresh-button "Refresh" at bounding box center [306, 7] width 58 height 15
click at [330, 13] on button "Refresh" at bounding box center [305, 7] width 49 height 13
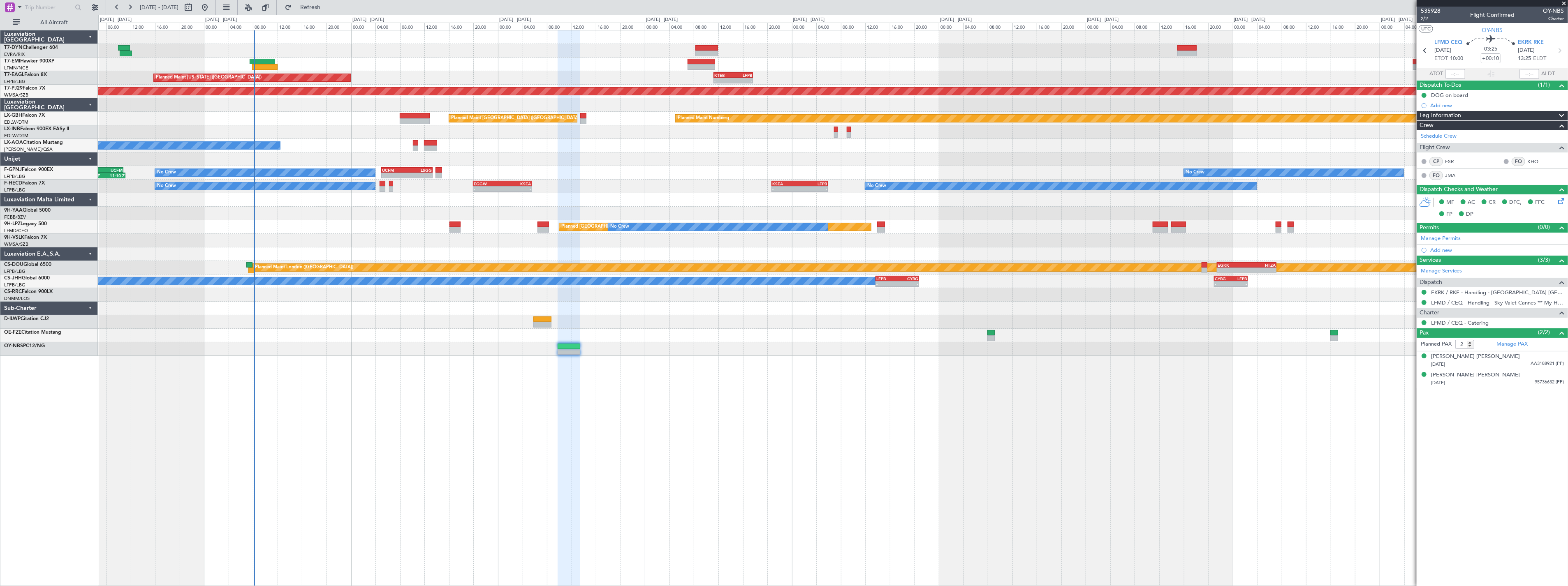
click at [317, 231] on div "Planned Maint [GEOGRAPHIC_DATA] Planned Maint [US_STATE] ([GEOGRAPHIC_DATA]) - …" at bounding box center [833, 193] width 1469 height 326
click at [323, 6] on span "Refresh" at bounding box center [310, 7] width 35 height 5
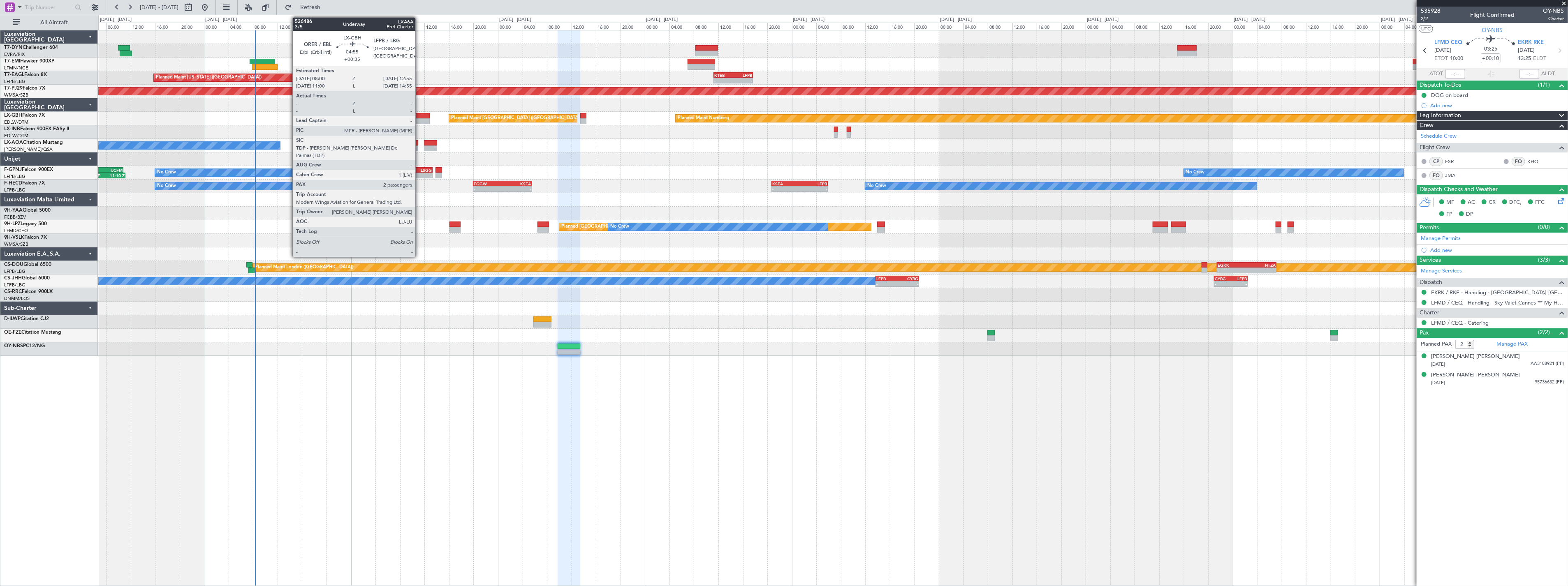
click at [419, 116] on div at bounding box center [415, 116] width 30 height 5
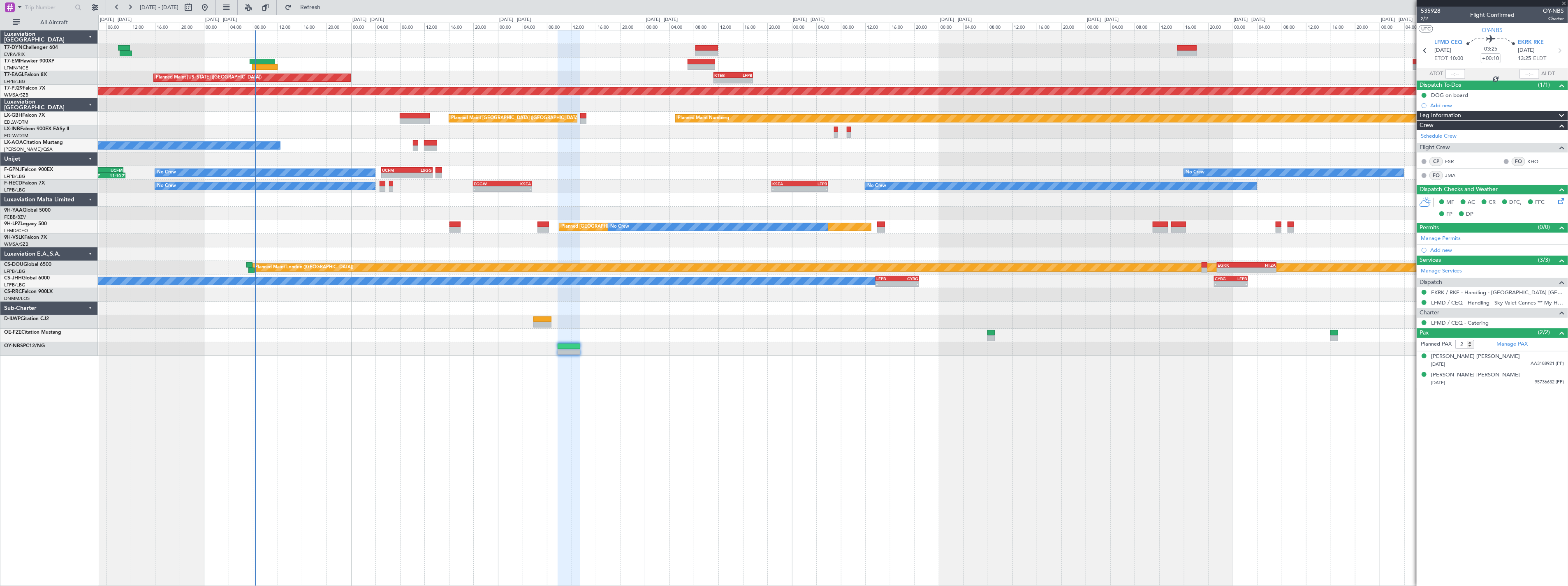
type input "+00:35"
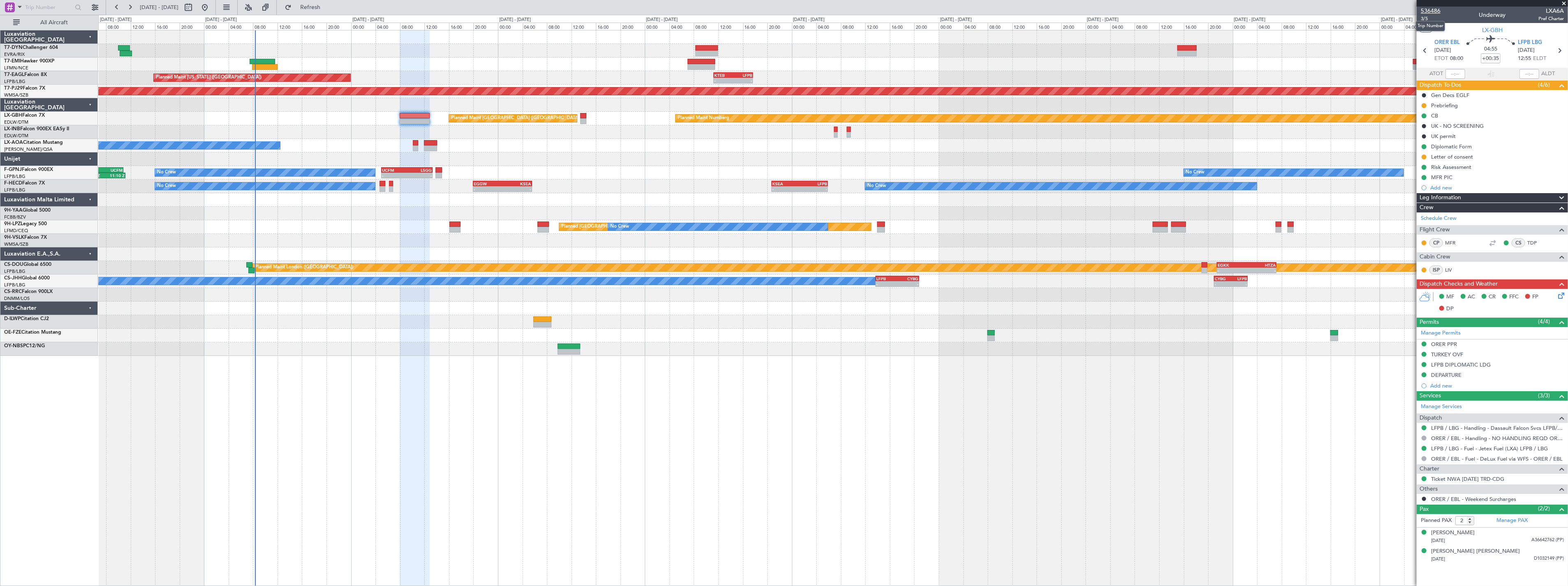
click at [1438, 10] on span "536486" at bounding box center [1430, 11] width 19 height 9
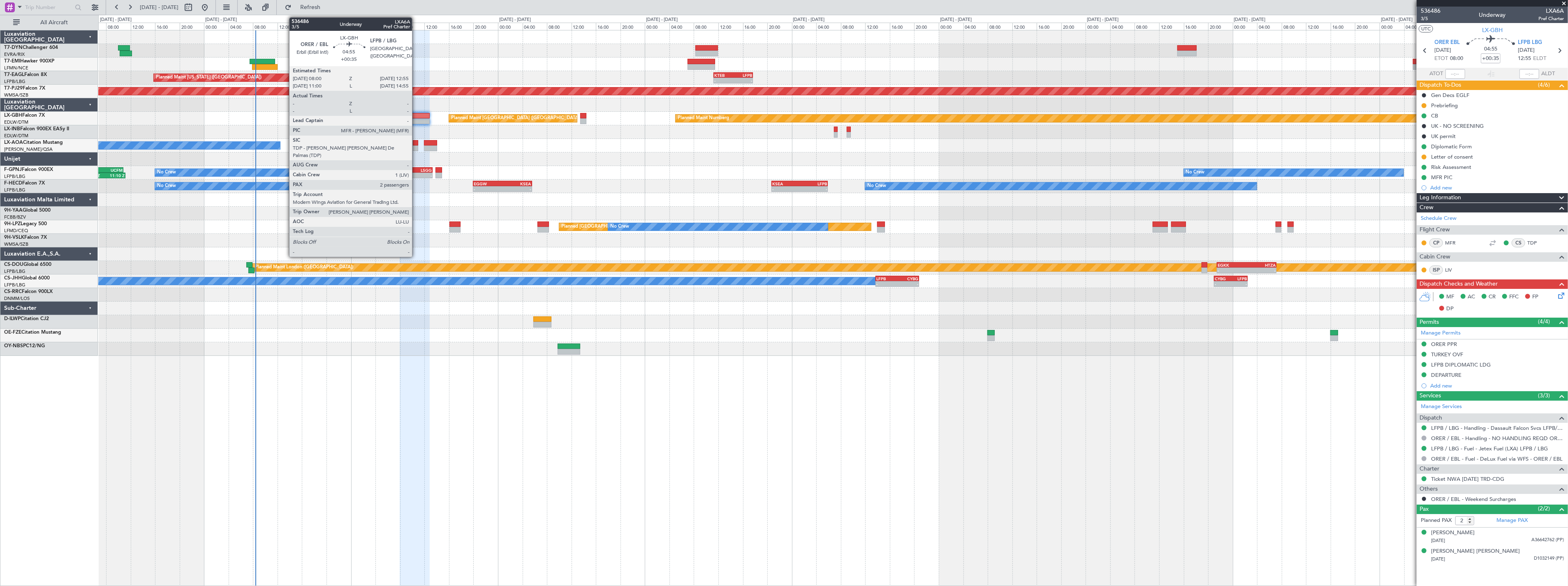
click at [413, 116] on div at bounding box center [415, 116] width 30 height 5
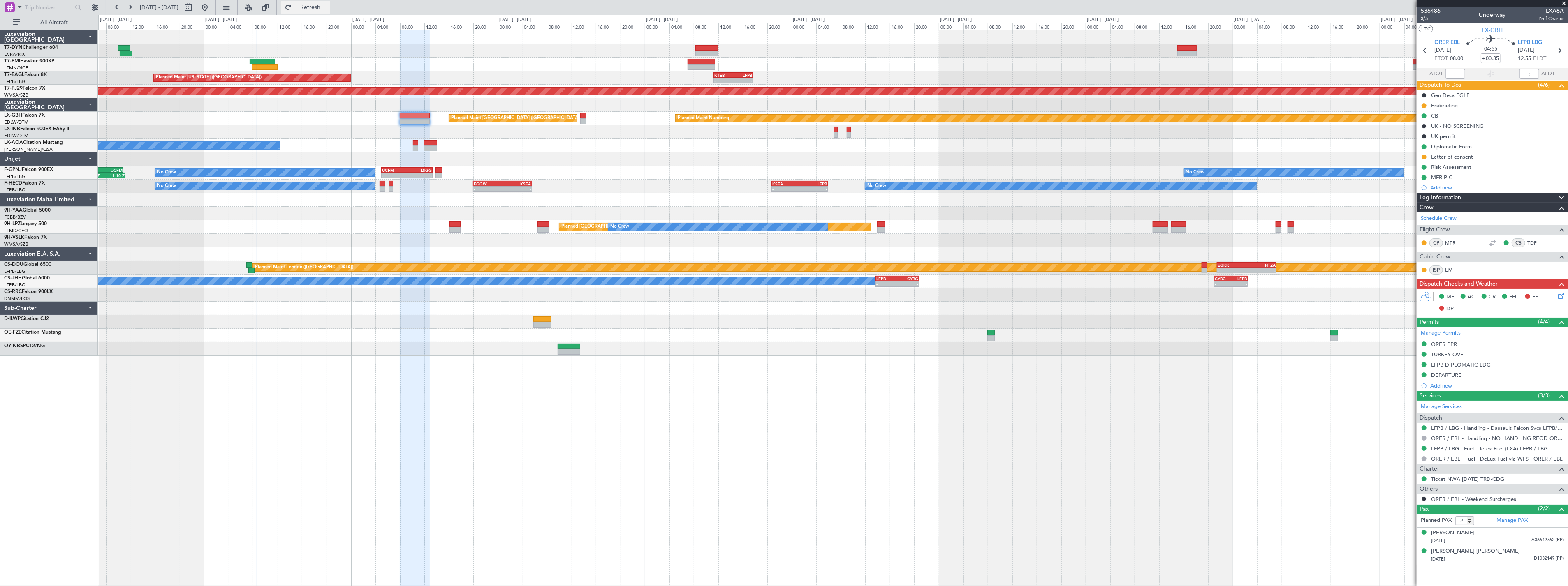
click at [327, 9] on span "Refresh" at bounding box center [310, 7] width 35 height 5
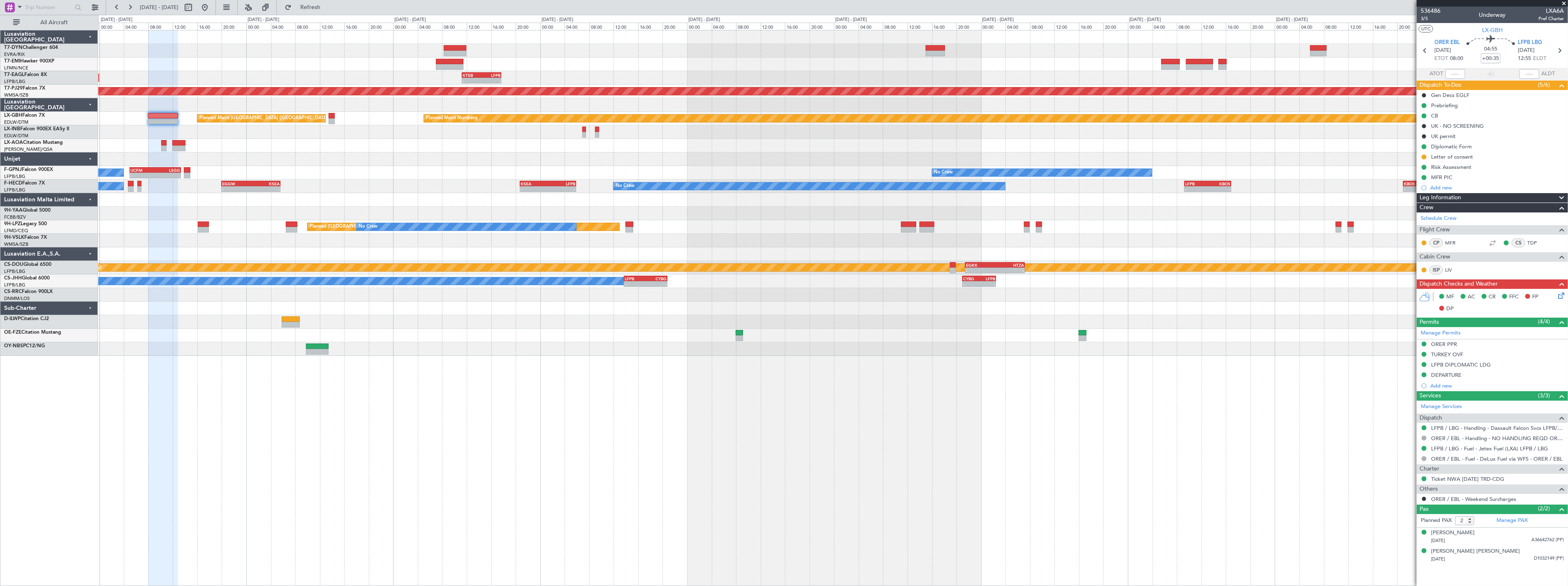
click at [676, 142] on div "Planned Maint [GEOGRAPHIC_DATA] Planned Maint [US_STATE] ([GEOGRAPHIC_DATA]) - …" at bounding box center [833, 193] width 1469 height 326
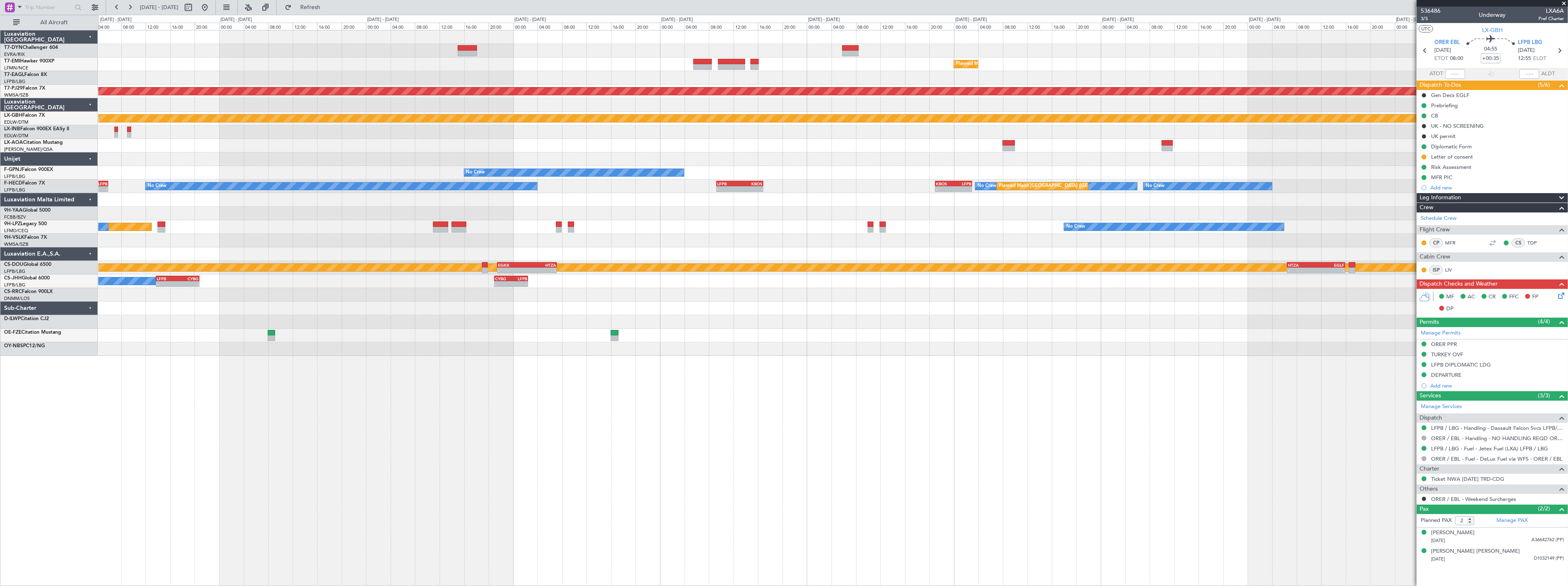
click at [712, 129] on div "Planned Maint Zurich - - KTEB 11:15 Z LFPB 17:40 Z Planned Maint Kuala Lumpur (…" at bounding box center [833, 193] width 1469 height 326
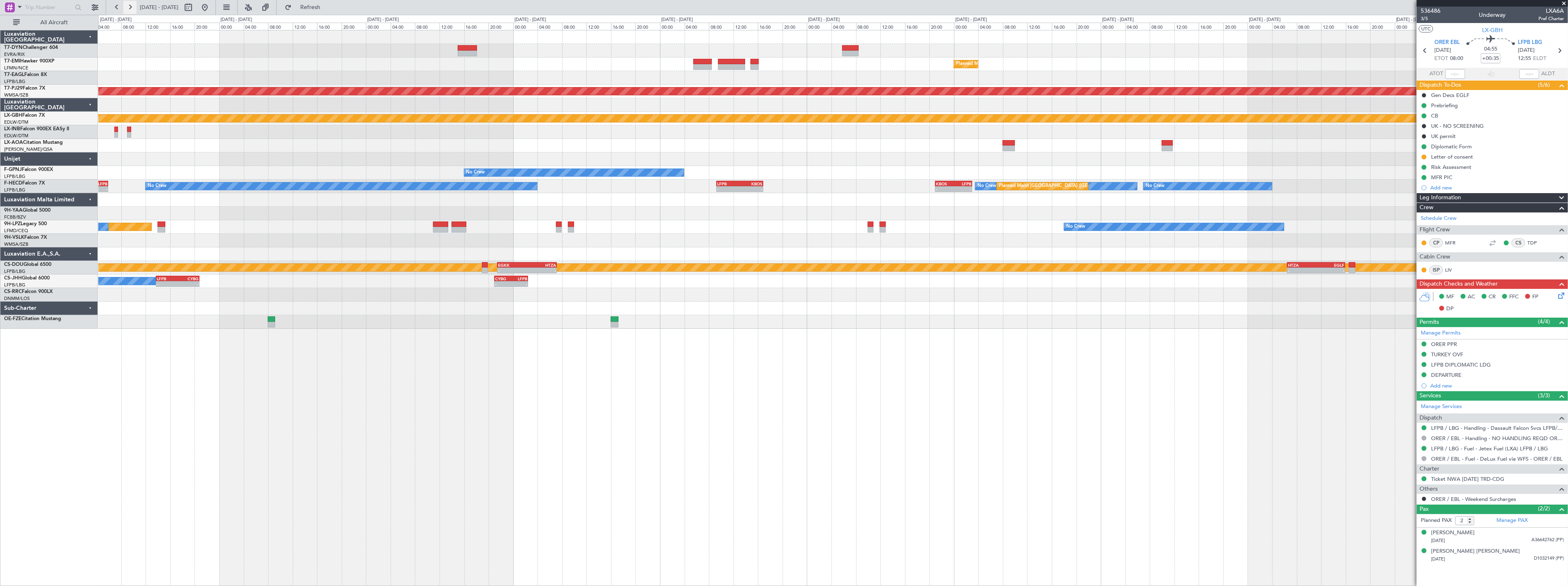
click at [132, 5] on button at bounding box center [130, 7] width 13 height 13
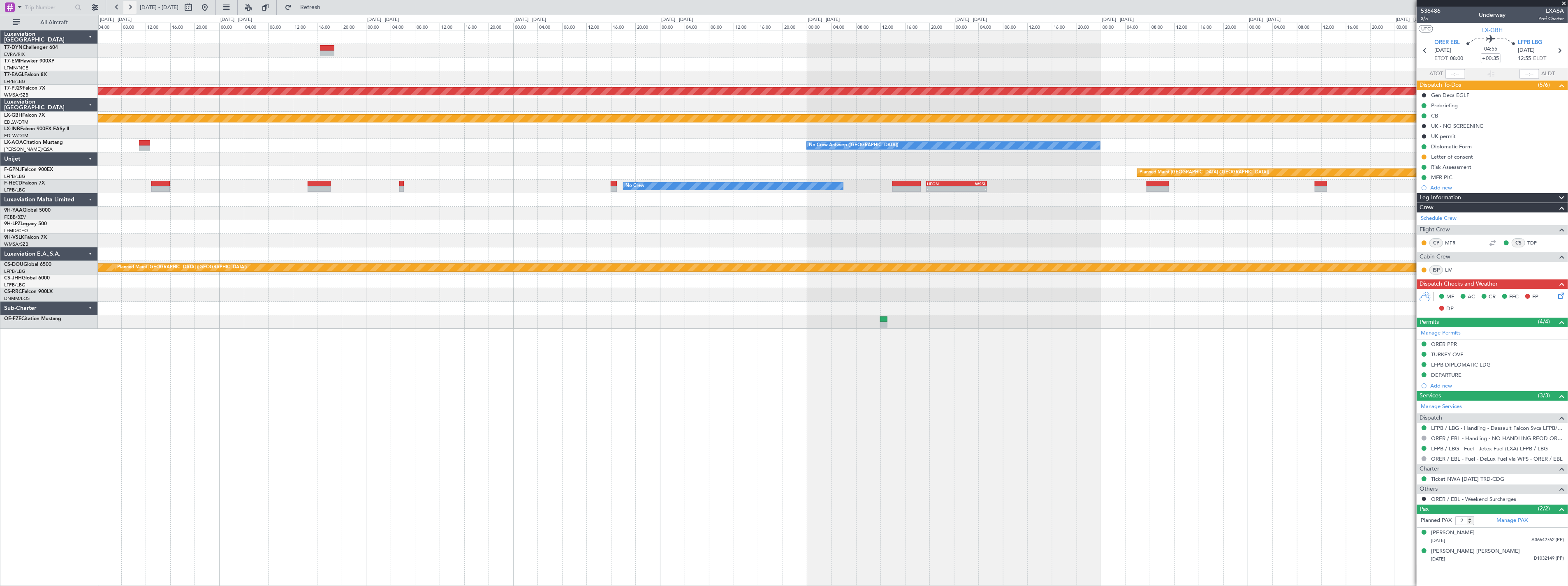
click at [132, 5] on button at bounding box center [130, 7] width 13 height 13
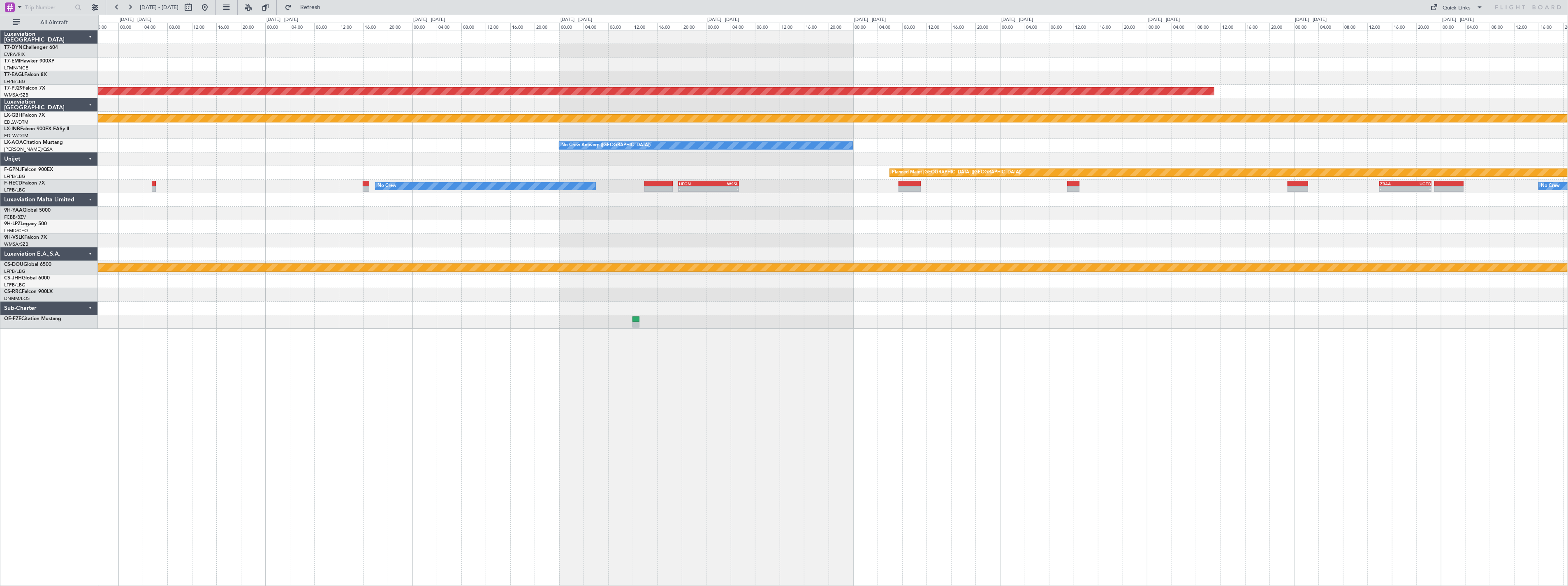
click at [249, 43] on div "Planned Maint Kuala Lumpur (Sultan Abdul Aziz Shah - Subang) Planned Maint Nurn…" at bounding box center [833, 180] width 1469 height 298
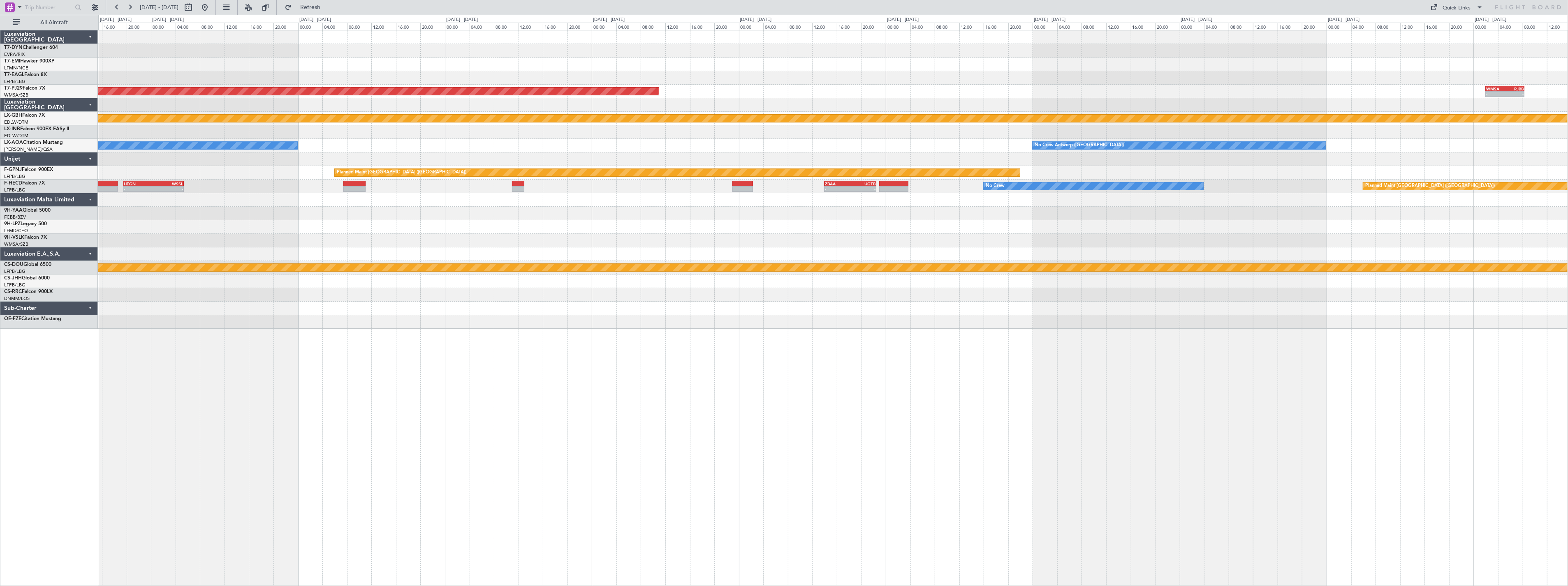
click at [408, 57] on div "Planned Maint Kuala Lumpur (Sultan Abdul Aziz Shah - Subang) WMSA 02:00 Z RJBB …" at bounding box center [833, 180] width 1469 height 298
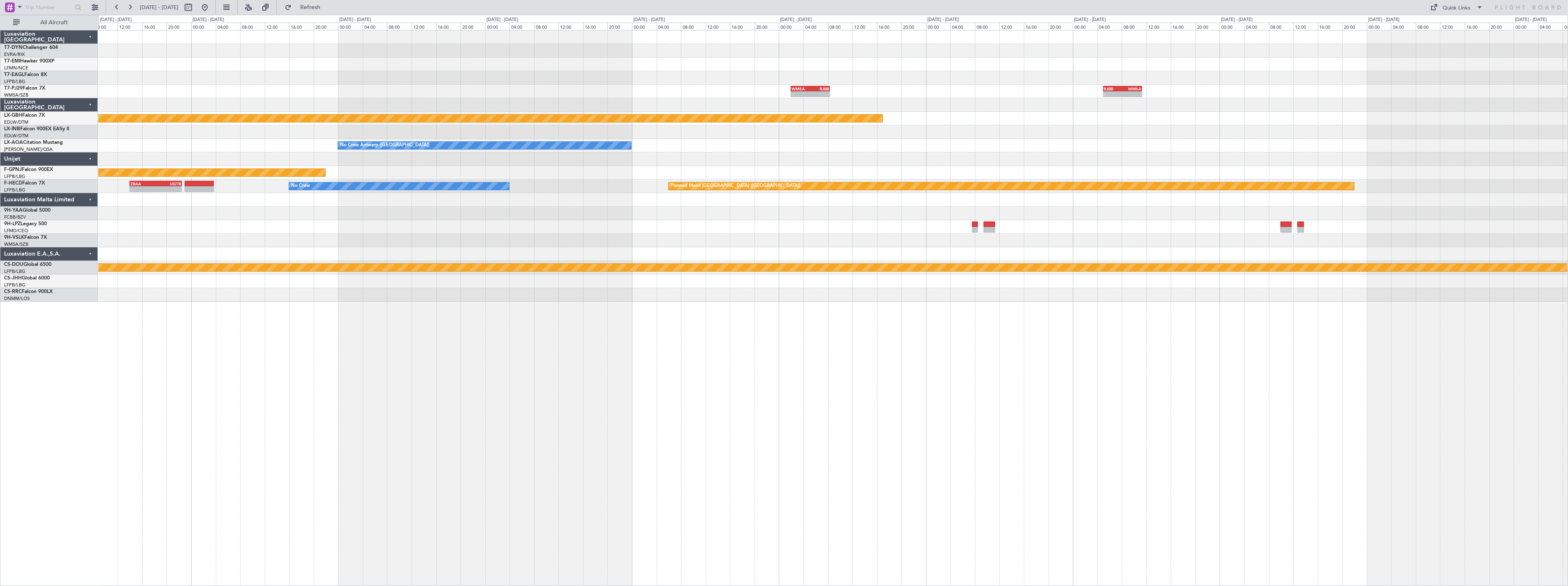
click at [599, 99] on div at bounding box center [833, 105] width 1469 height 13
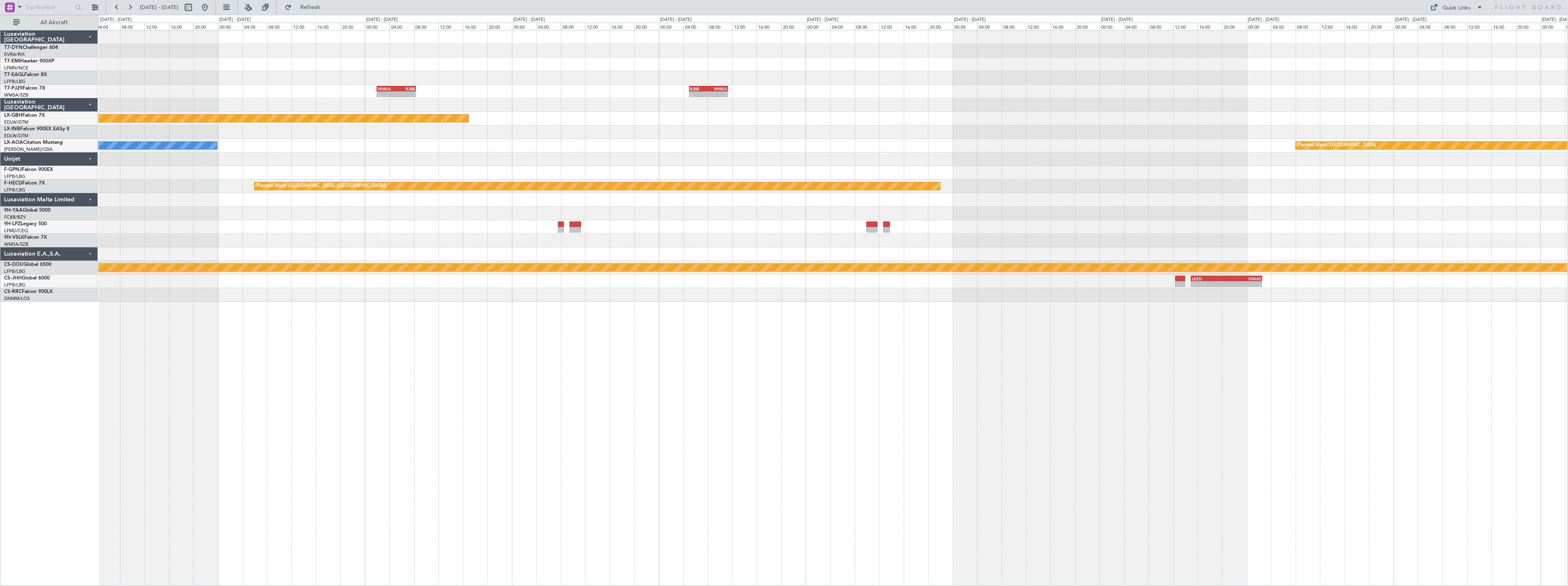
click at [554, 99] on div at bounding box center [833, 105] width 1469 height 13
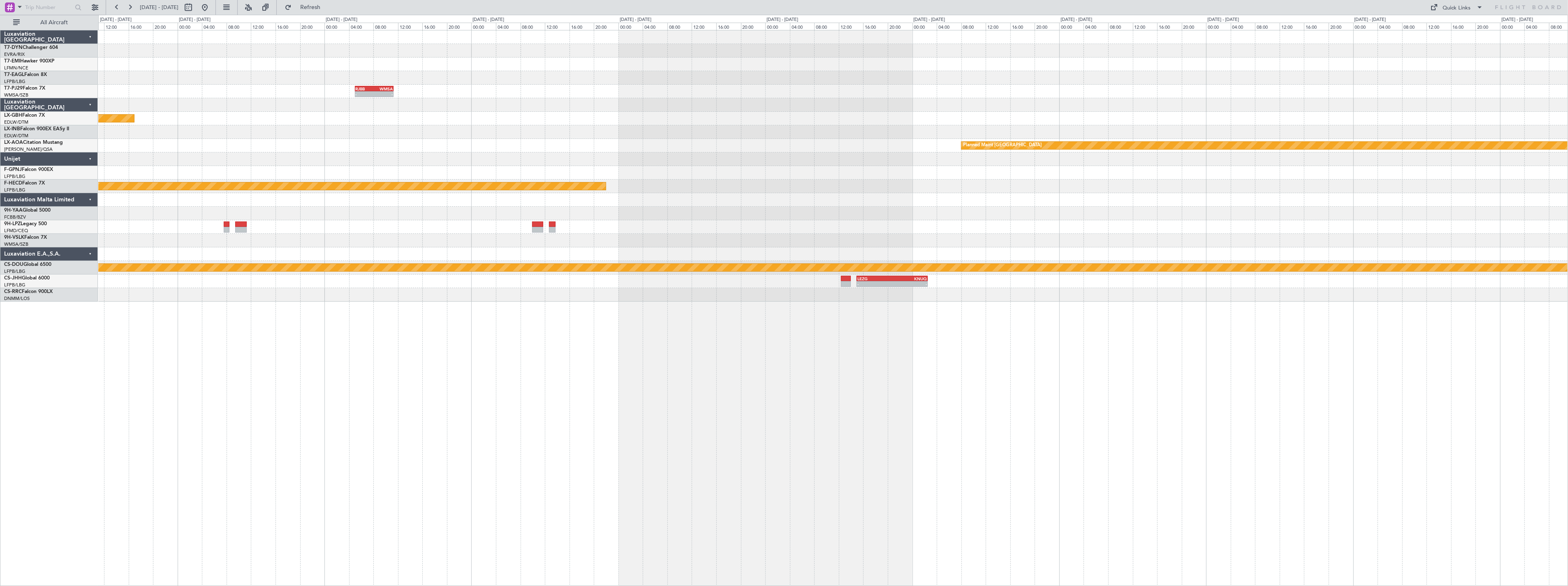
click at [473, 126] on div "- - RJBB 05:00 Z WMSA 11:20 Z WMSA 02:00 Z RJBB 08:20 Z - - Planned Maint Nurnb…" at bounding box center [833, 166] width 1469 height 271
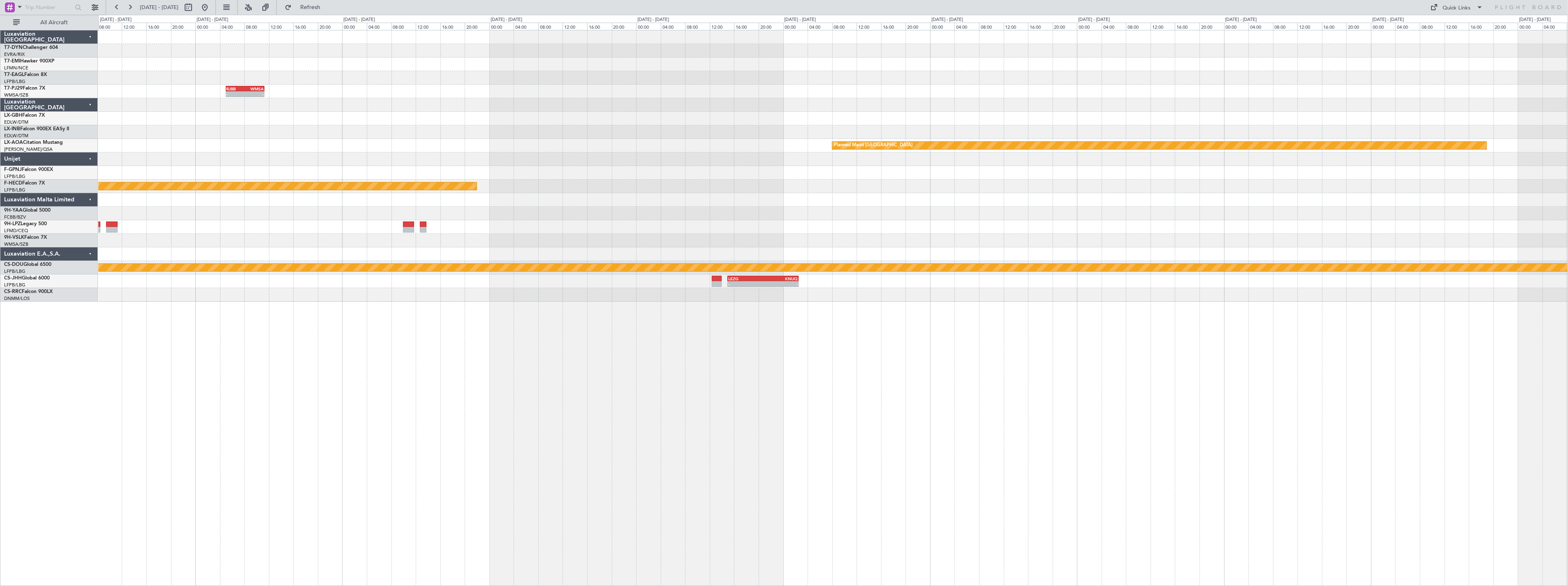
click at [519, 122] on div "- - RJBB 05:00 Z WMSA 11:20 Z WMSA 02:00 Z RJBB 08:20 Z - - Planned Maint Nurnb…" at bounding box center [833, 166] width 1469 height 271
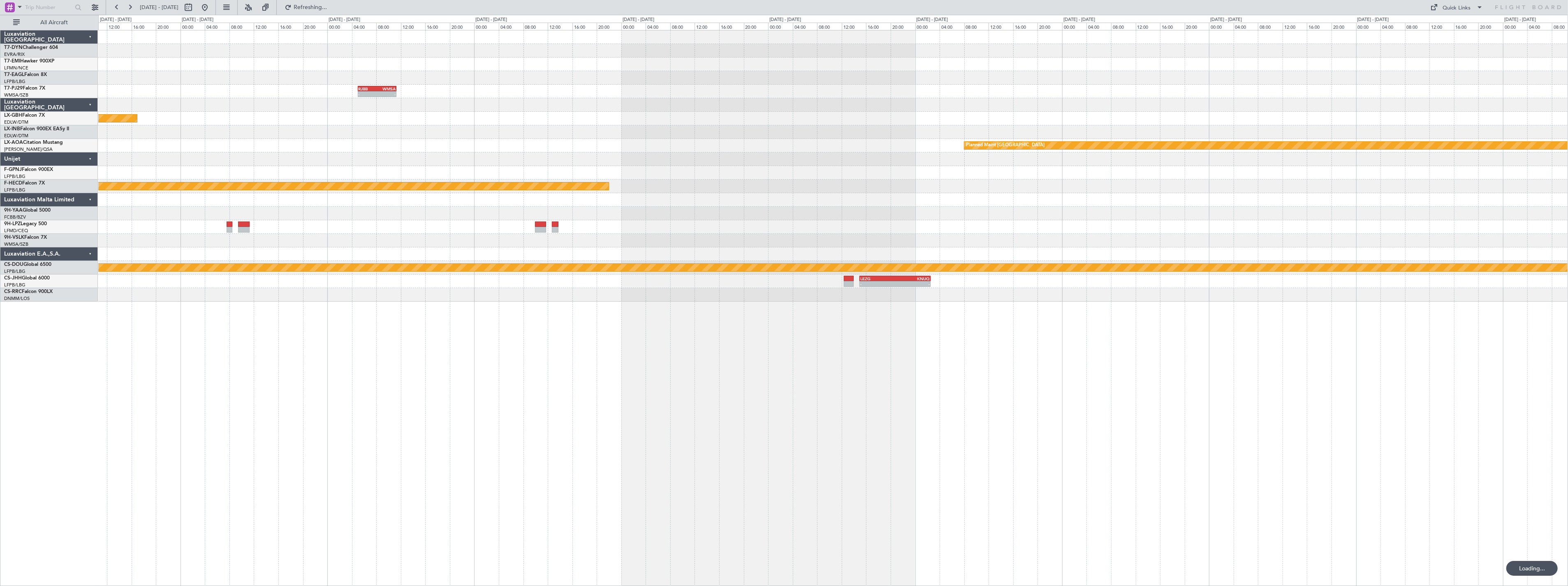
click at [691, 130] on div "- - RJBB 05:00 Z WMSA 11:20 Z WMSA 02:00 Z RJBB 08:20 Z - - Planned Maint Nurnb…" at bounding box center [833, 166] width 1469 height 271
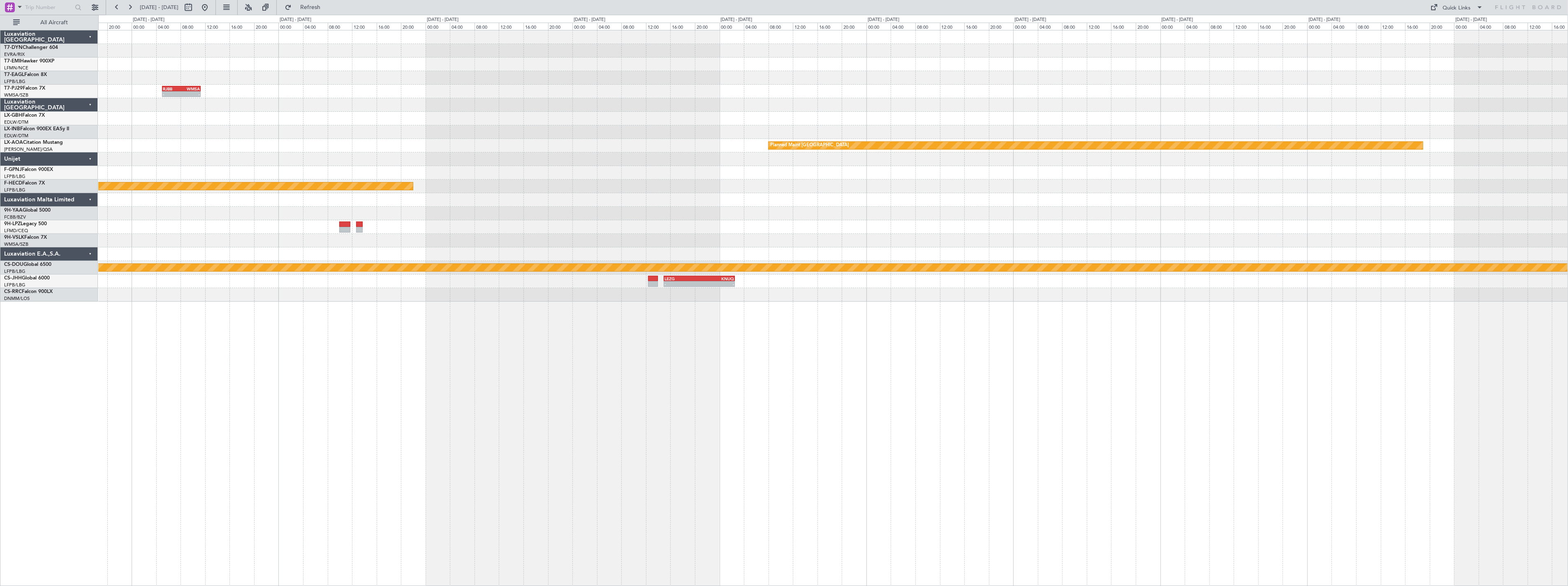
click at [654, 110] on div "- - RJBB 05:00 Z WMSA 11:20 Z WMSA 02:00 Z RJBB 08:20 Z - - Planned Maint Nurnb…" at bounding box center [833, 166] width 1469 height 271
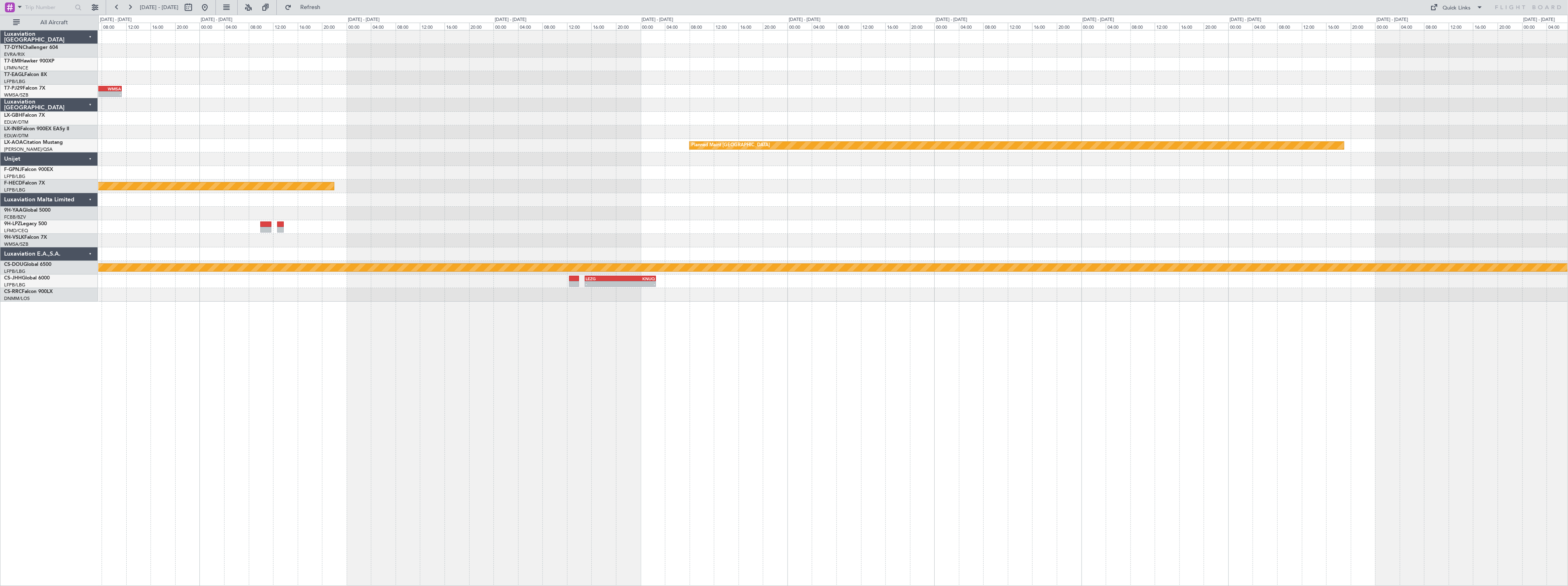
click at [684, 108] on div "- - RJBB 05:00 Z WMSA 11:20 Z WMSA 02:00 Z RJBB 08:20 Z - - Planned Maint Nurnb…" at bounding box center [833, 166] width 1469 height 271
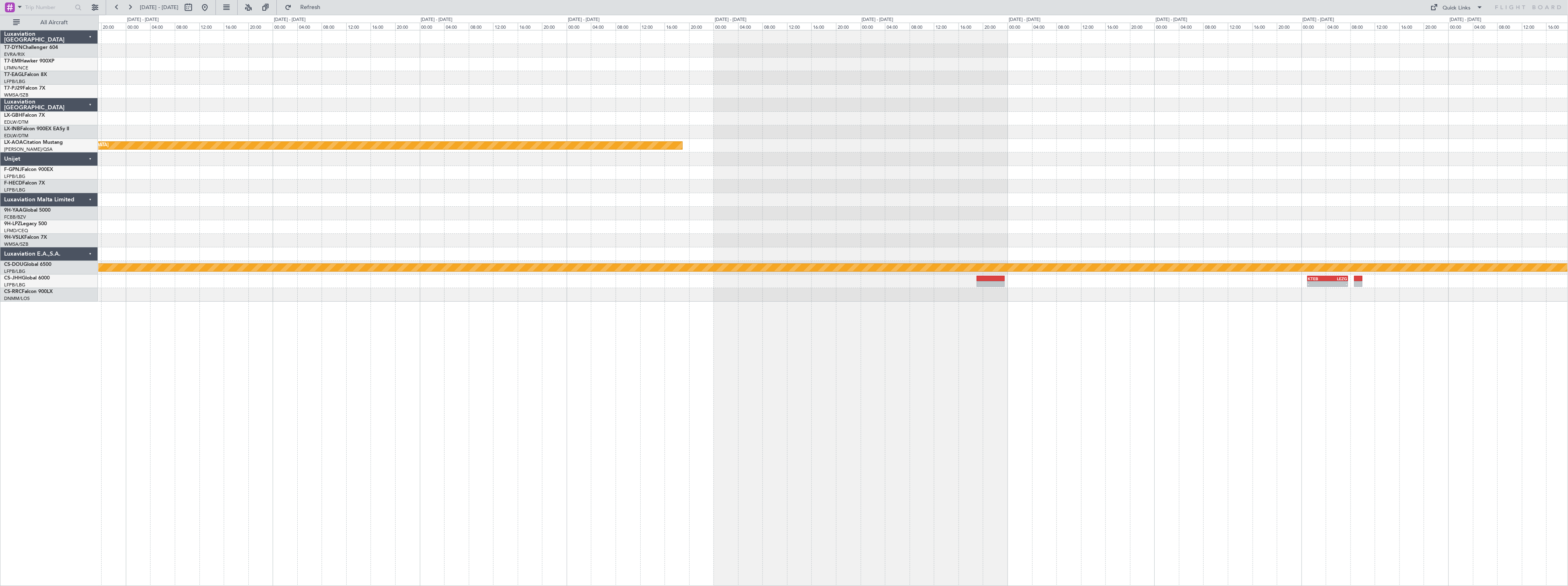
click at [687, 159] on div at bounding box center [833, 159] width 1469 height 13
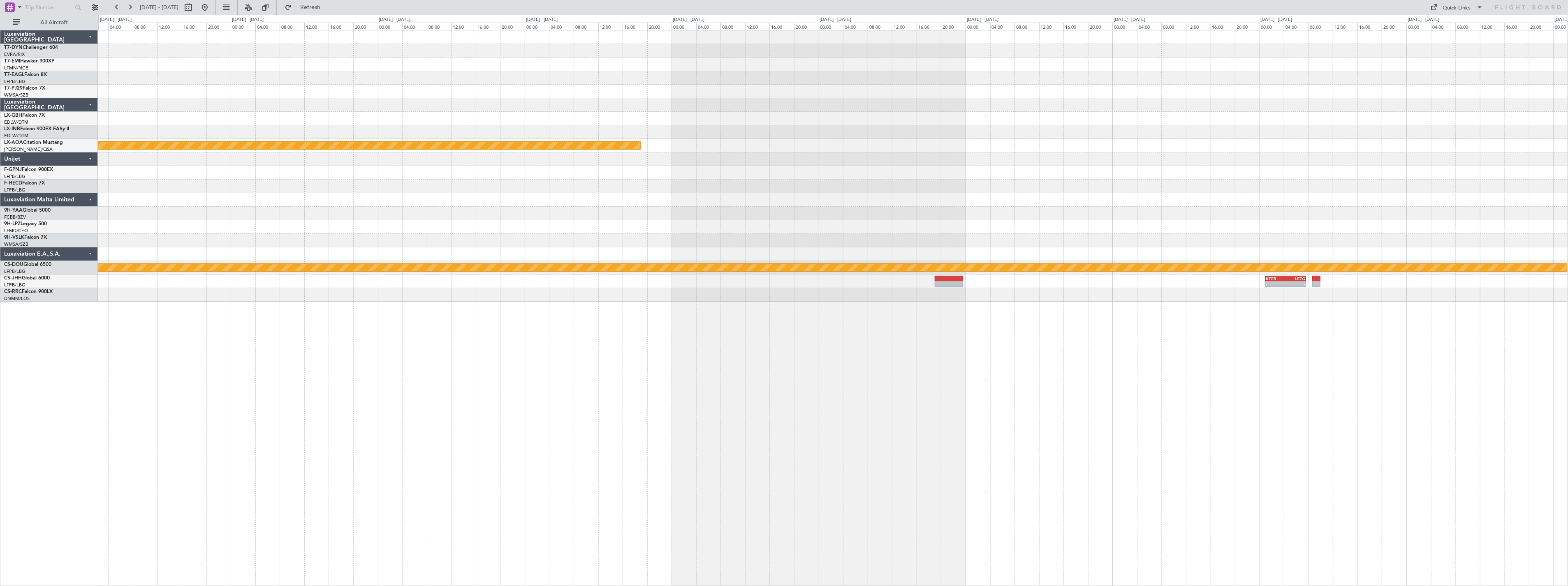
click at [884, 184] on div "Planned Maint Monchengladbach No Crew Sabadell Planned Maint London (Biggin Hil…" at bounding box center [833, 166] width 1469 height 271
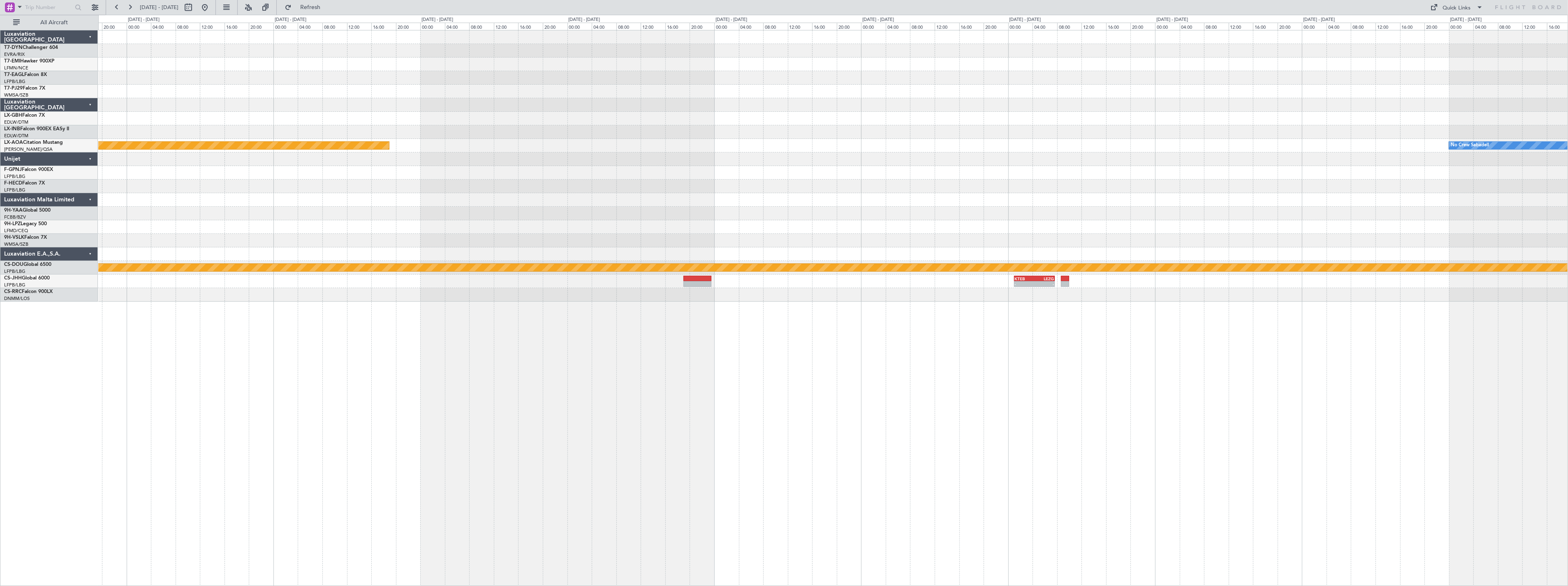
click at [877, 183] on div at bounding box center [833, 186] width 1469 height 13
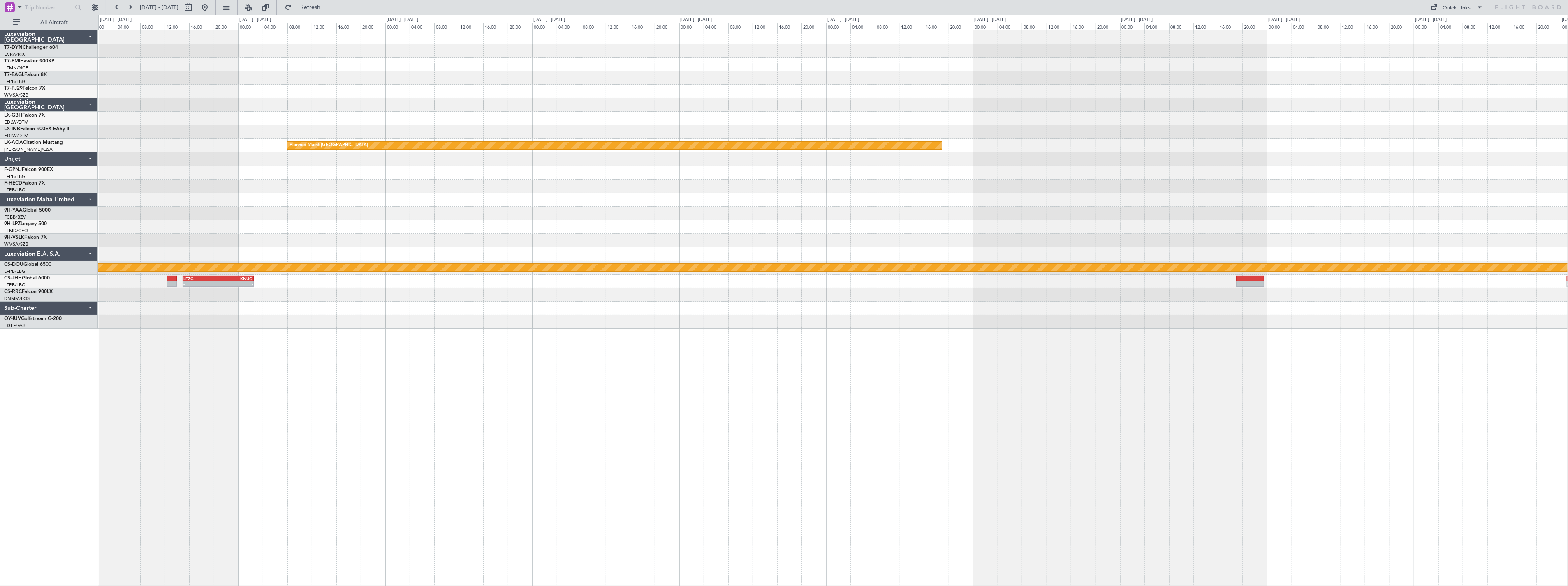
click at [1298, 159] on div "Planned Maint Monchengladbach Planned Maint Paris (Le Bourget) Planned Maint Lo…" at bounding box center [833, 180] width 1469 height 298
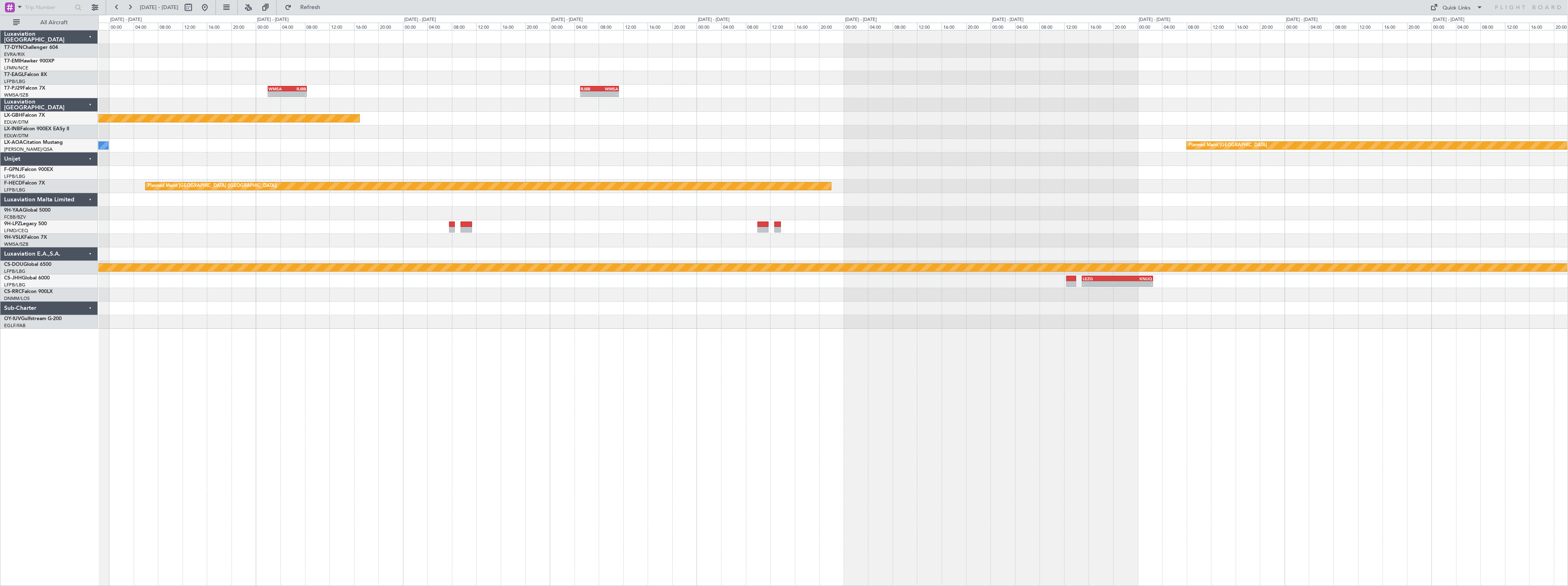
click at [1217, 99] on div "- - RJBB 05:00 Z WMSA 11:20 Z WMSA 02:00 Z RJBB 08:20 Z - - Planned Maint Nurnb…" at bounding box center [833, 180] width 1469 height 298
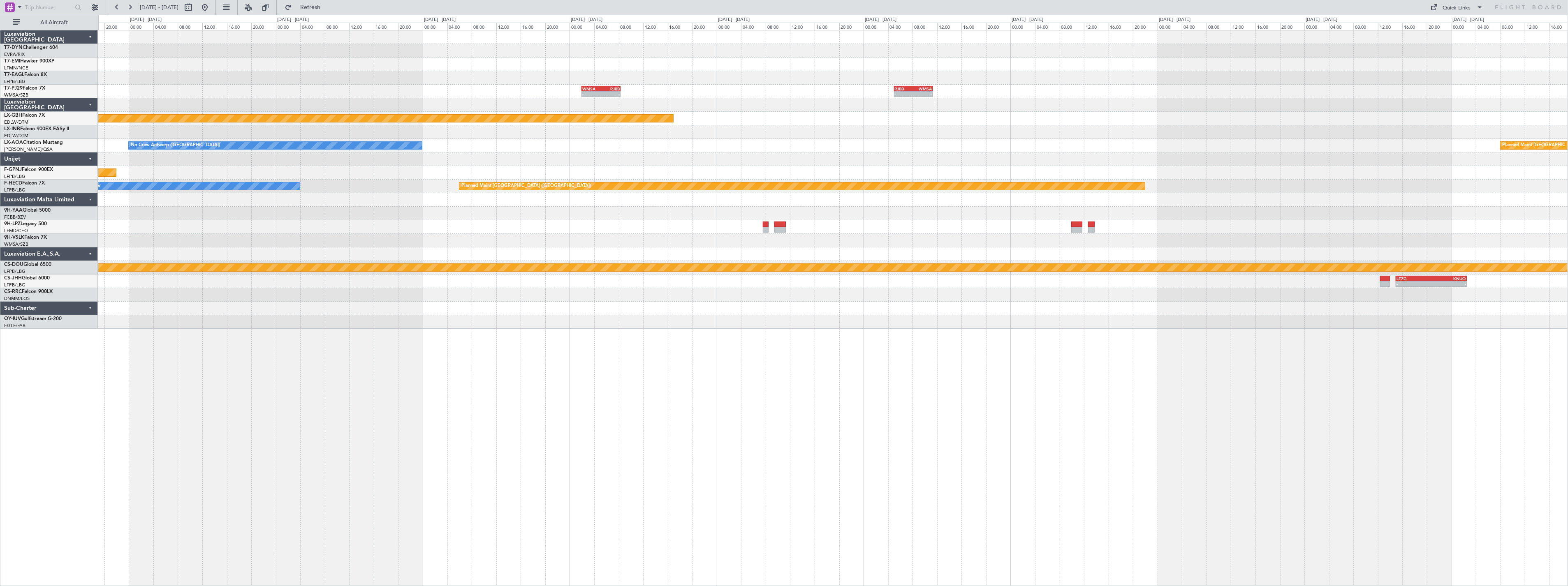
click at [1204, 77] on div "- - RJBB 05:00 Z WMSA 11:20 Z WMSA 02:00 Z RJBB 08:20 Z - - Planned Maint Kuala…" at bounding box center [833, 180] width 1469 height 298
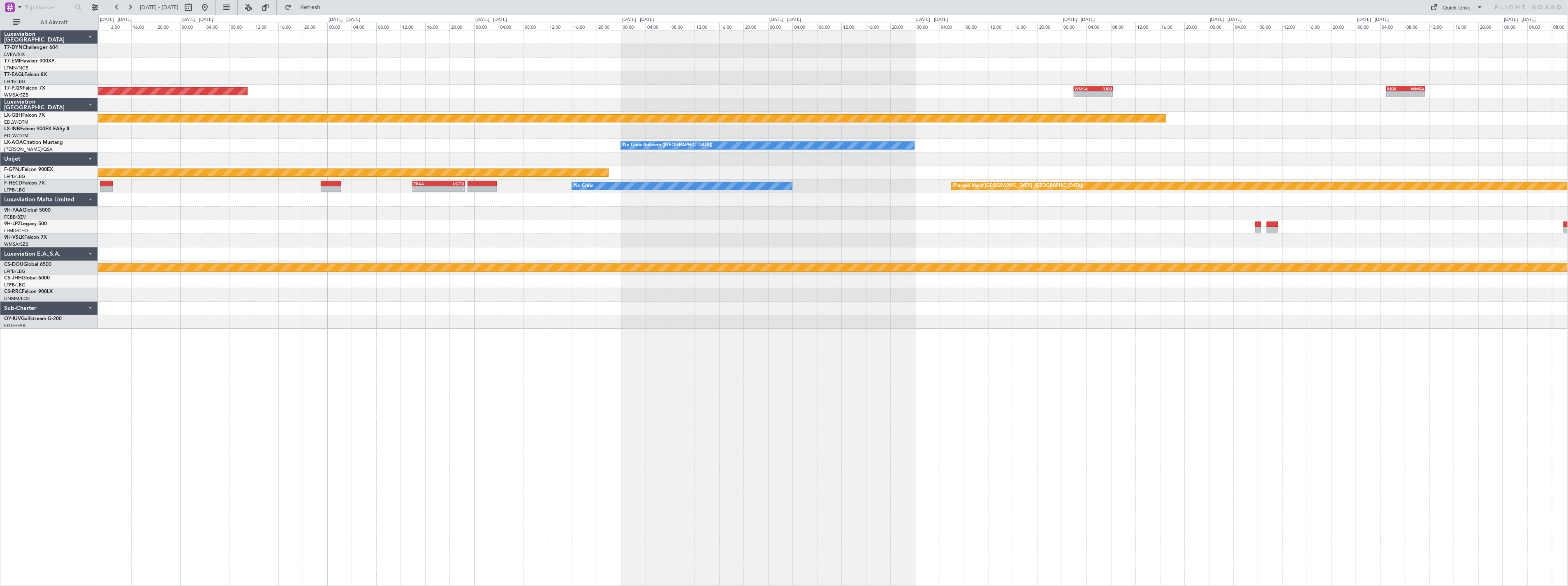
click at [1105, 81] on div "- - RJBB 05:00 Z WMSA 11:20 Z WMSA 02:00 Z RJBB 08:20 Z - - Planned Maint Kuala…" at bounding box center [833, 180] width 1469 height 298
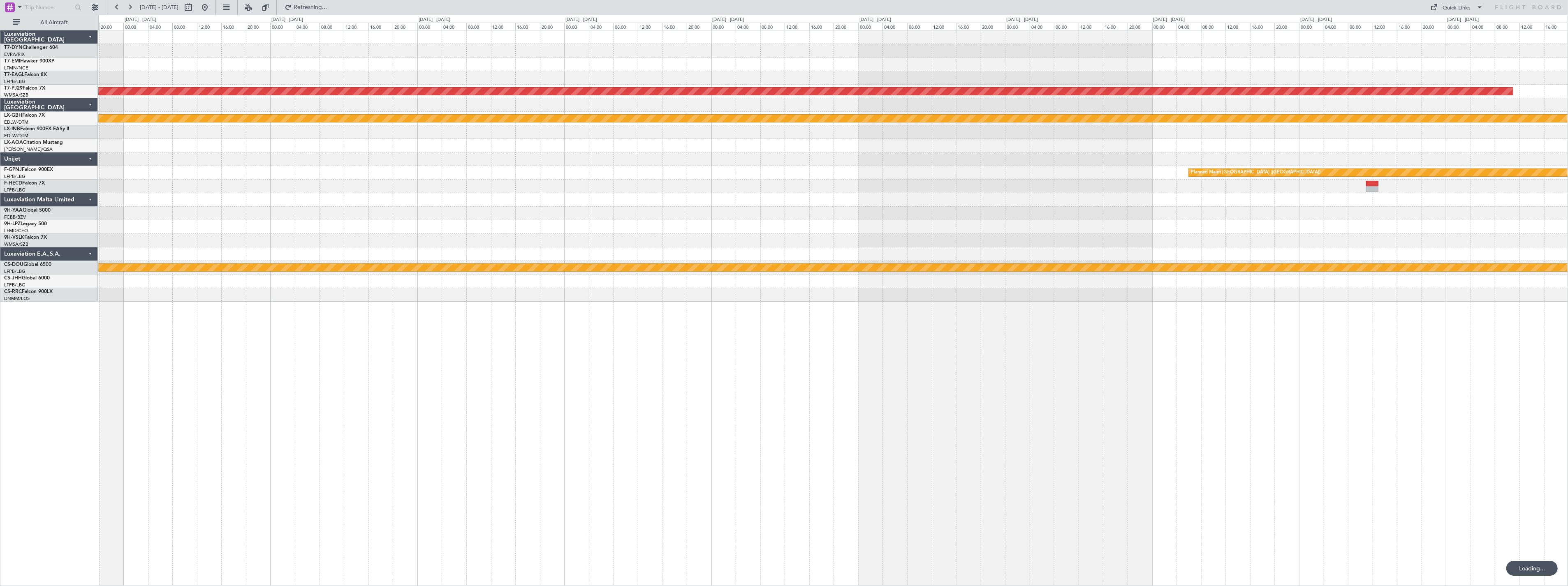
click at [1043, 158] on div "Planned Maint Kuala Lumpur (Sultan Abdul Aziz Shah - Subang) Planned Maint Nurn…" at bounding box center [833, 166] width 1469 height 271
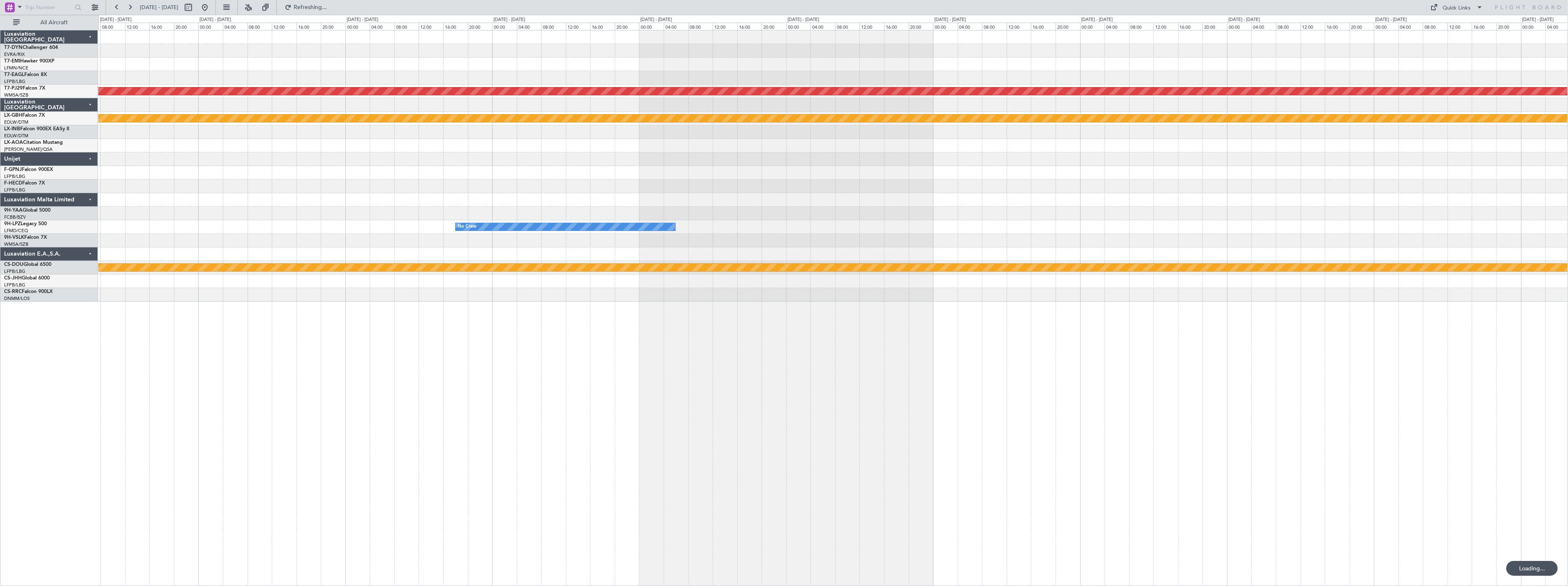
click at [1076, 122] on div "Planned Maint Kuala Lumpur (Sultan Abdul Aziz Shah - Subang) Planned Maint Nurn…" at bounding box center [833, 166] width 1469 height 271
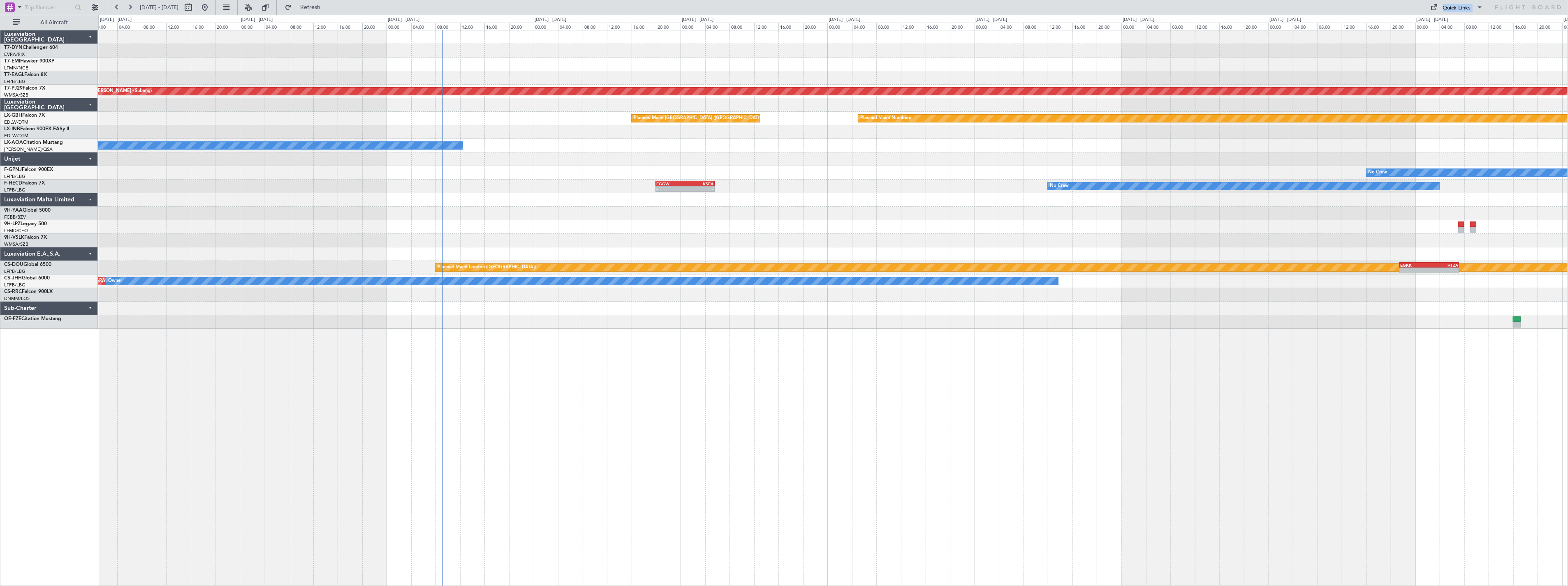
drag, startPoint x: 687, startPoint y: 41, endPoint x: 962, endPoint y: 61, distance: 275.7
click at [962, 61] on fb-flight-board "28 Sep 2025 - 08 Oct 2025 Refresh Quick Links All Aircraft Planned Maint Zurich…" at bounding box center [784, 296] width 1568 height 580
click at [911, 157] on div "Planned Maint Zurich Planned Maint Kuala Lumpur (Sultan Abdul Aziz Shah - Suban…" at bounding box center [833, 180] width 1469 height 298
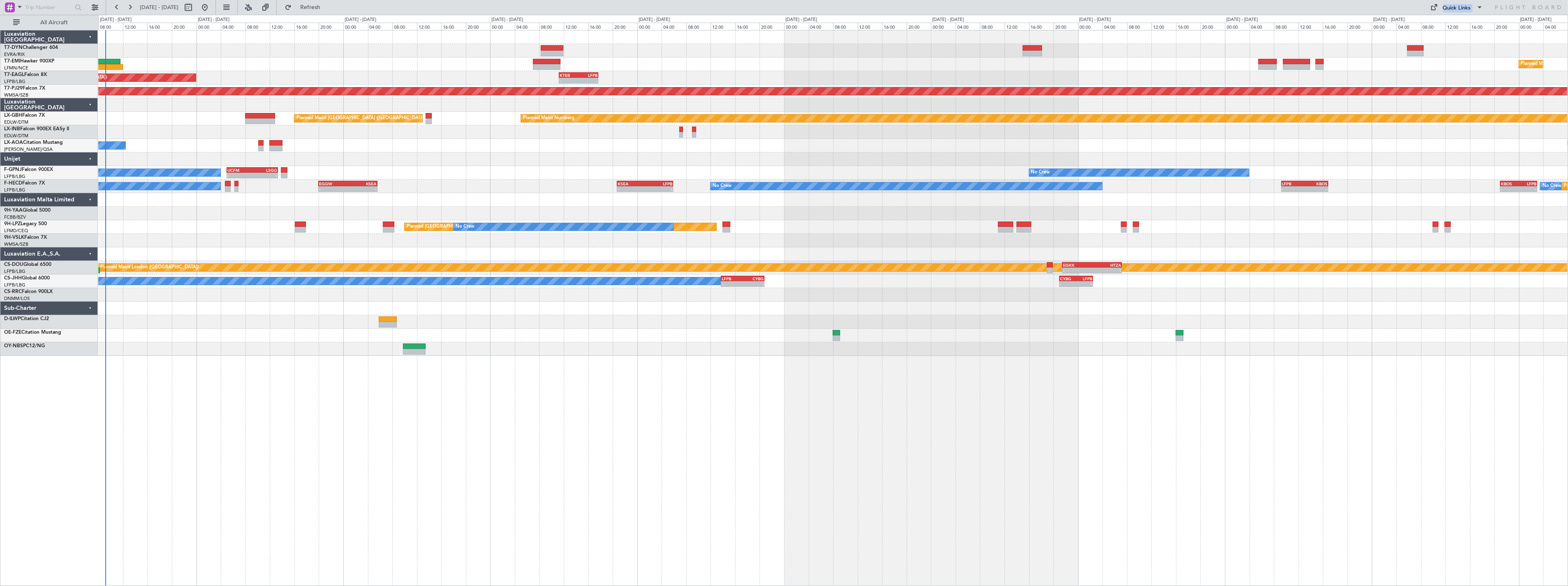
click at [588, 152] on div "Planned Maint Zurich Planned Maint New York (Teterboro) - - KTEB 11:15 Z LFPB 1…" at bounding box center [833, 193] width 1469 height 326
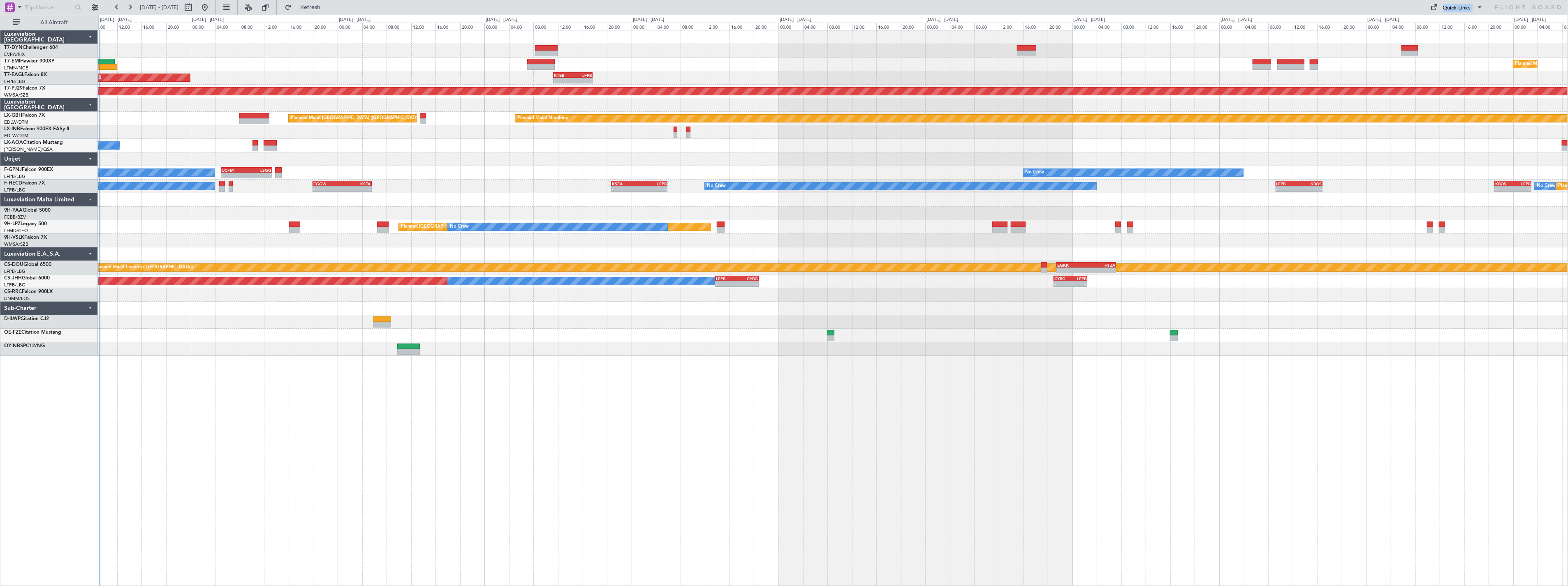
click at [580, 155] on div at bounding box center [833, 159] width 1469 height 13
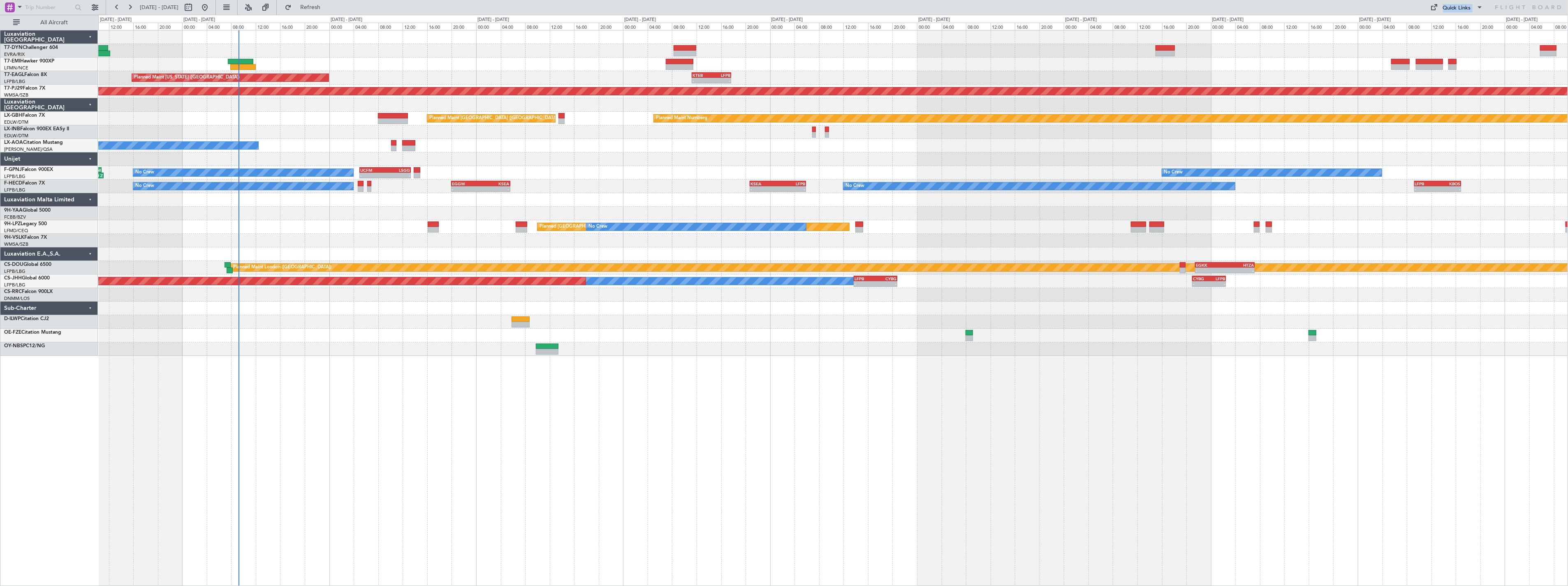
click at [351, 52] on div at bounding box center [833, 51] width 1469 height 13
click at [324, 10] on span "Refresh" at bounding box center [310, 7] width 35 height 5
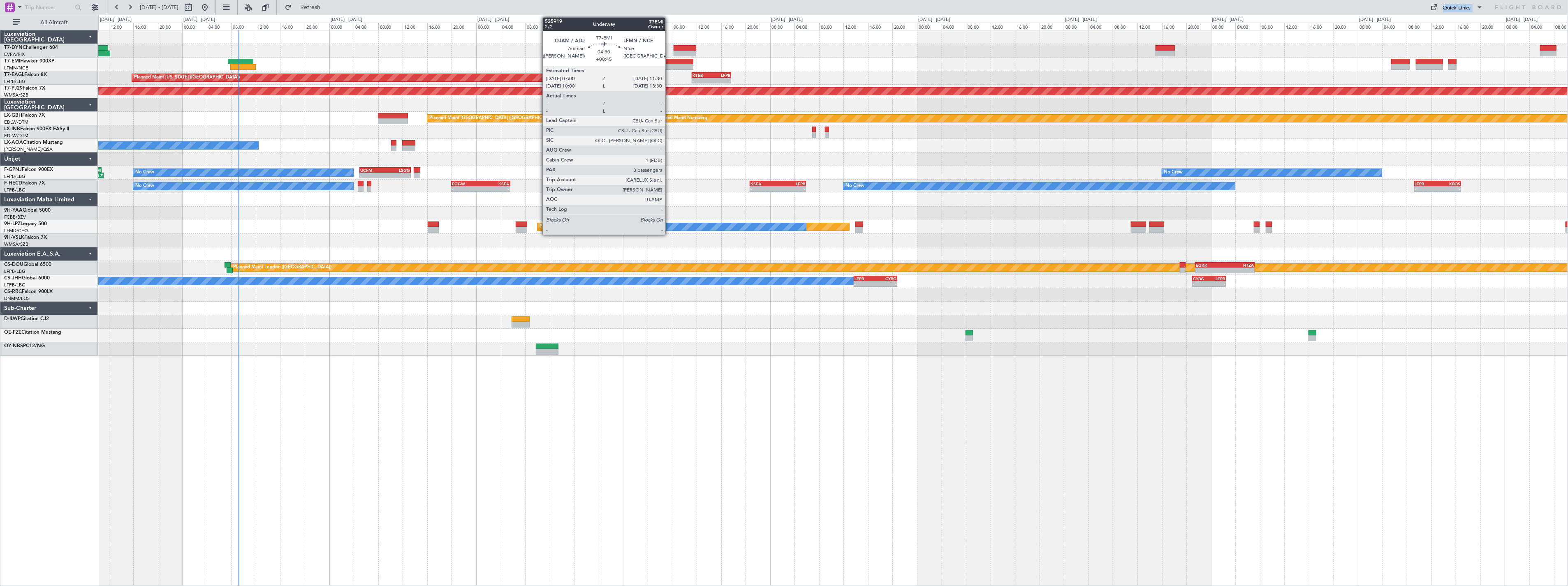
click at [670, 60] on div at bounding box center [680, 61] width 28 height 5
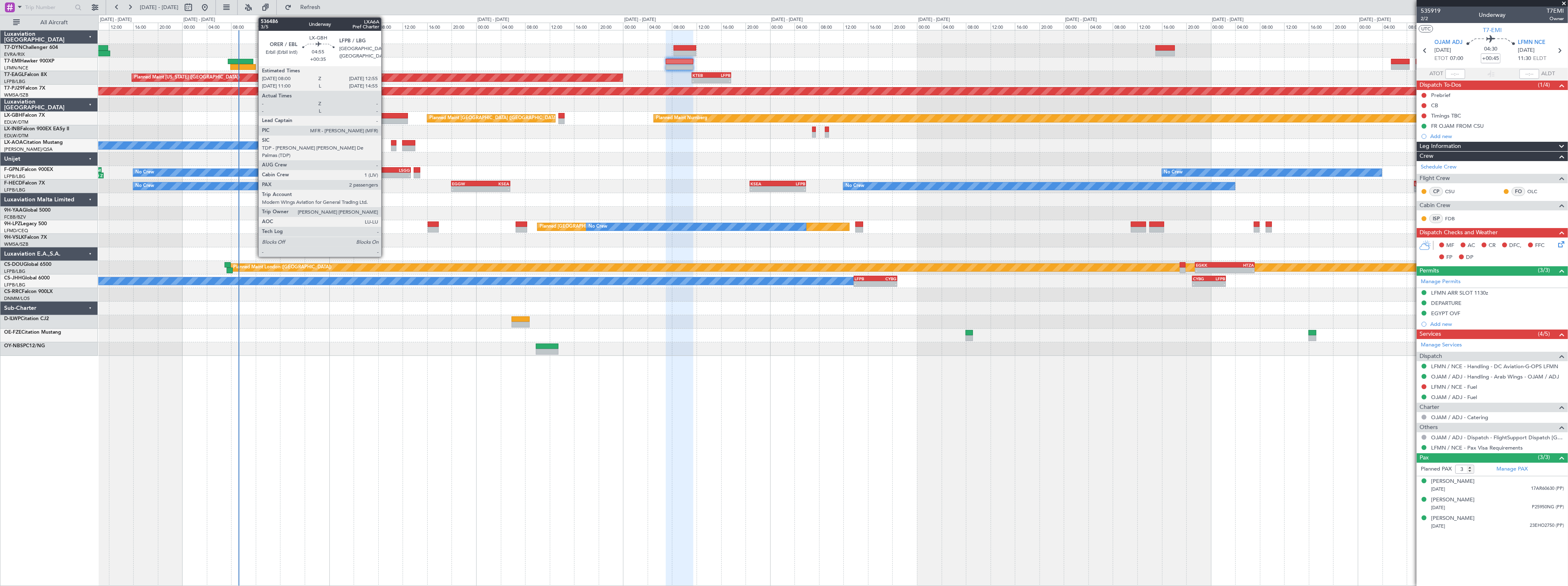
click at [387, 113] on div at bounding box center [393, 116] width 30 height 5
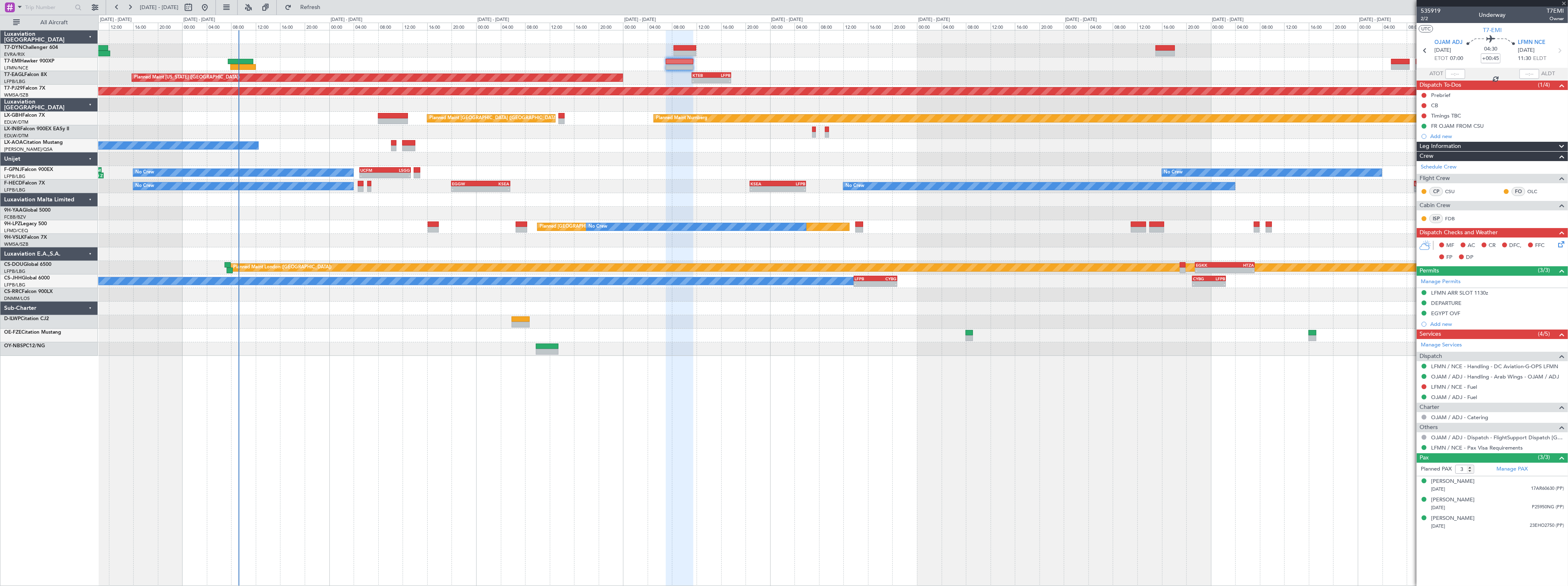
type input "+00:35"
type input "2"
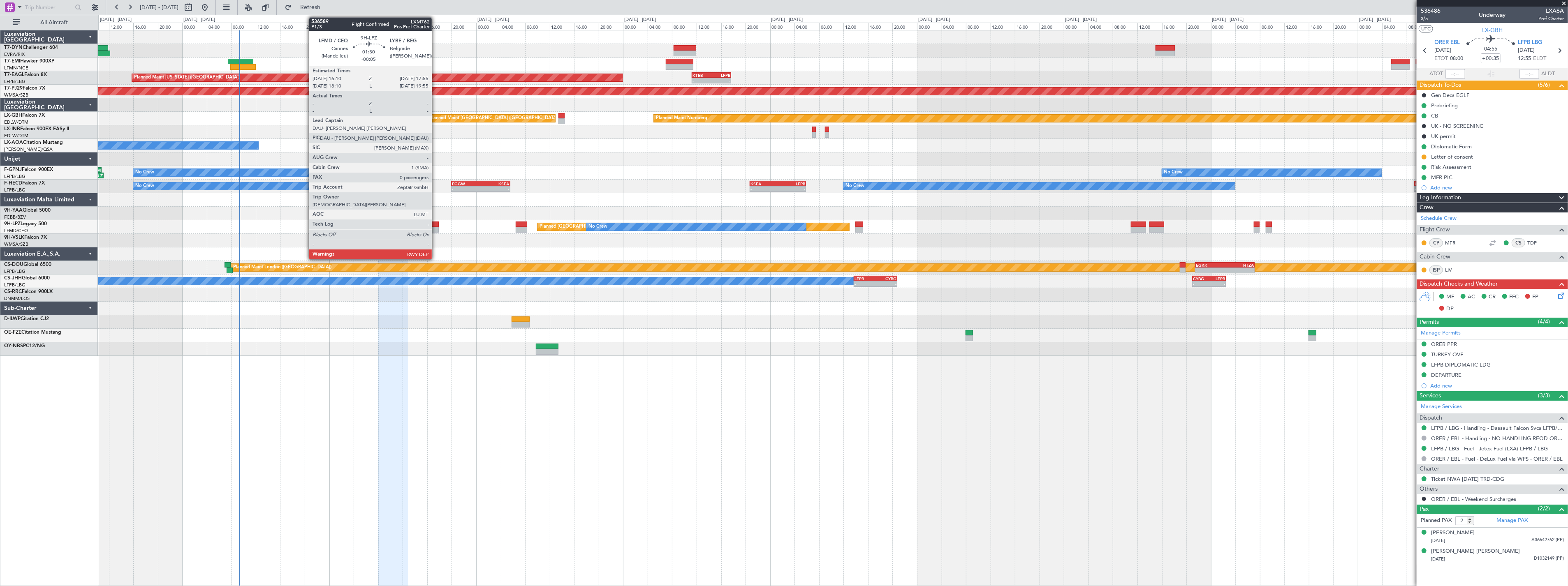
click at [436, 223] on div at bounding box center [433, 224] width 11 height 5
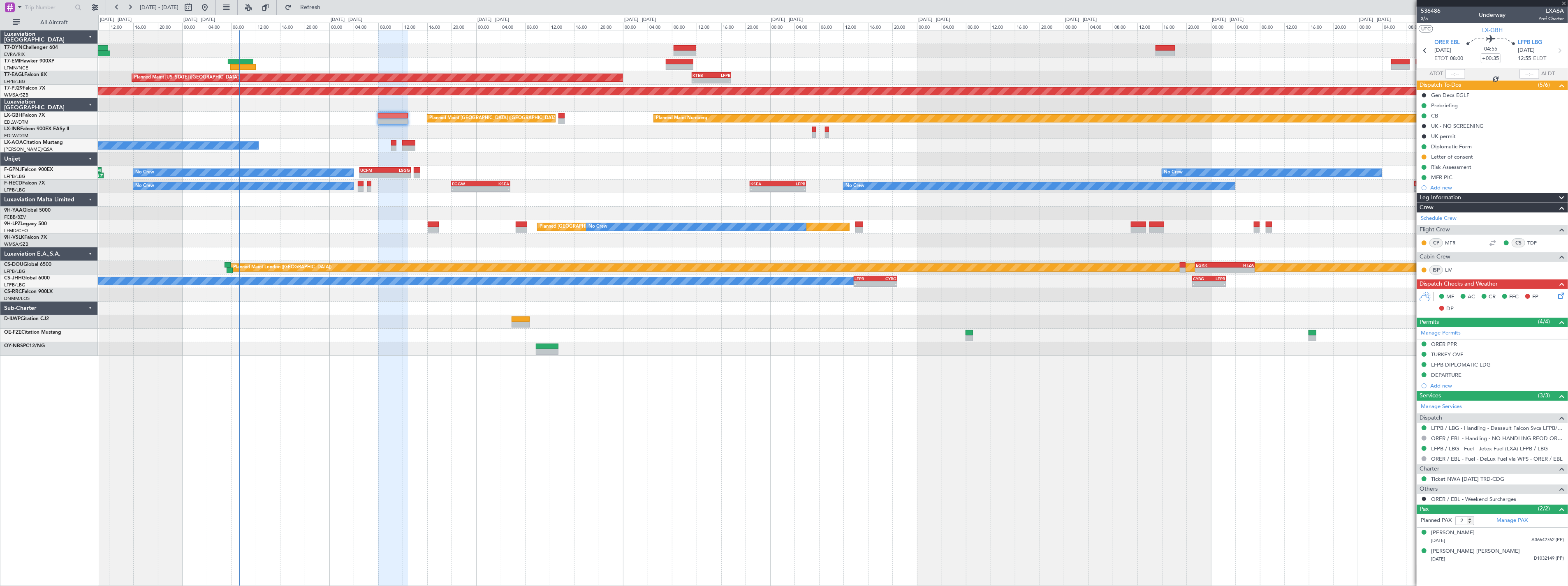
type input "-00:05"
type input "0"
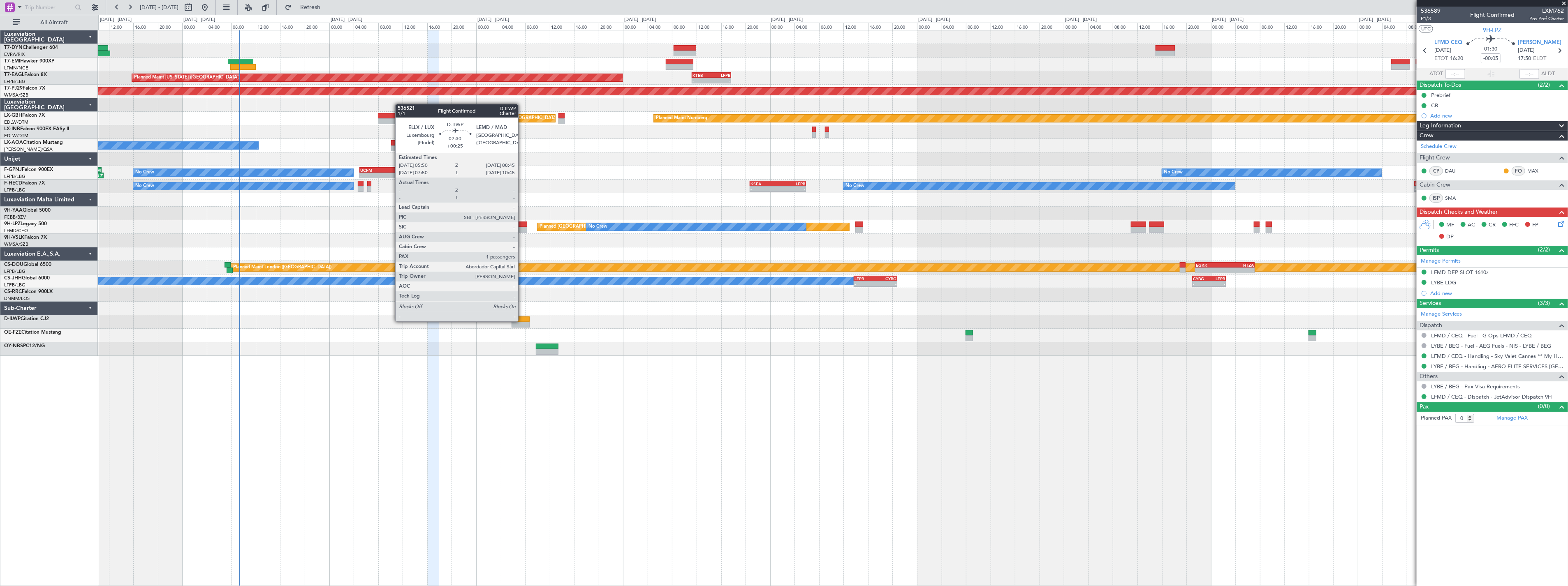
click at [522, 321] on div at bounding box center [520, 319] width 18 height 5
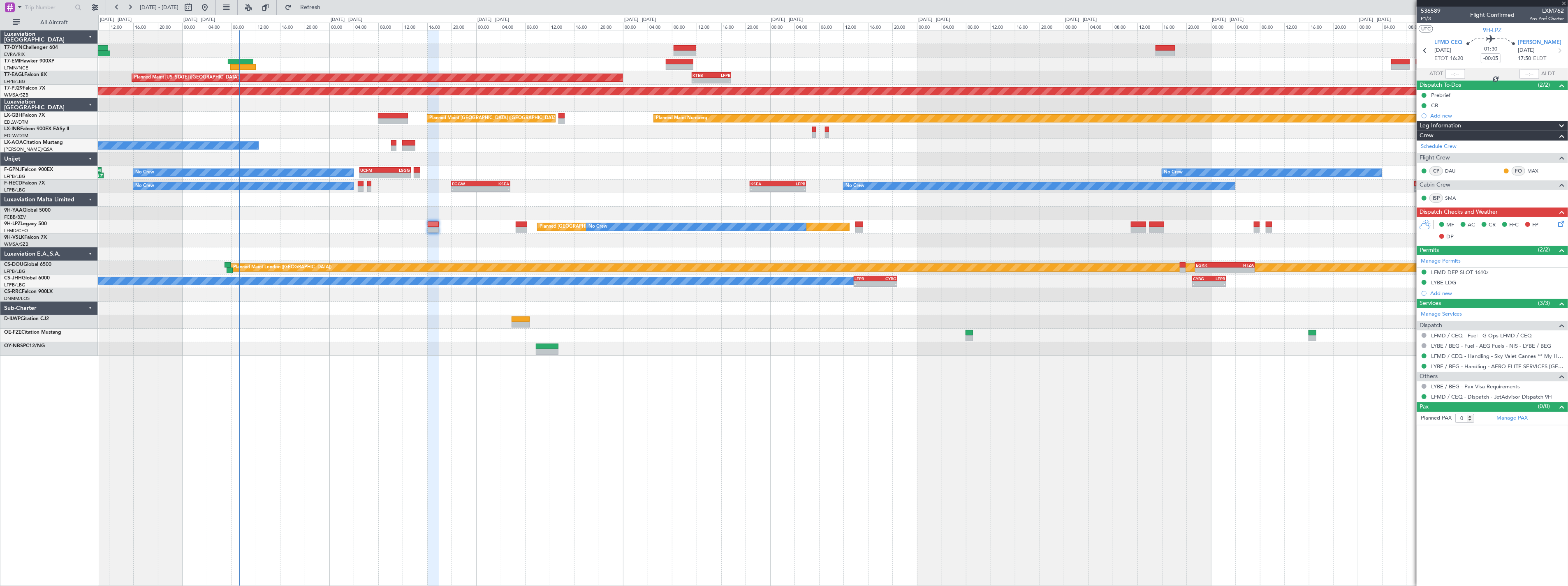
type input "+00:25"
type input "1"
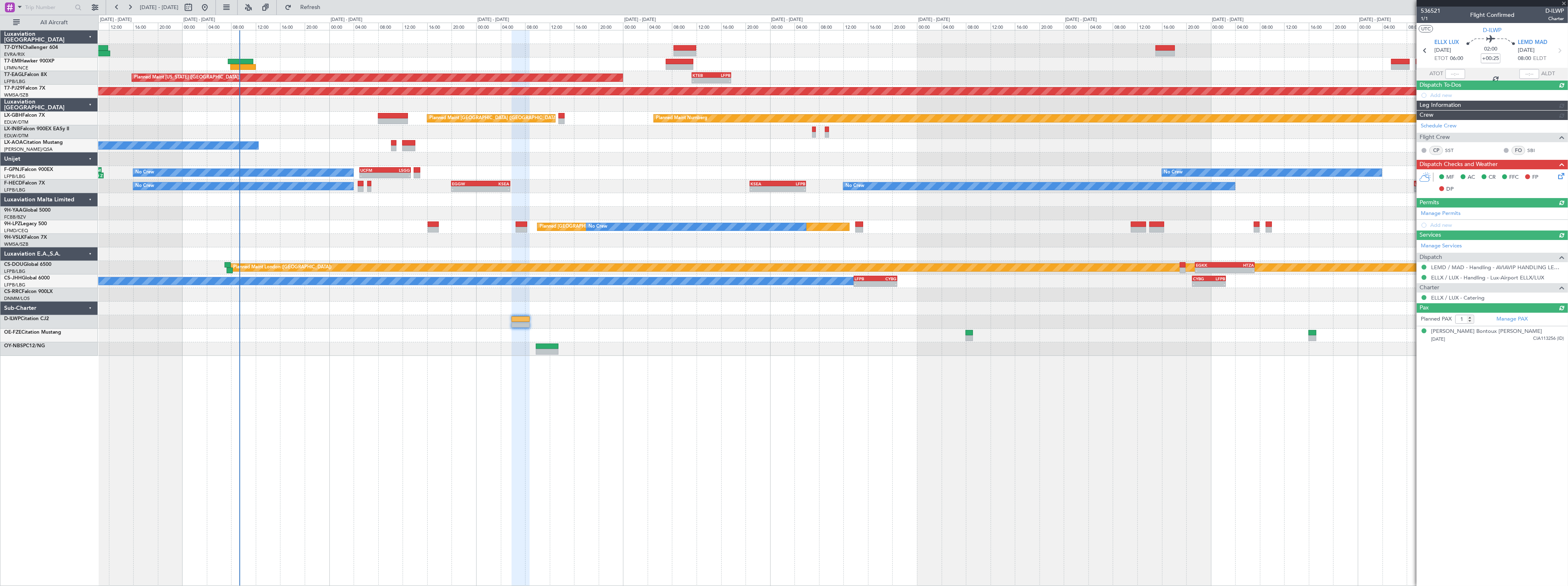
type input "-00:05"
click at [324, 9] on span "Refresh" at bounding box center [310, 7] width 35 height 5
click at [43, 318] on link "D-ILWP Citation CJ2" at bounding box center [27, 319] width 45 height 5
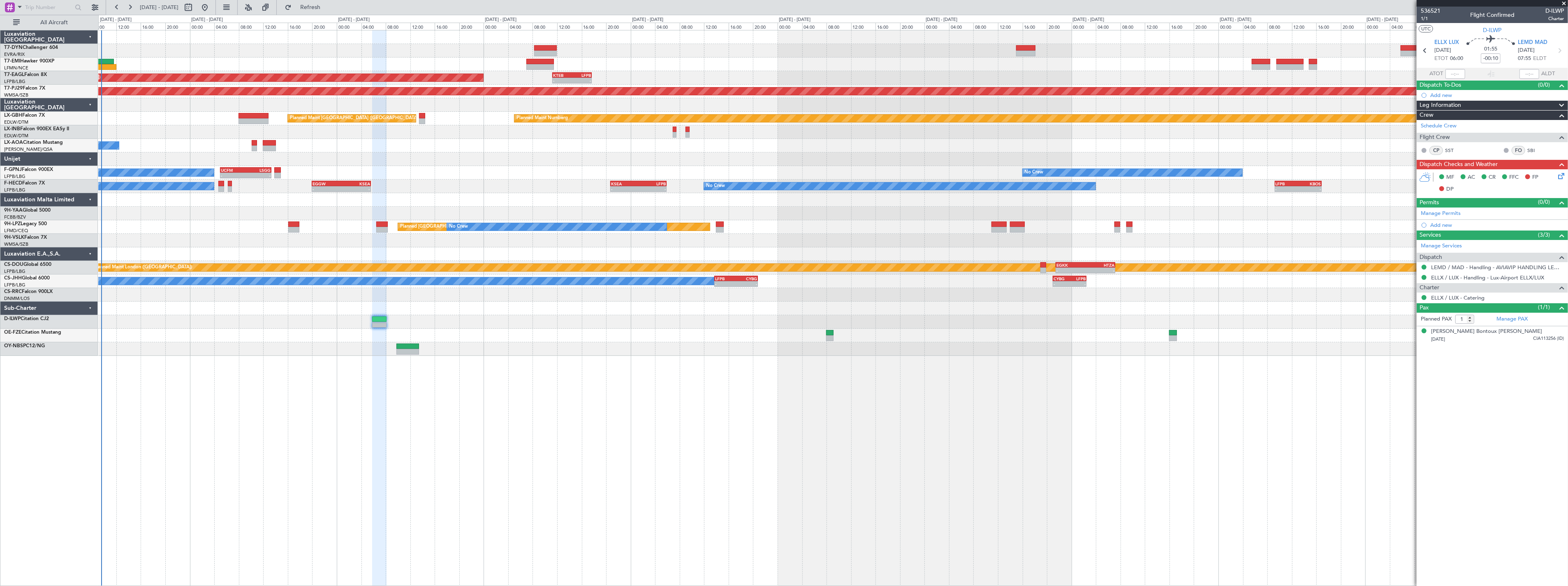
click at [536, 173] on div "Planned Maint [GEOGRAPHIC_DATA] Planned Maint [US_STATE] ([GEOGRAPHIC_DATA]) - …" at bounding box center [833, 193] width 1469 height 326
type input "+00:10"
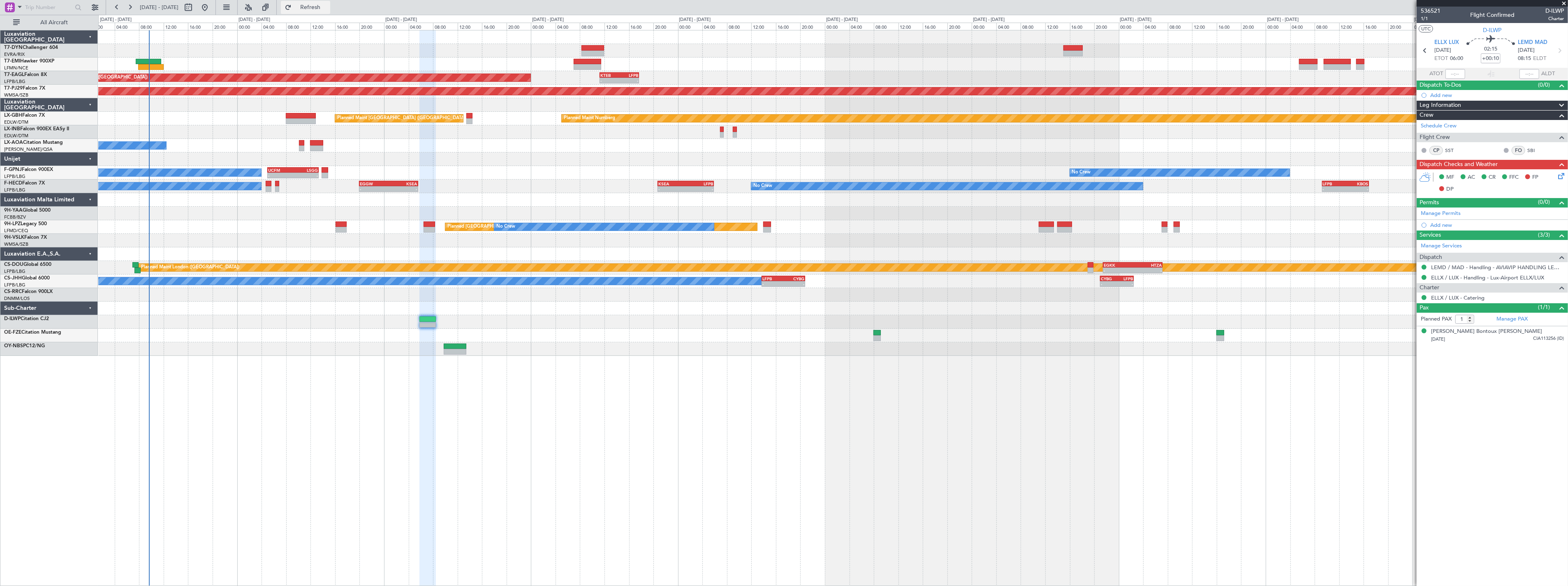
click at [330, 1] on button "Refresh" at bounding box center [305, 7] width 49 height 13
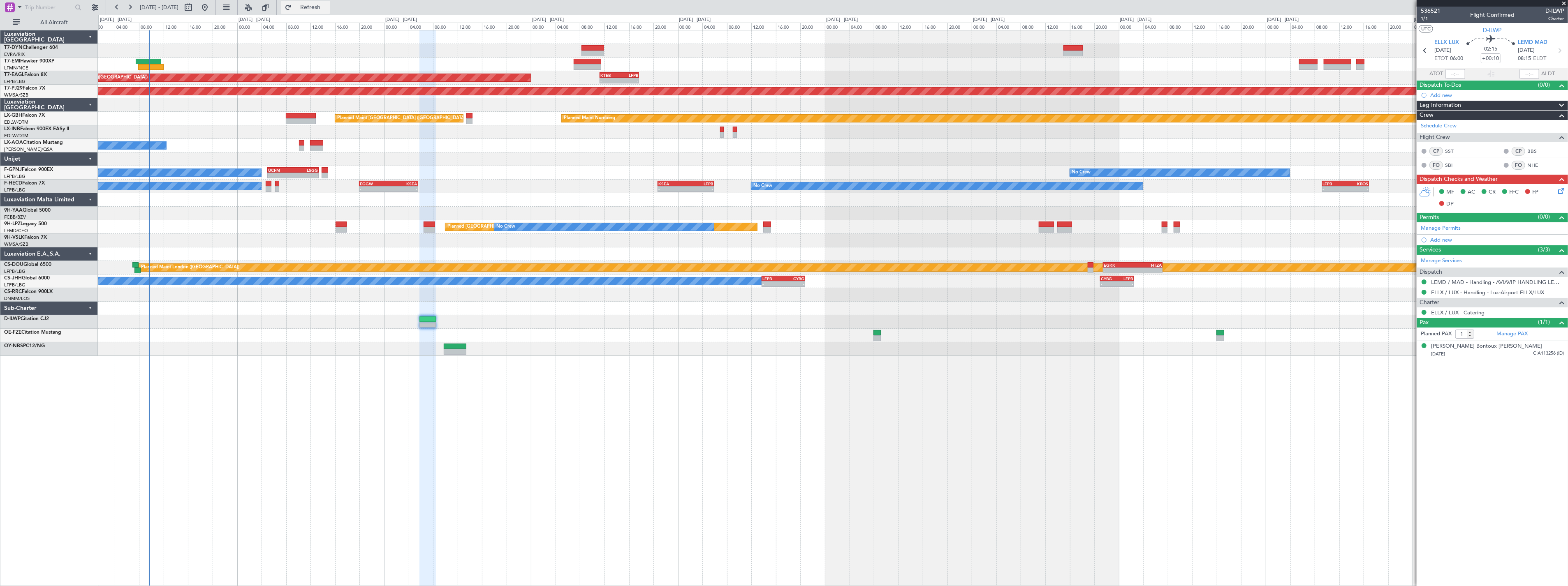
click at [330, 13] on button "Refresh" at bounding box center [305, 7] width 49 height 13
click at [322, 7] on span "Refresh" at bounding box center [310, 7] width 35 height 5
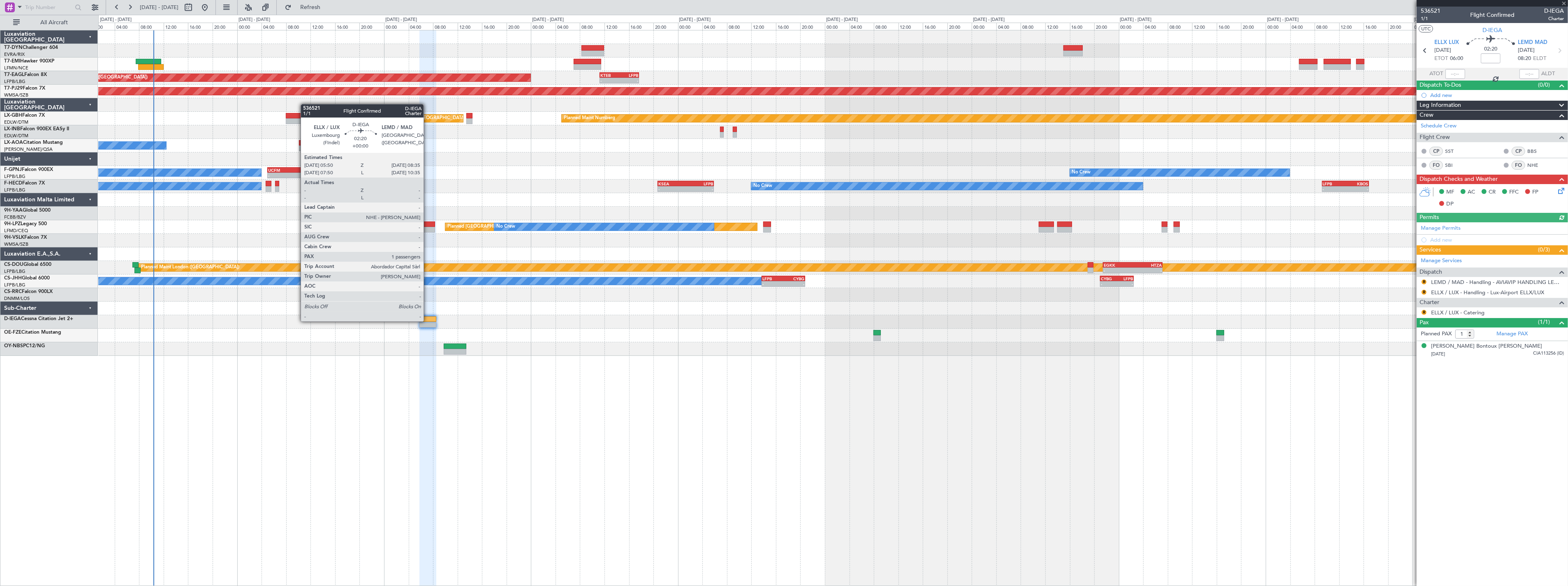
click at [428, 321] on div at bounding box center [428, 319] width 17 height 5
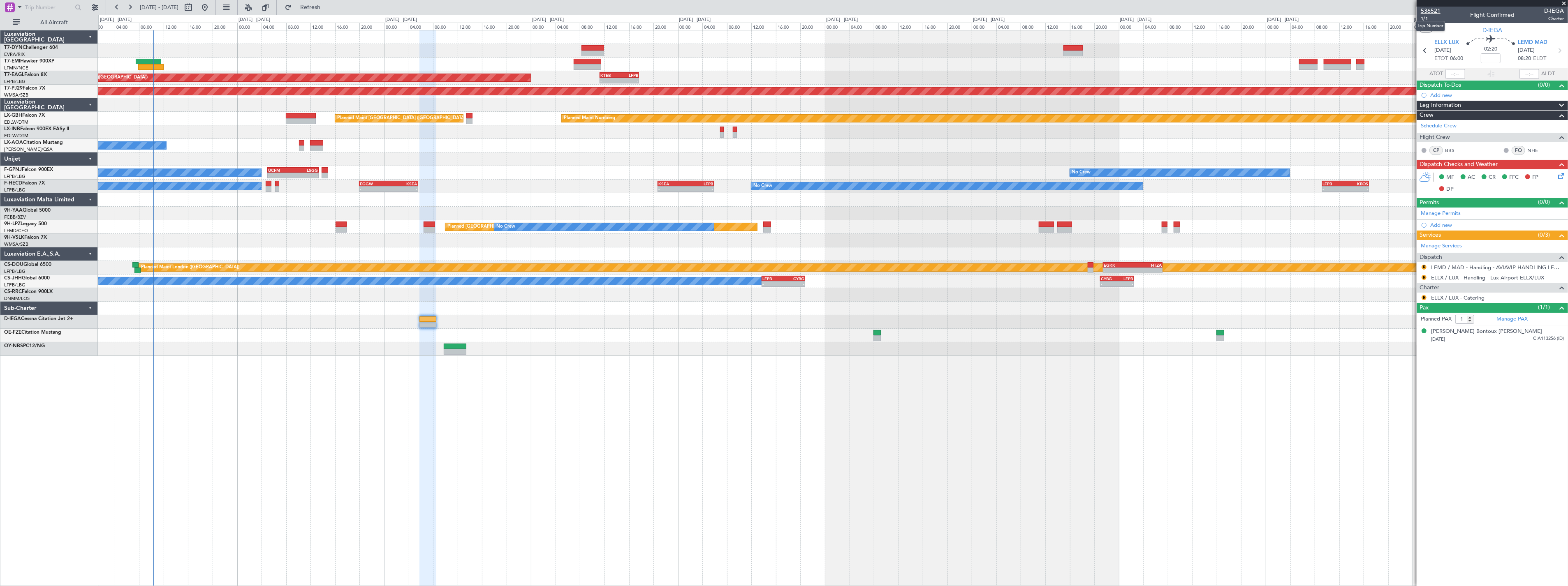
click at [1434, 12] on span "536521" at bounding box center [1430, 11] width 19 height 9
click at [311, 9] on button "Refresh" at bounding box center [305, 7] width 49 height 13
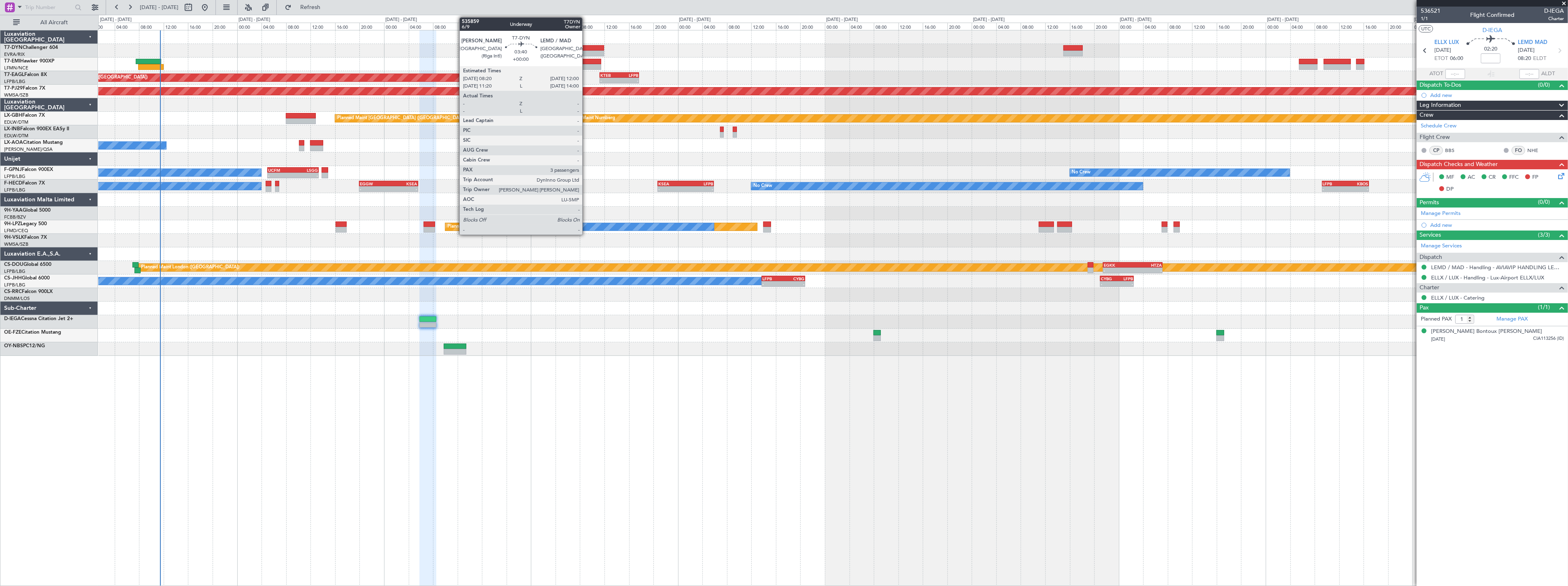
click at [586, 47] on div at bounding box center [592, 47] width 23 height 5
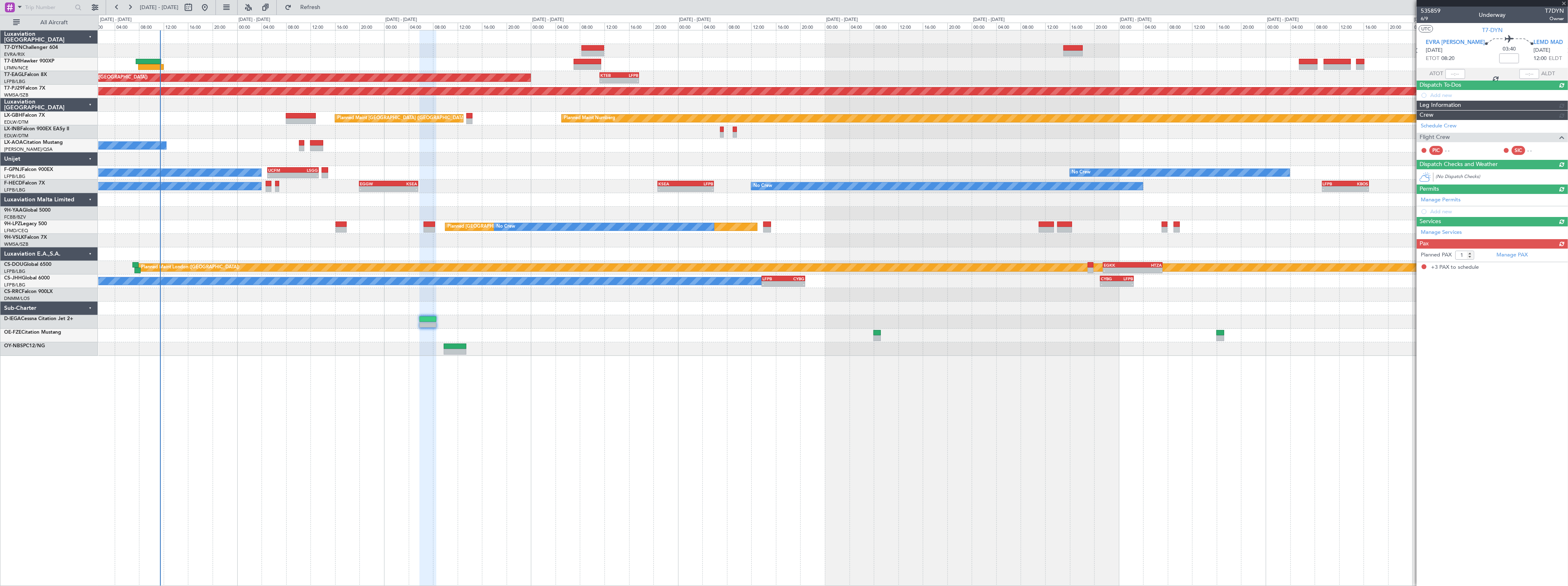
type input "3"
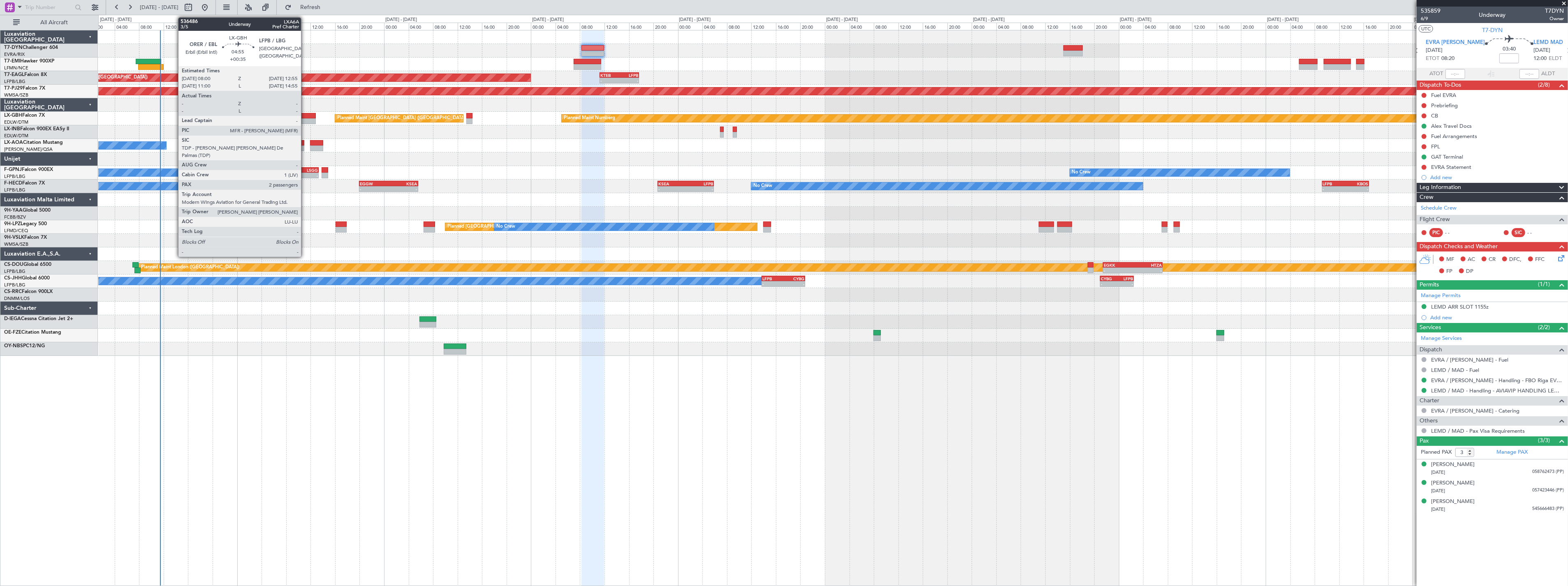
click at [305, 114] on div at bounding box center [301, 116] width 30 height 5
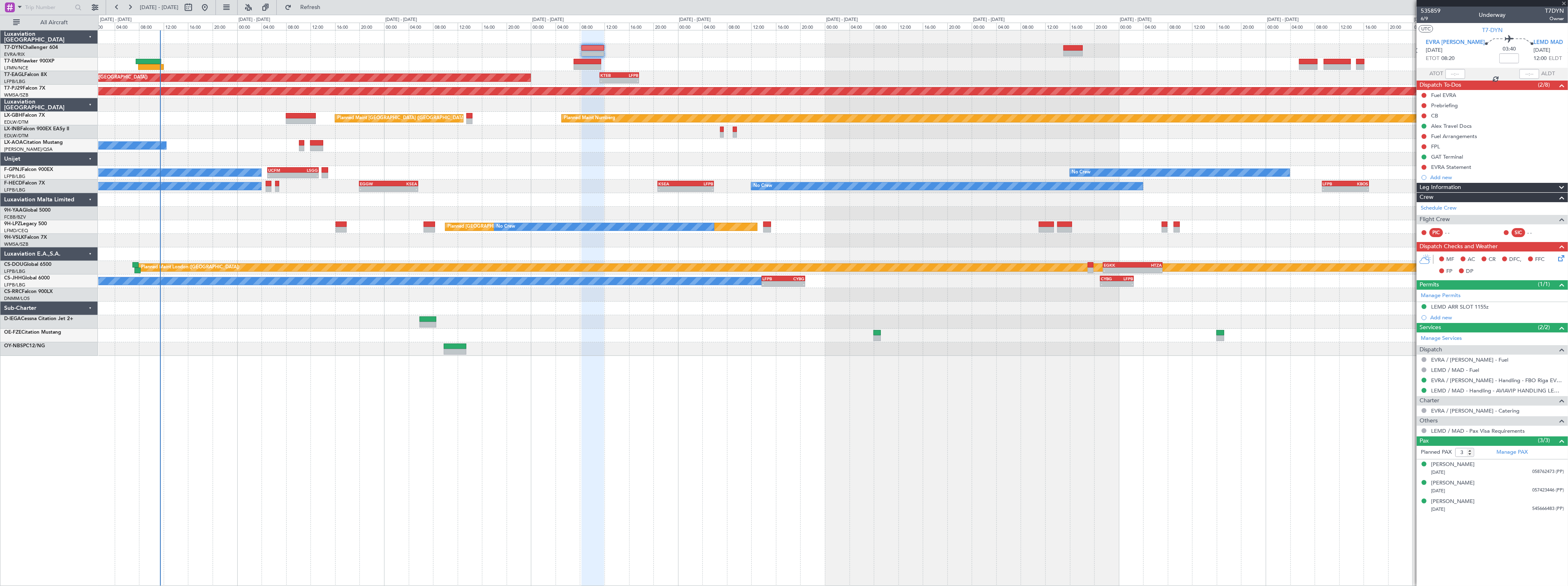
type input "+00:35"
type input "2"
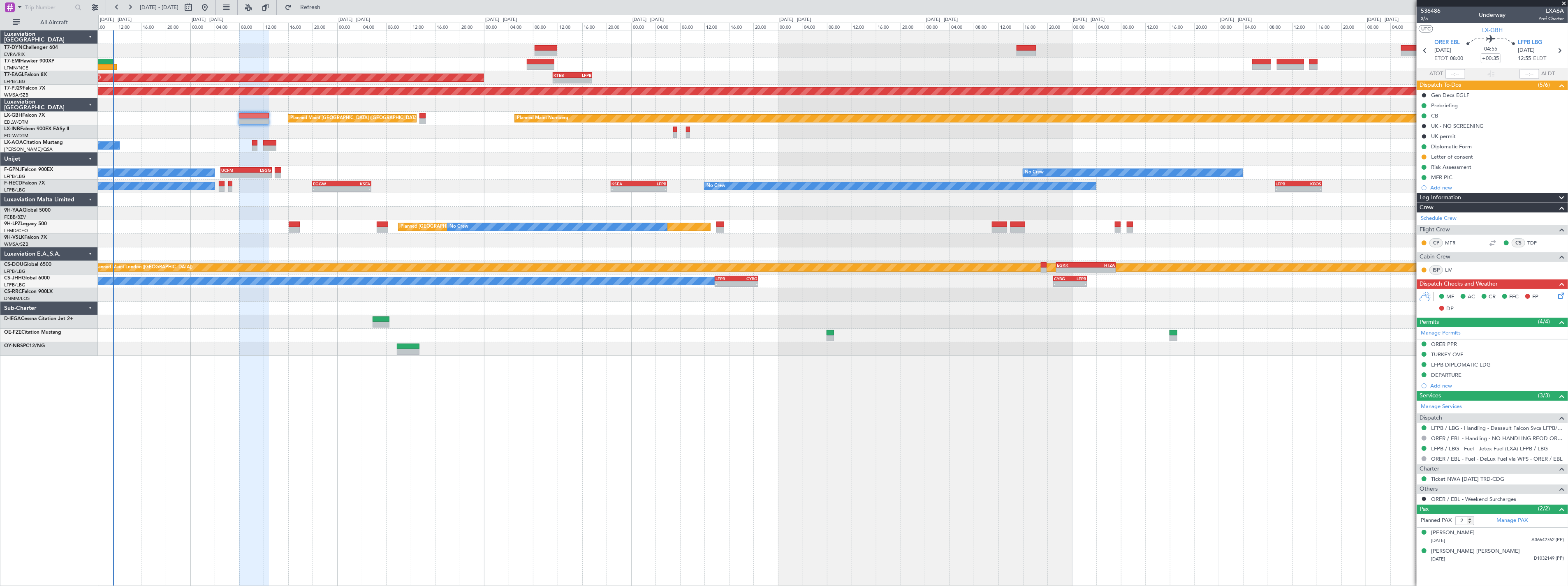
click at [267, 293] on div "Planned Maint [GEOGRAPHIC_DATA] Planned Maint [US_STATE] ([GEOGRAPHIC_DATA]) - …" at bounding box center [833, 193] width 1469 height 326
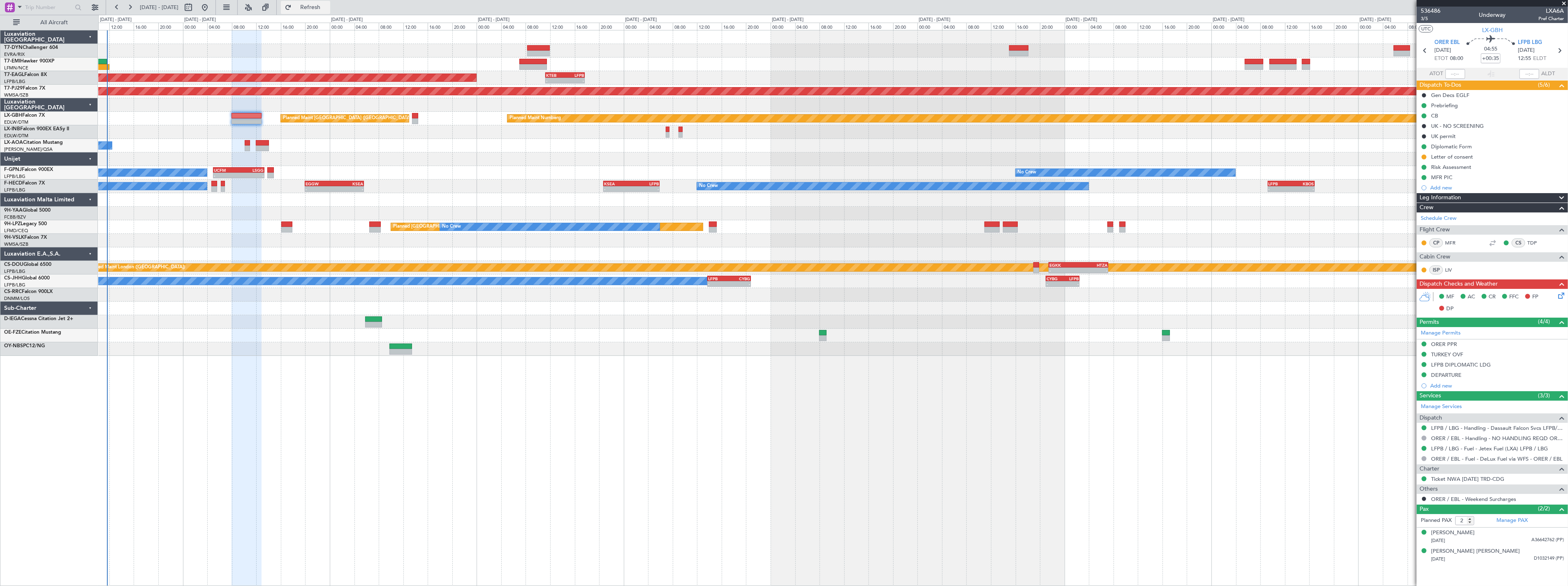
click at [317, 3] on button "Refresh" at bounding box center [305, 7] width 49 height 13
click at [327, 4] on span "Refresh" at bounding box center [310, 7] width 35 height 5
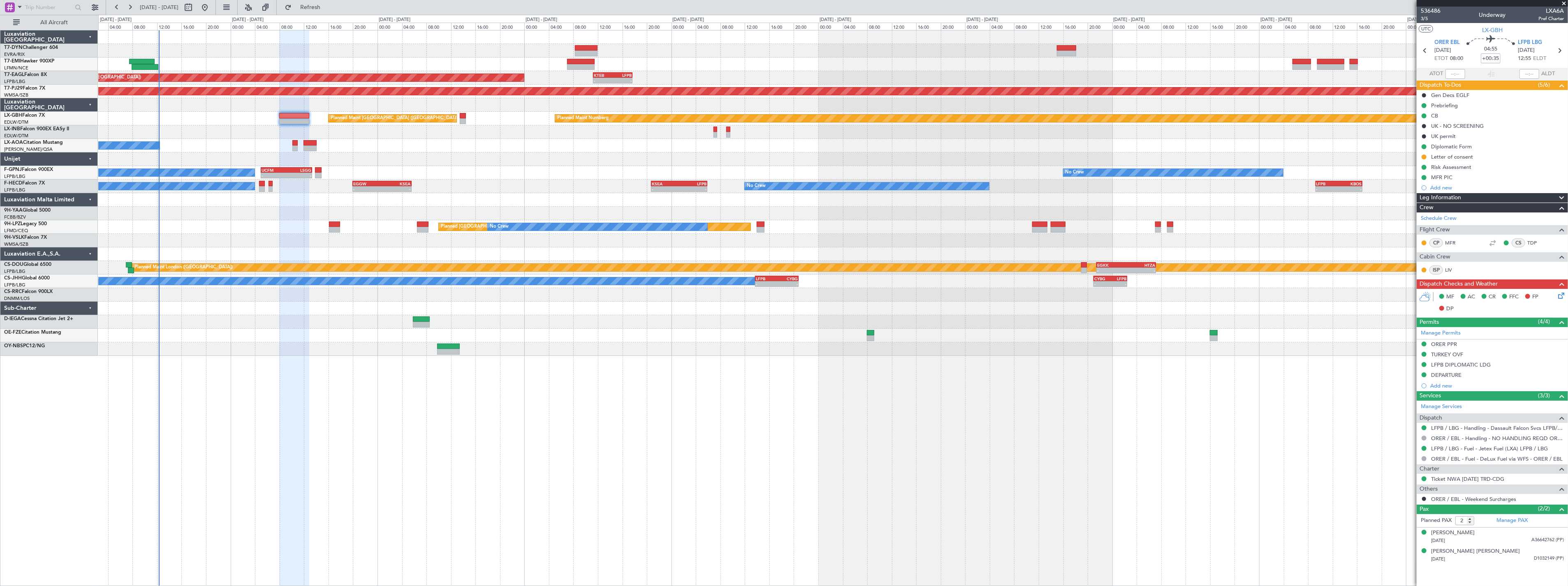
click at [219, 122] on div "Planned Maint Paris (Le Bourget) Planned Maint Nurnberg" at bounding box center [833, 119] width 1469 height 13
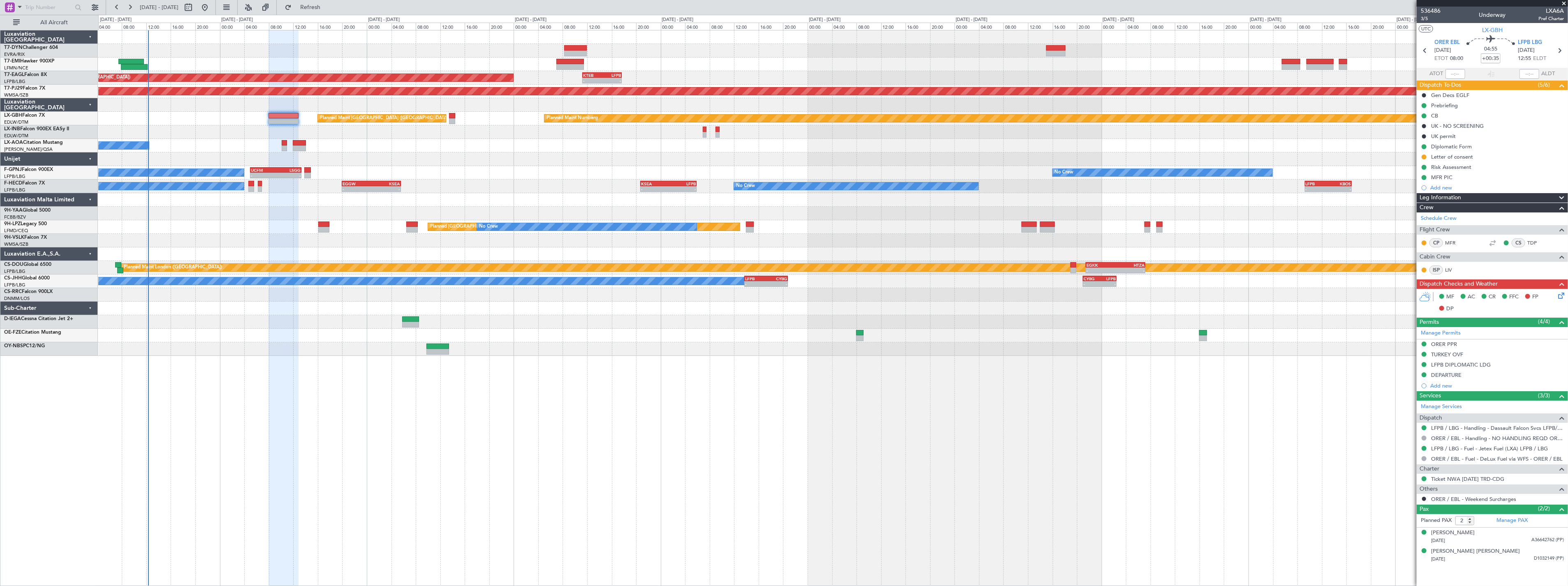
click at [206, 124] on div "Planned Maint Paris (Le Bourget) Planned Maint Nurnberg" at bounding box center [833, 119] width 1469 height 13
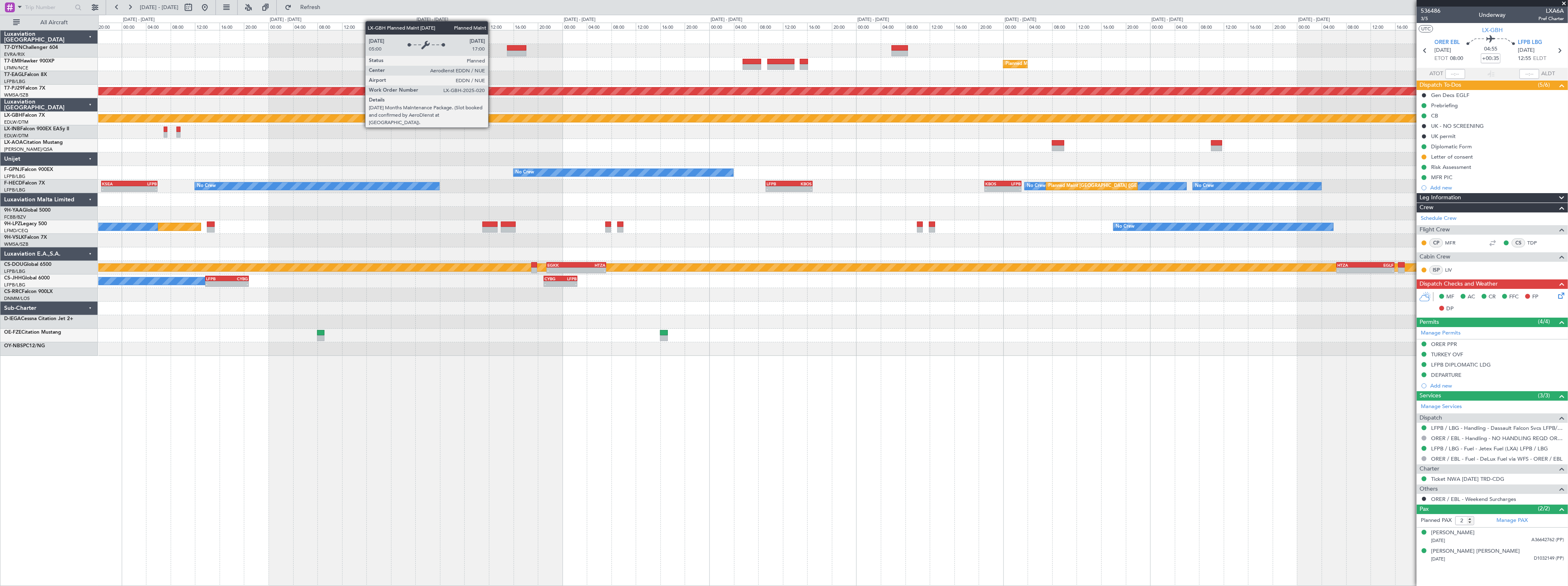
click at [528, 152] on div "Planned Maint Zurich - - KTEB 11:15 Z LFPB 17:40 Z Planned Maint New York (Tete…" at bounding box center [833, 193] width 1469 height 326
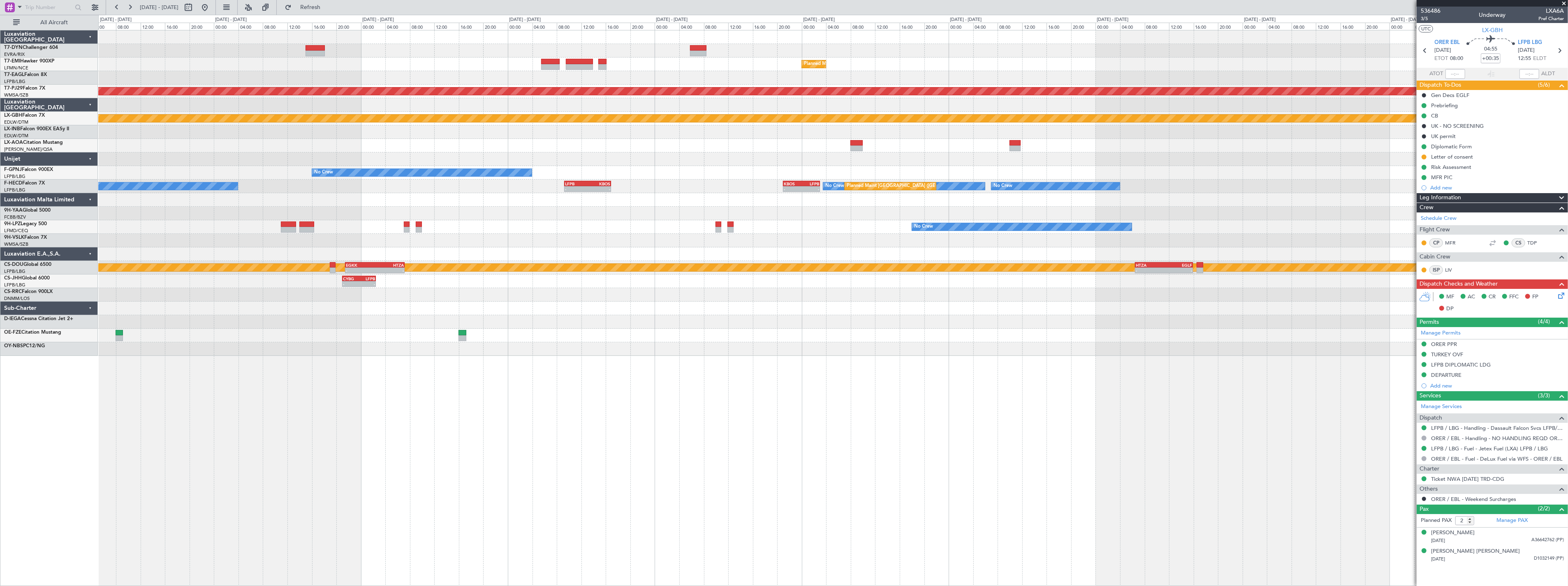
click at [663, 141] on div at bounding box center [833, 145] width 1469 height 13
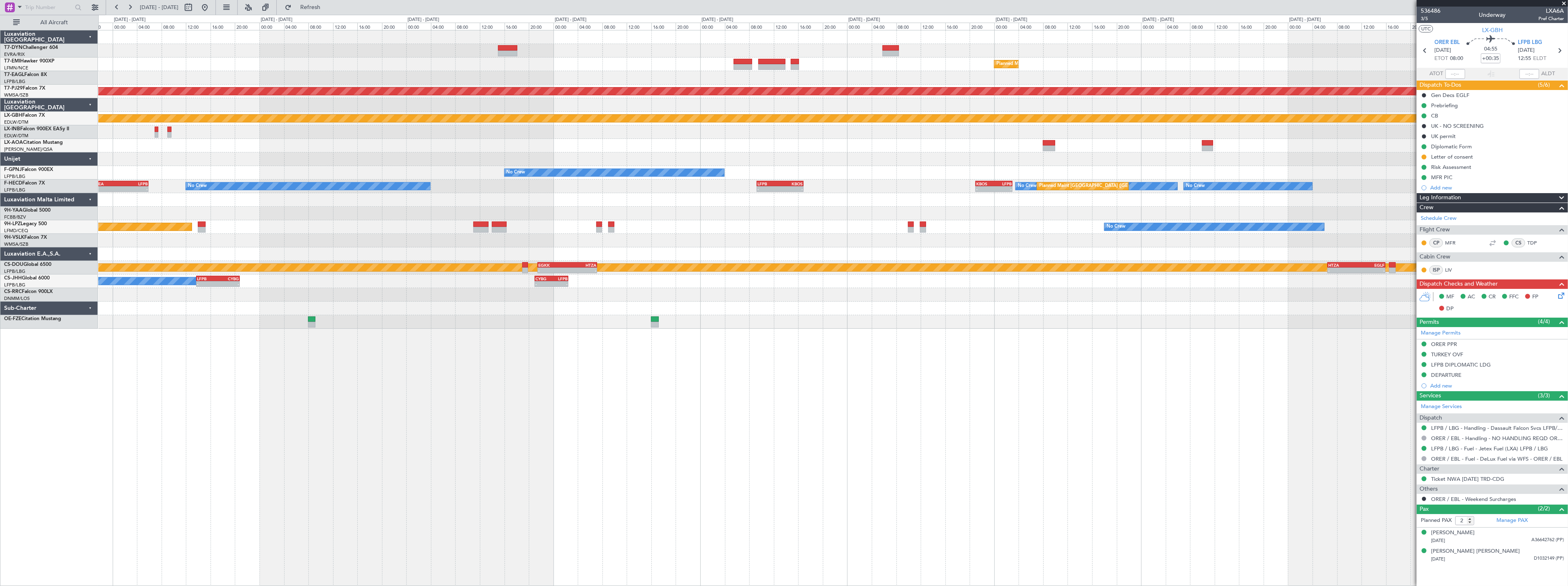
click at [874, 148] on div "Planned Maint Zurich - - KTEB 11:15 Z LFPB 17:40 Z Planned Maint New York (Tete…" at bounding box center [833, 180] width 1469 height 298
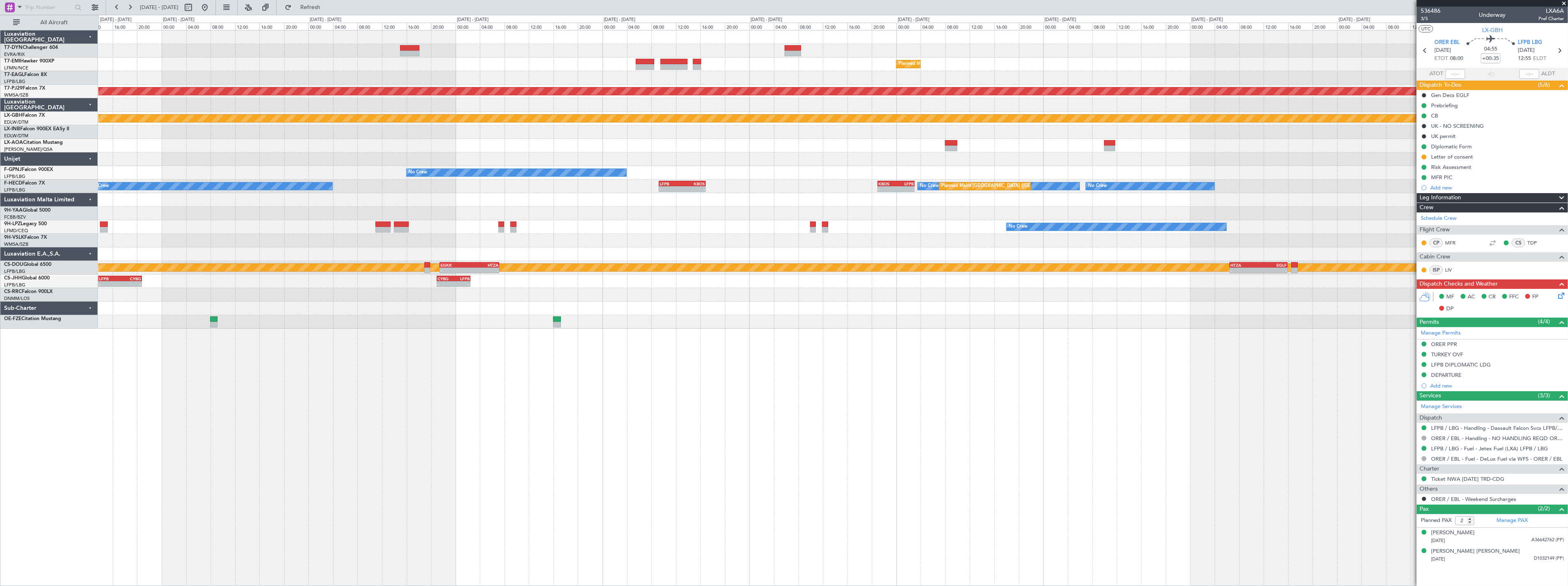
click at [522, 145] on div "Planned Maint Zurich - - KTEB 11:15 Z LFPB 17:40 Z Planned Maint New York (Tete…" at bounding box center [833, 180] width 1469 height 298
click at [773, 114] on div "Planned Maint Zurich - - KTEB 11:15 Z LFPB 17:40 Z Planned Maint New York (Tete…" at bounding box center [833, 180] width 1469 height 298
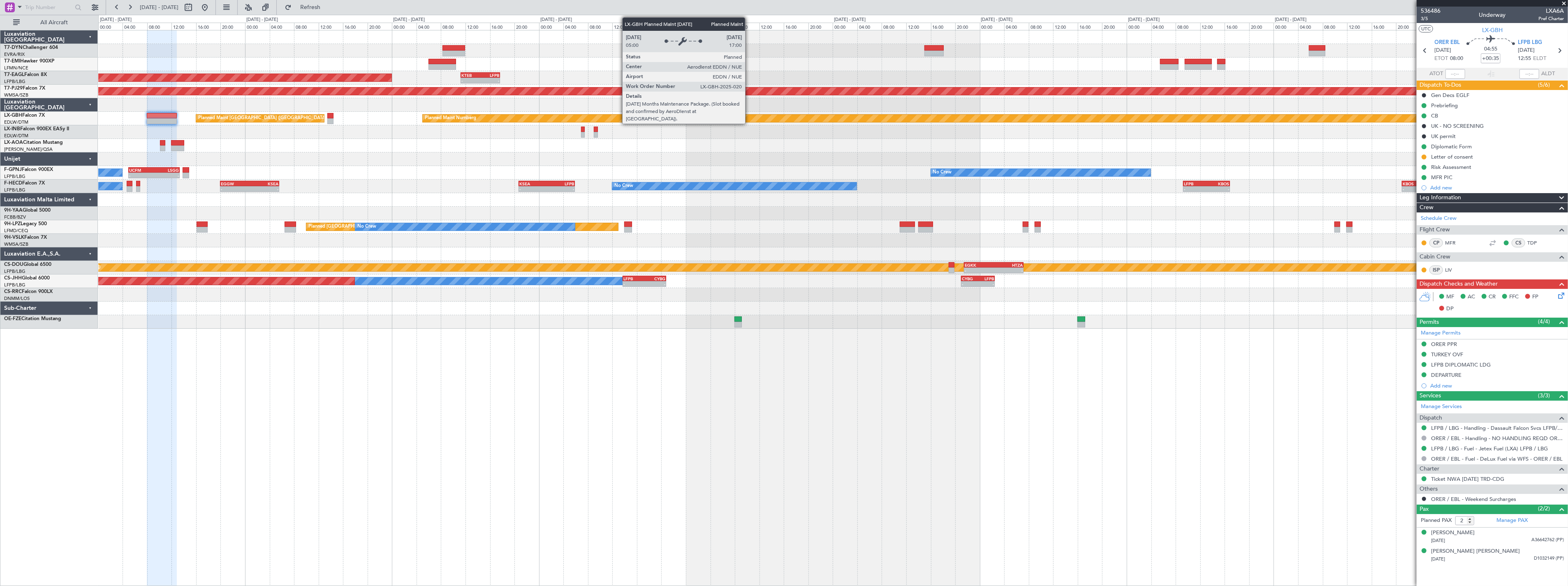
click at [615, 132] on div "Planned Maint Zurich - - KTEB 11:15 Z LFPB 17:40 Z Planned Maint New York (Tete…" at bounding box center [833, 180] width 1469 height 298
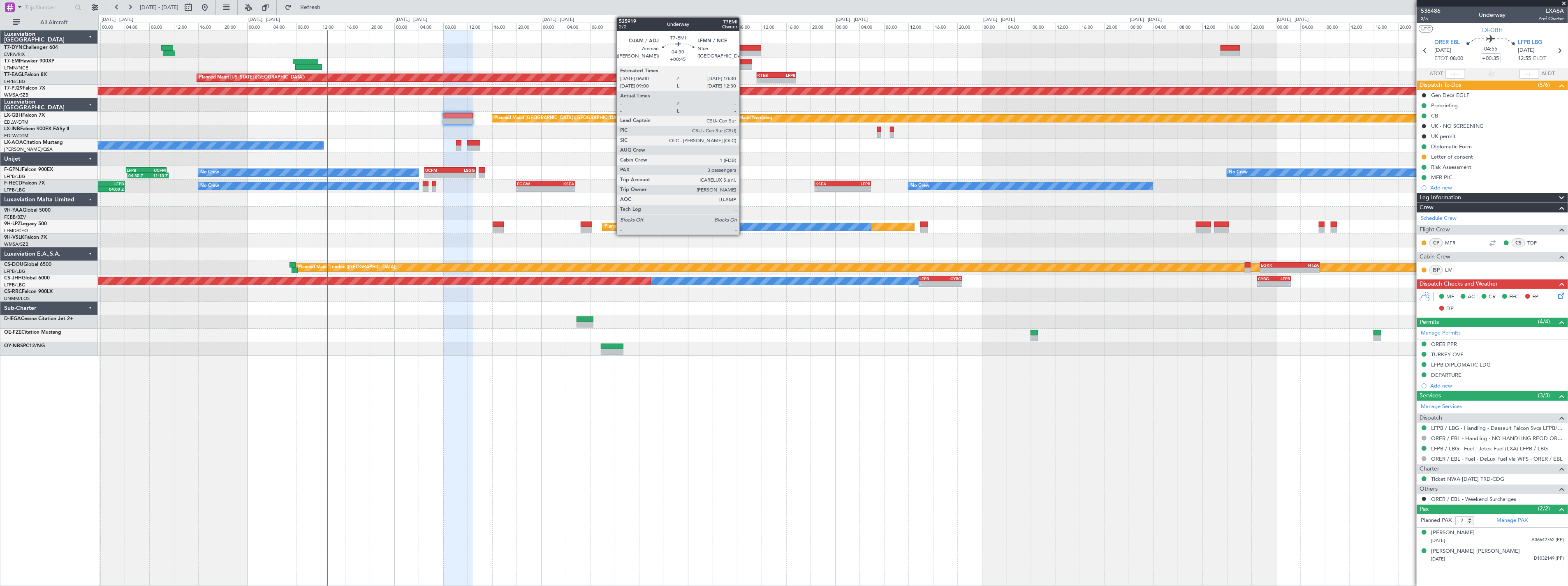
click at [744, 65] on div at bounding box center [738, 66] width 28 height 5
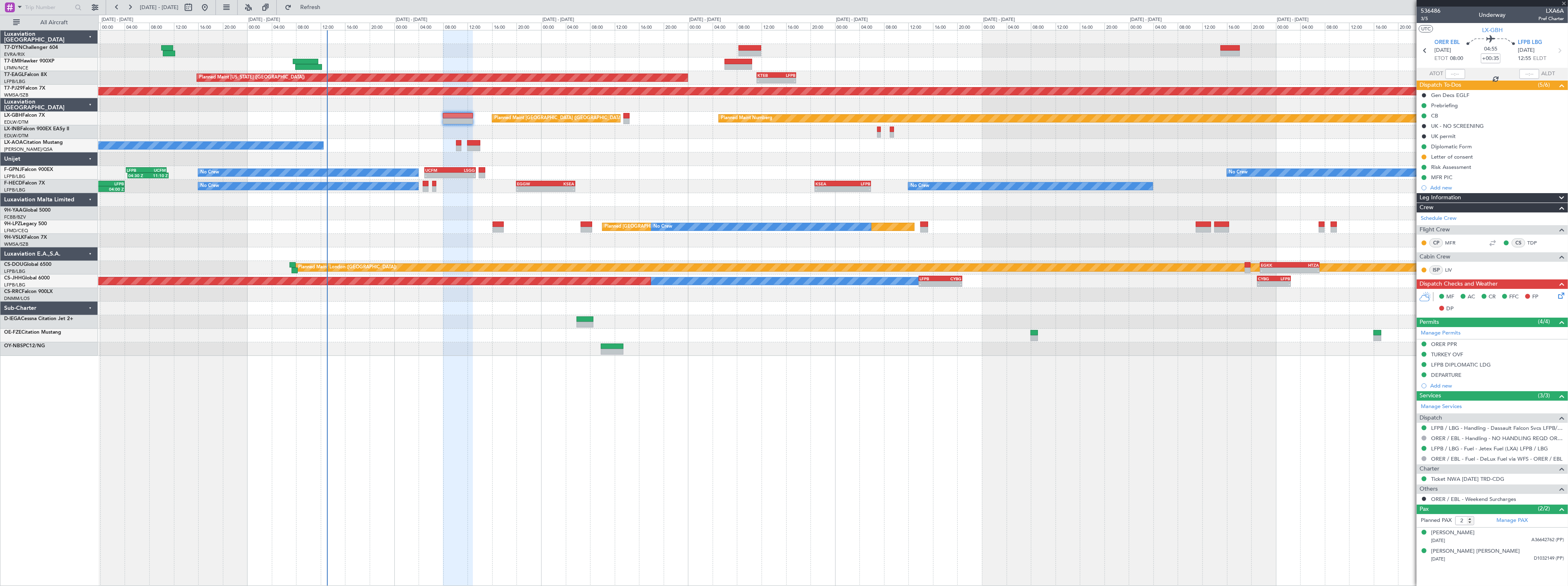
type input "+00:45"
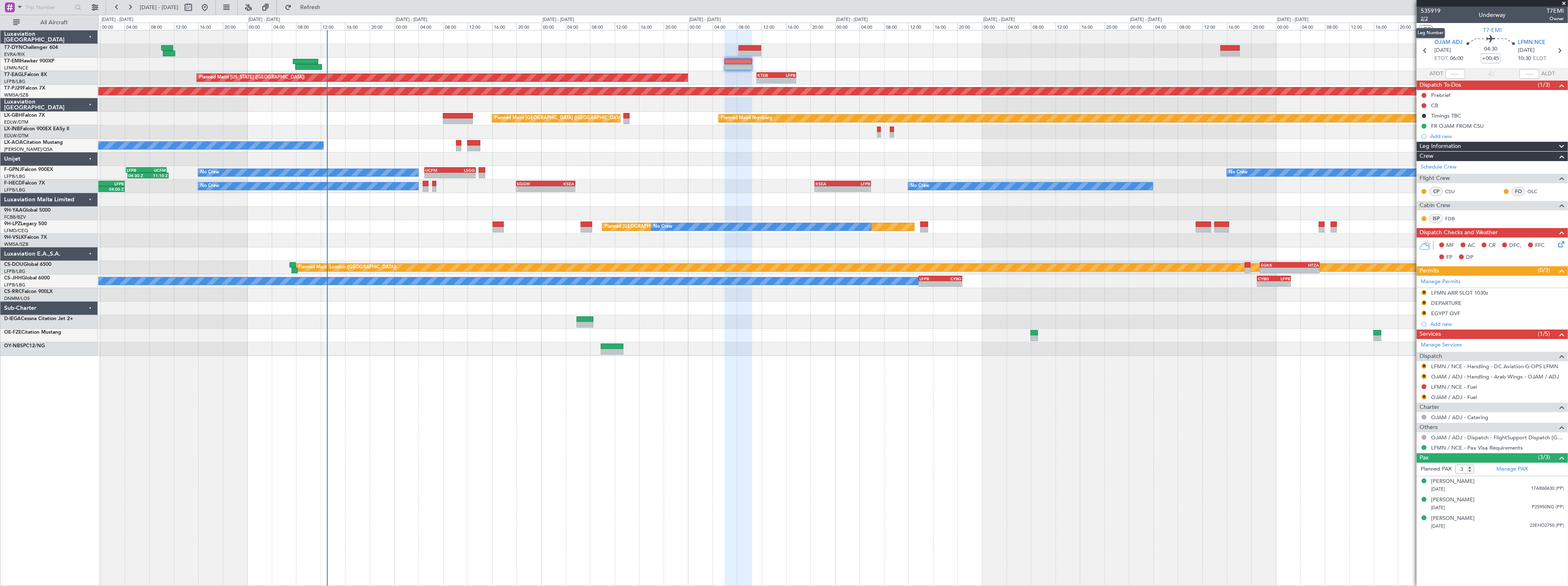
click at [1429, 18] on span "2/2" at bounding box center [1430, 18] width 19 height 7
click at [1428, 9] on span "535919" at bounding box center [1430, 11] width 19 height 9
click at [1553, 470] on div "Manage PAX" at bounding box center [1530, 470] width 75 height 13
click at [326, 5] on span "Refresh" at bounding box center [310, 7] width 35 height 5
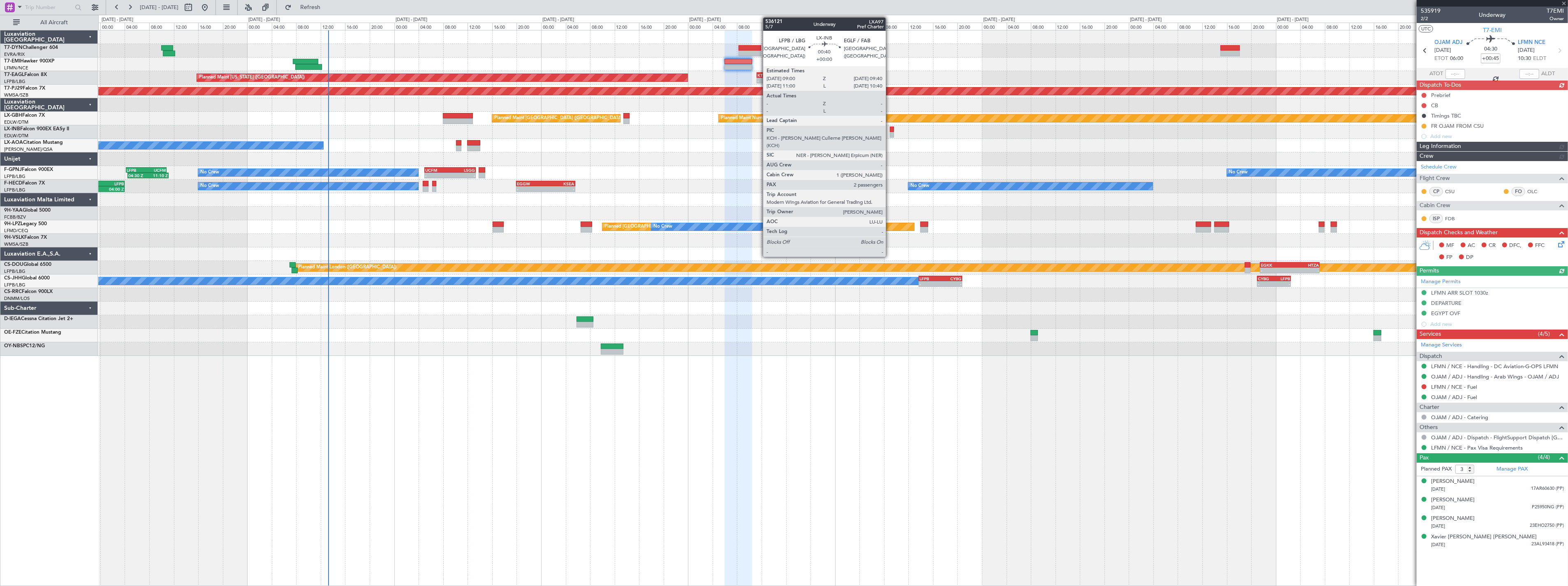
type input "4"
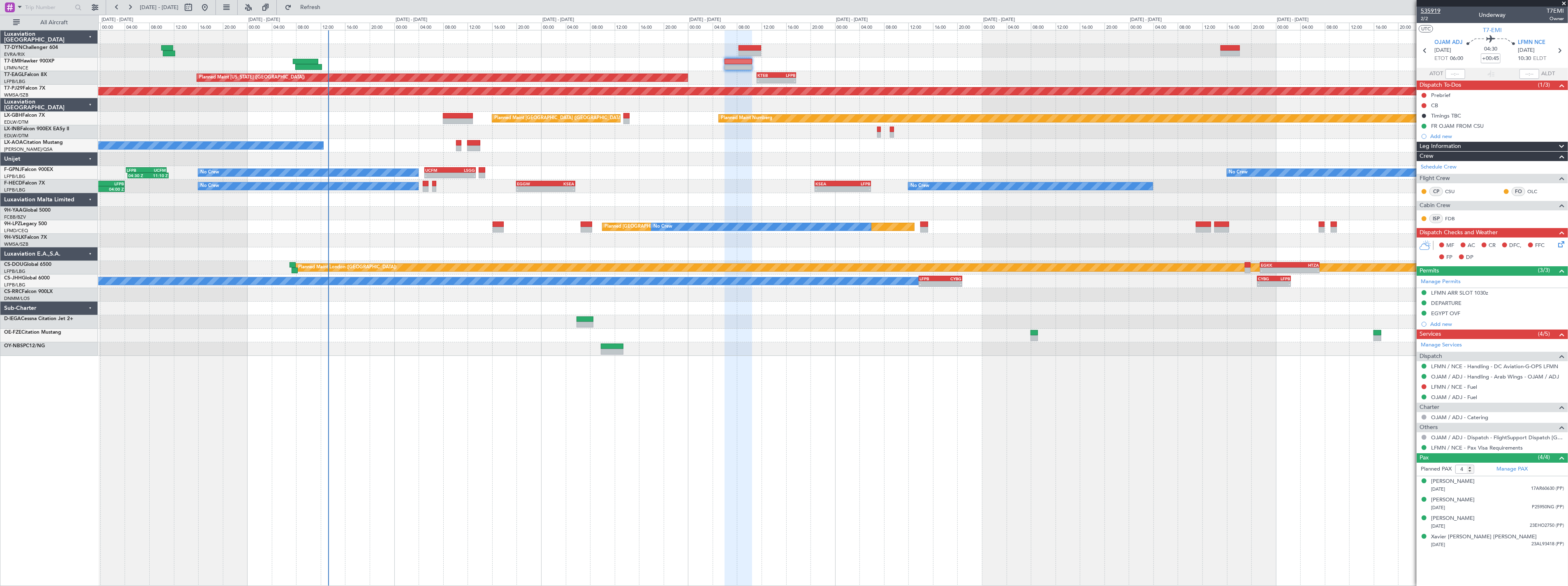
click at [1428, 9] on span "535919" at bounding box center [1430, 11] width 19 height 9
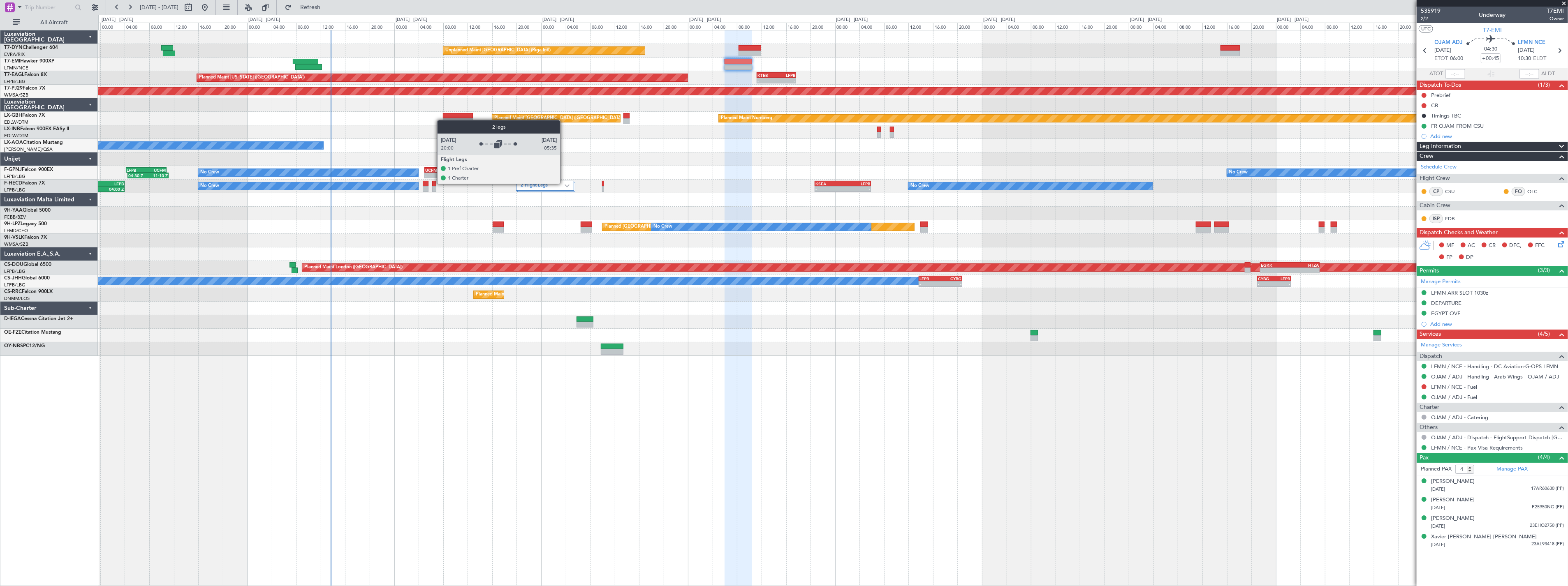
click at [565, 184] on img at bounding box center [567, 186] width 5 height 3
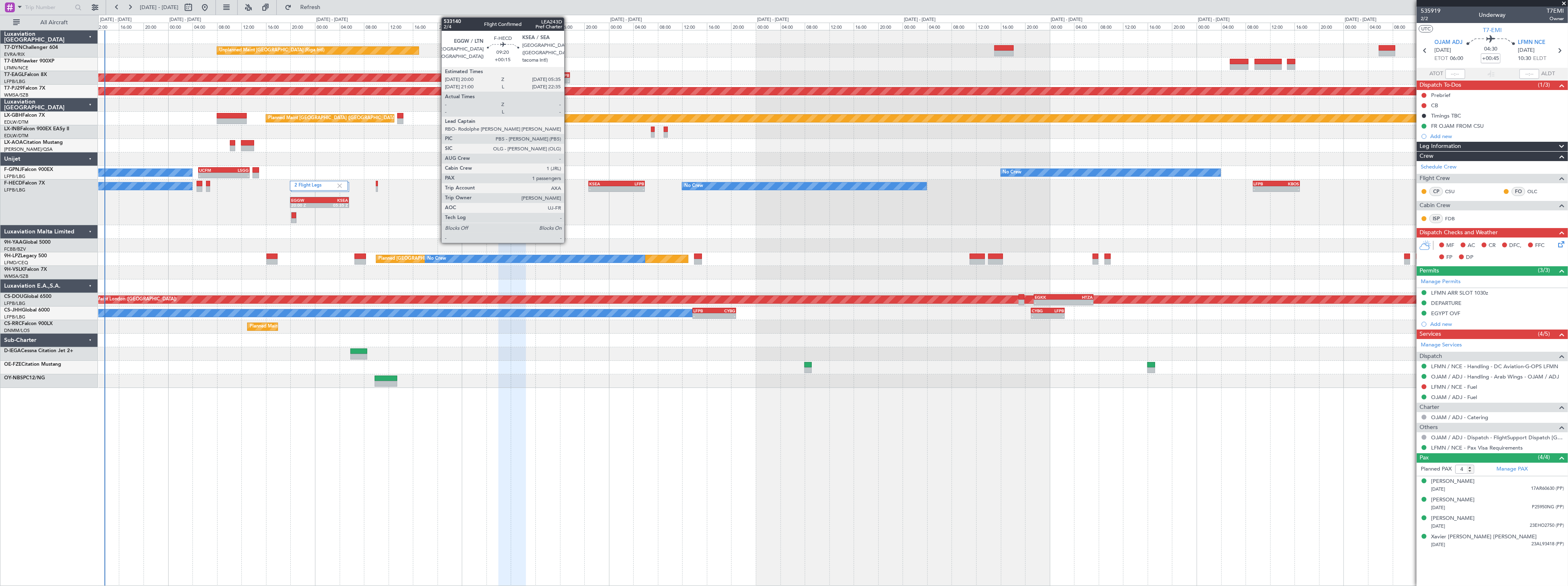
click at [341, 203] on div "05:35 Z" at bounding box center [334, 205] width 29 height 5
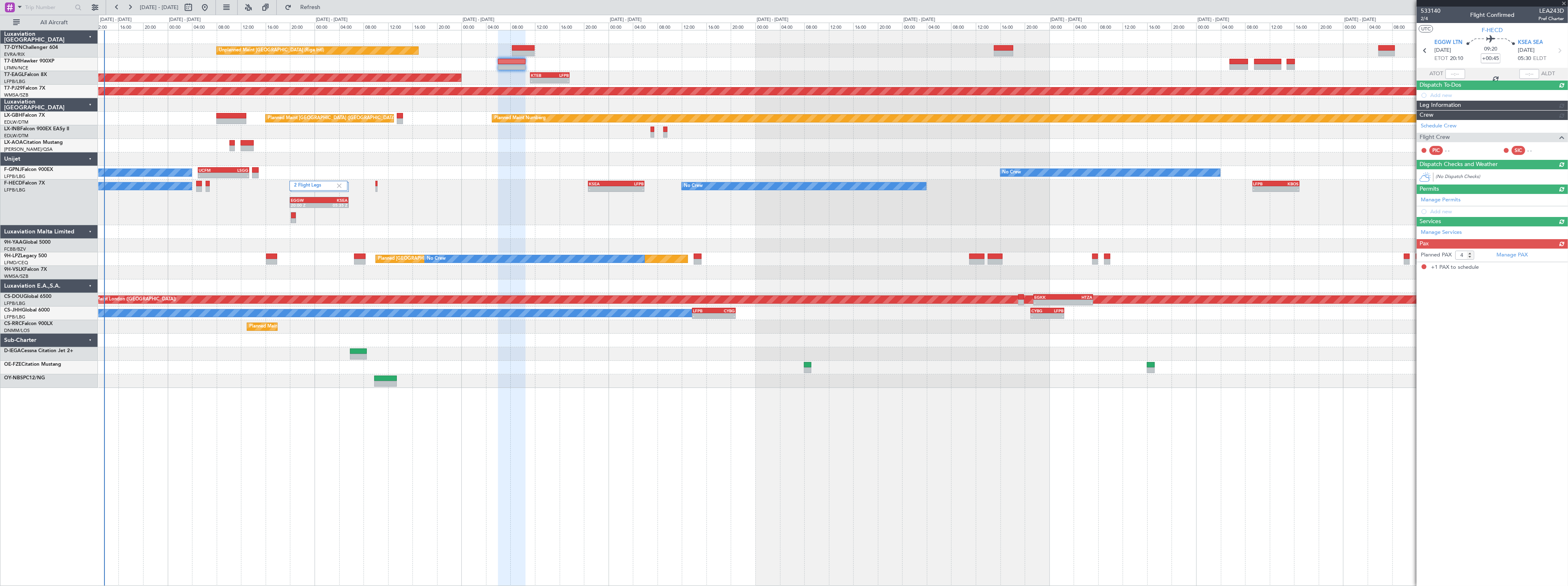
type input "+00:15"
type input "1"
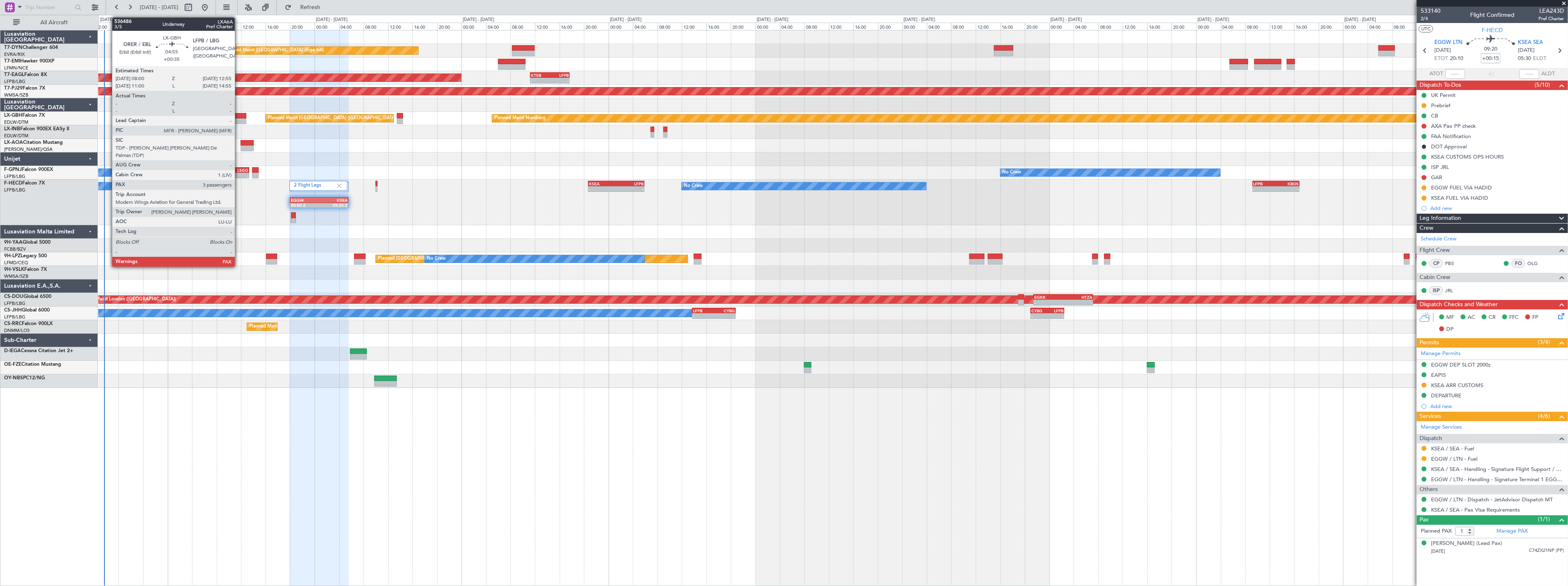
click at [239, 117] on div at bounding box center [231, 116] width 30 height 5
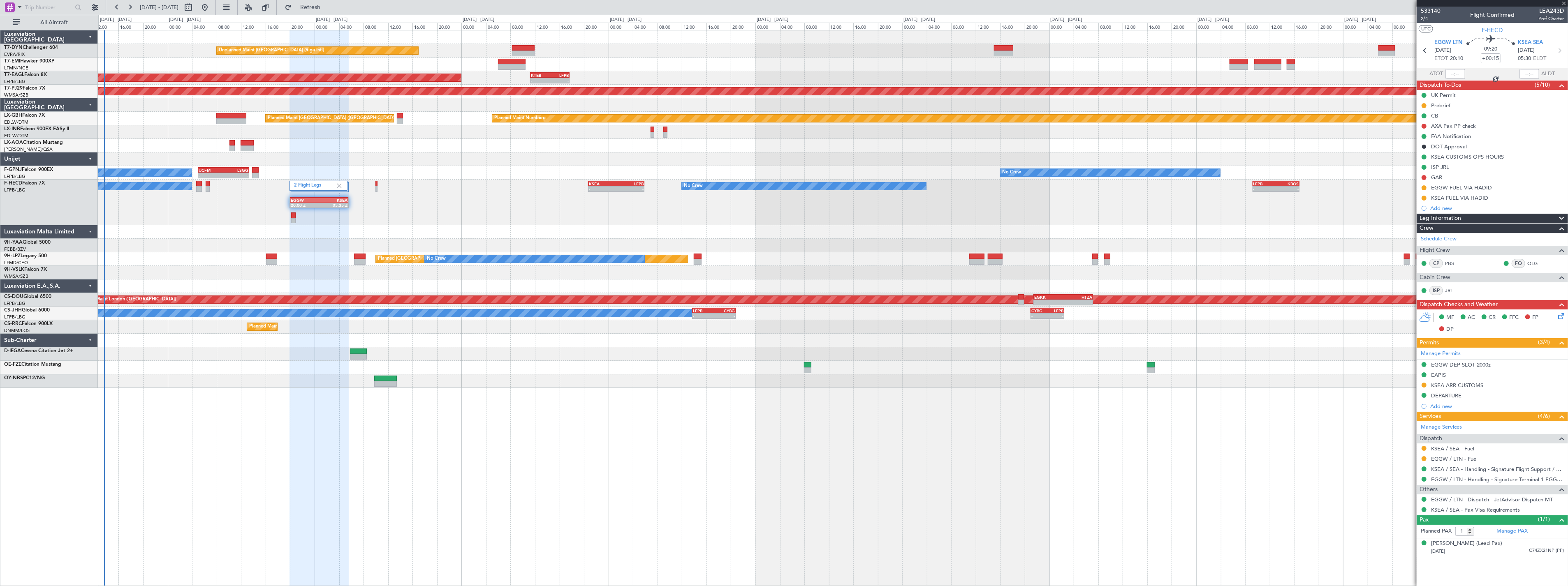
type input "+00:35"
type input "3"
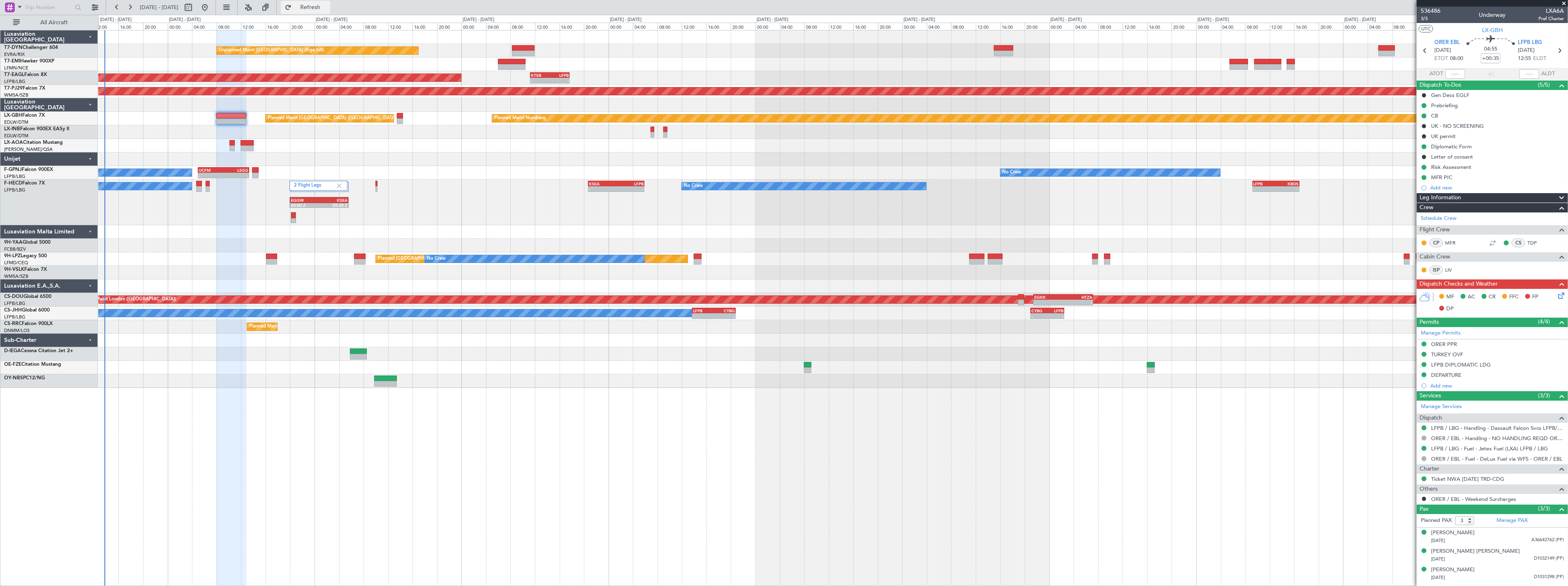
click at [315, 6] on button "Refresh" at bounding box center [305, 7] width 49 height 13
click at [315, 1] on button "Refresh" at bounding box center [305, 7] width 49 height 13
click at [330, 13] on button "Refresh" at bounding box center [305, 7] width 49 height 13
click at [327, 10] on span "Refresh" at bounding box center [310, 7] width 35 height 5
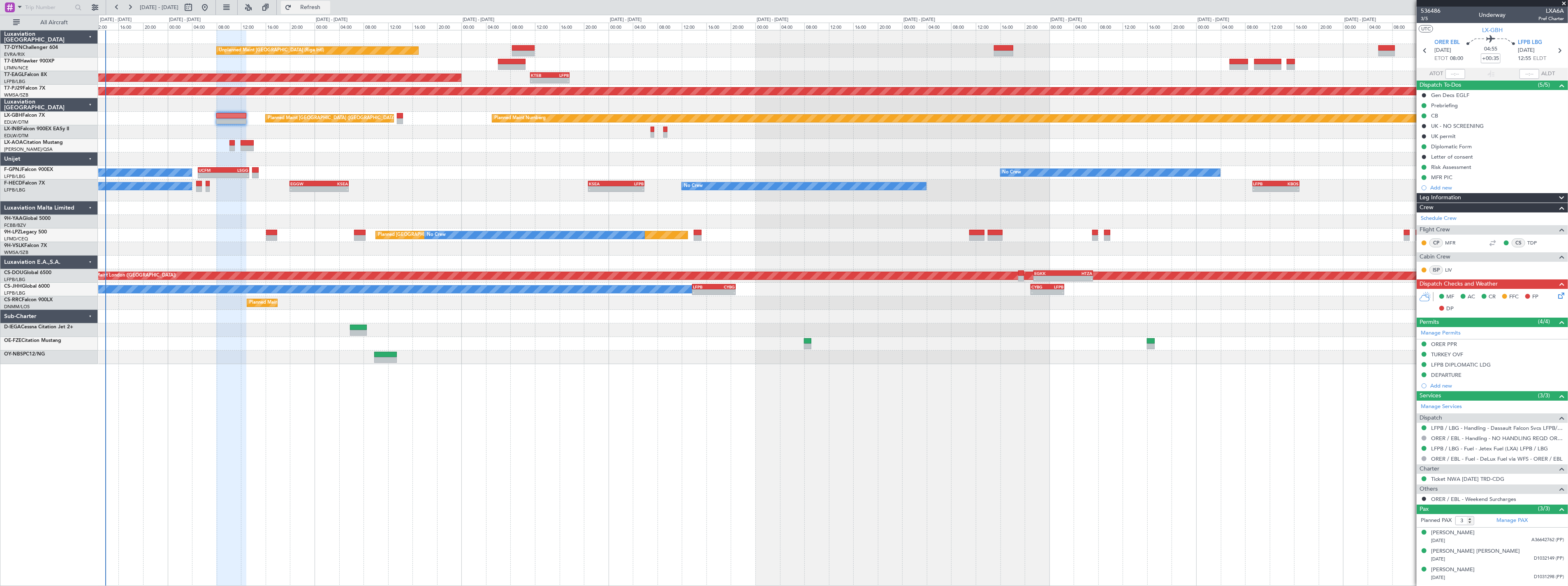
click at [313, 12] on button "Refresh" at bounding box center [305, 7] width 49 height 13
click at [1423, 19] on span "3/5" at bounding box center [1430, 18] width 19 height 7
click at [321, 5] on span "Refresh" at bounding box center [310, 7] width 35 height 5
click at [1422, 15] on span "3/5" at bounding box center [1430, 18] width 19 height 7
click at [1532, 427] on link "LFPB / LBG - Handling - Dassault Falcon Svcs LFPB/LBG" at bounding box center [1497, 428] width 133 height 7
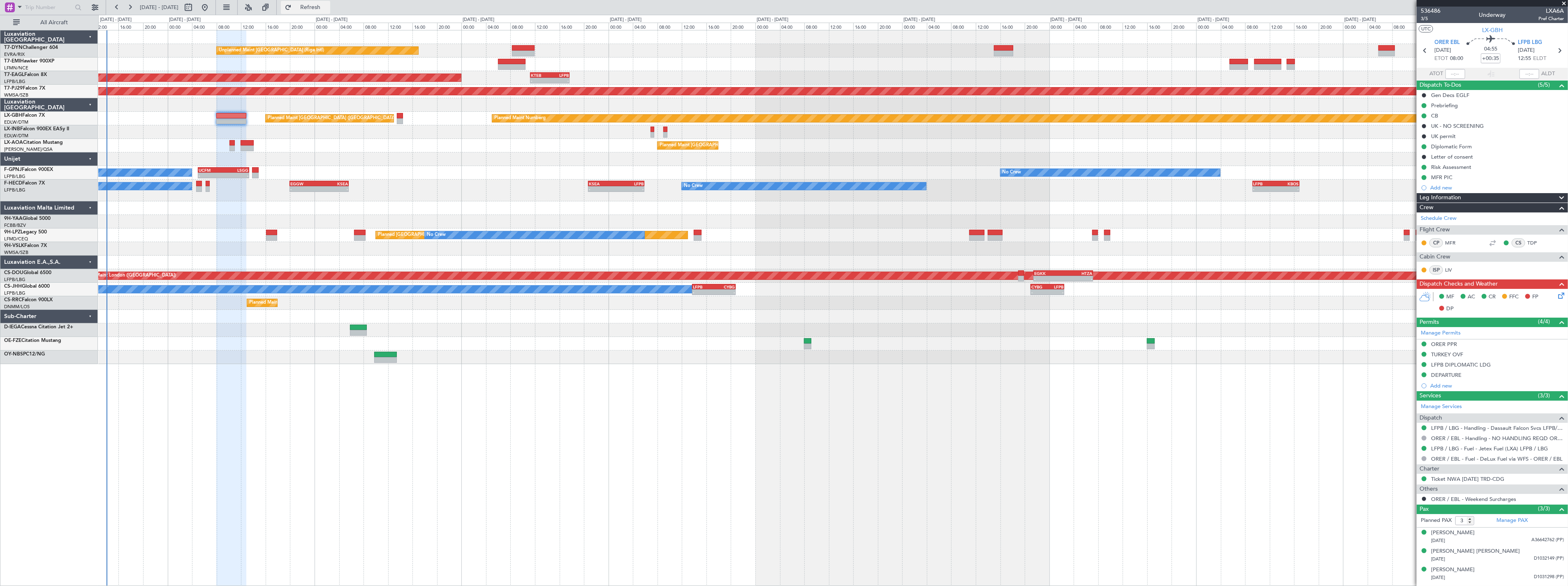
click at [327, 10] on span "Refresh" at bounding box center [310, 7] width 35 height 5
click at [327, 9] on span "Refresh" at bounding box center [310, 7] width 35 height 5
click at [319, 7] on button "Refresh" at bounding box center [305, 7] width 49 height 13
click at [327, 7] on span "Refresh" at bounding box center [310, 7] width 35 height 5
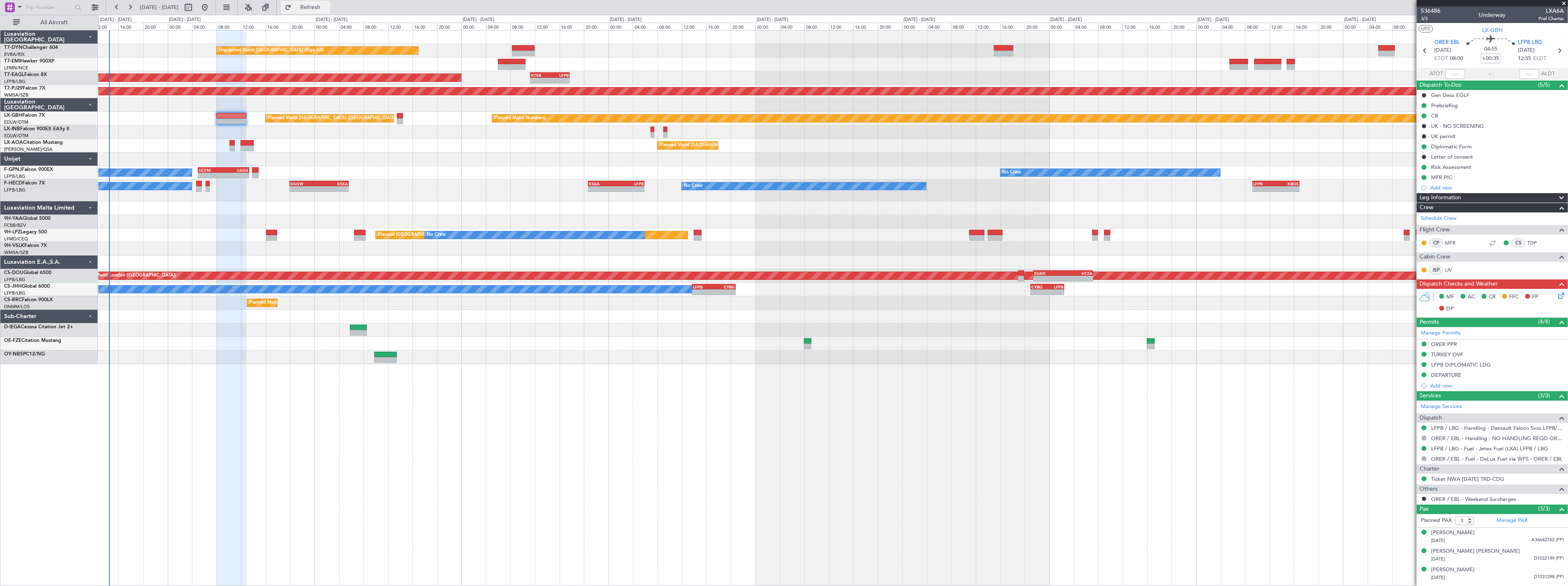
click at [327, 10] on span "Refresh" at bounding box center [310, 7] width 35 height 5
click at [327, 12] on button "Refresh" at bounding box center [305, 7] width 49 height 13
click at [327, 6] on span "Refresh" at bounding box center [310, 7] width 35 height 5
click at [323, 3] on button "Refresh" at bounding box center [305, 7] width 49 height 13
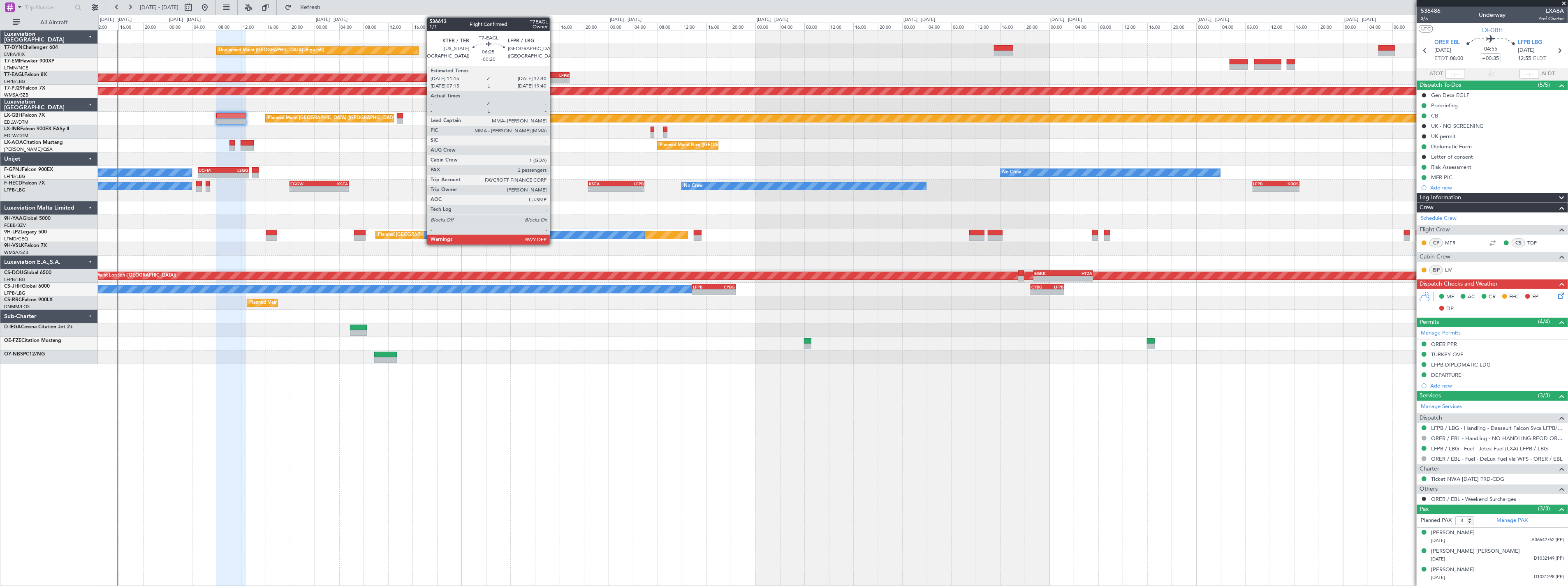
click at [554, 78] on div "- -" at bounding box center [550, 80] width 40 height 5
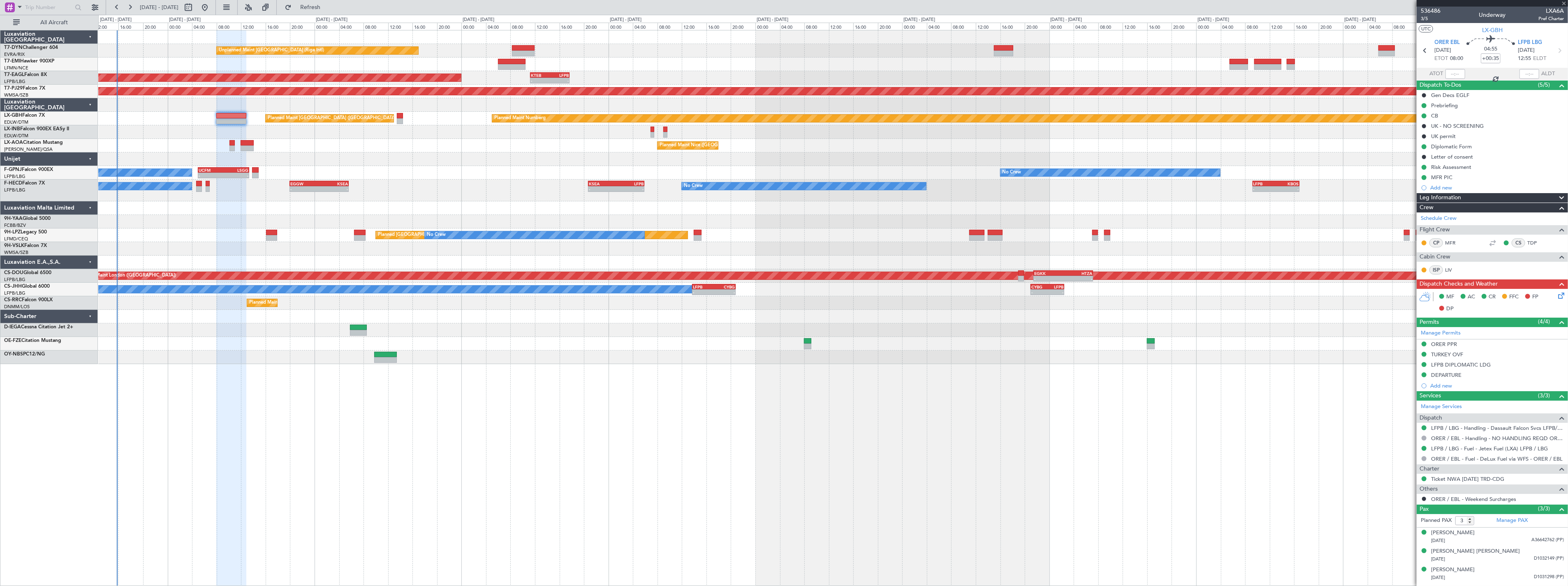
type input "-00:20"
type input "2"
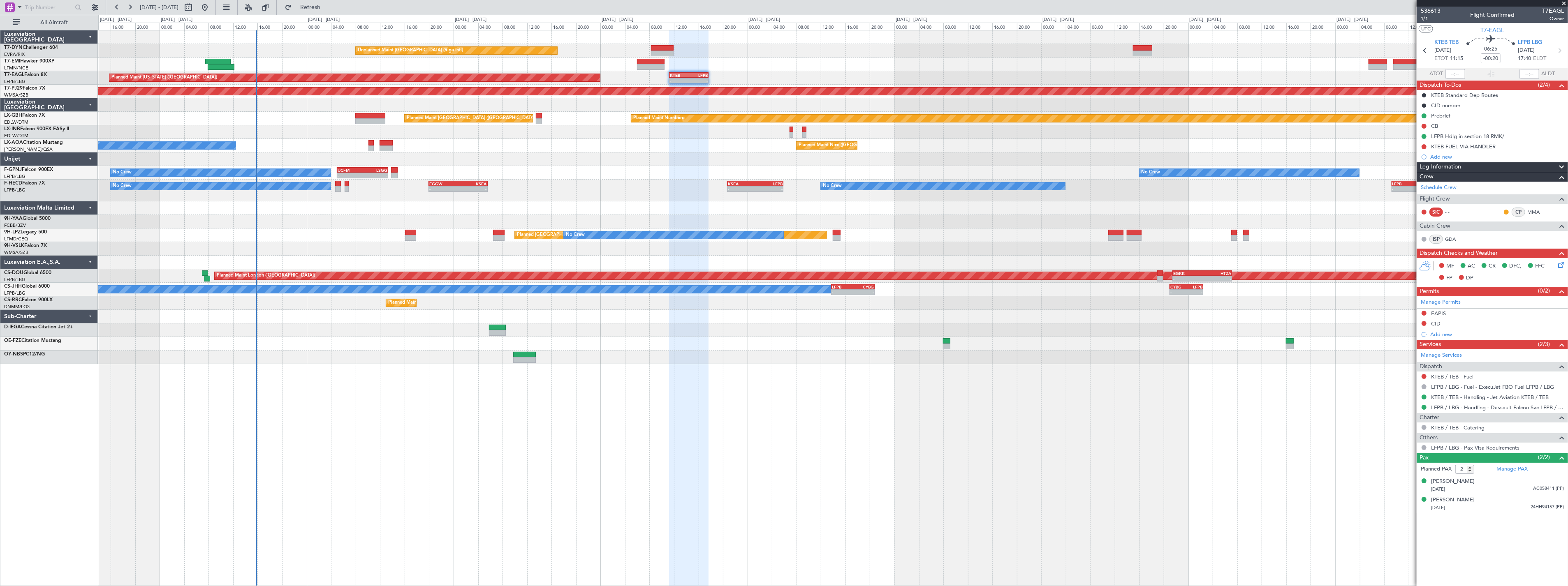
click at [754, 63] on div "Planned Maint [GEOGRAPHIC_DATA]" at bounding box center [833, 65] width 1469 height 13
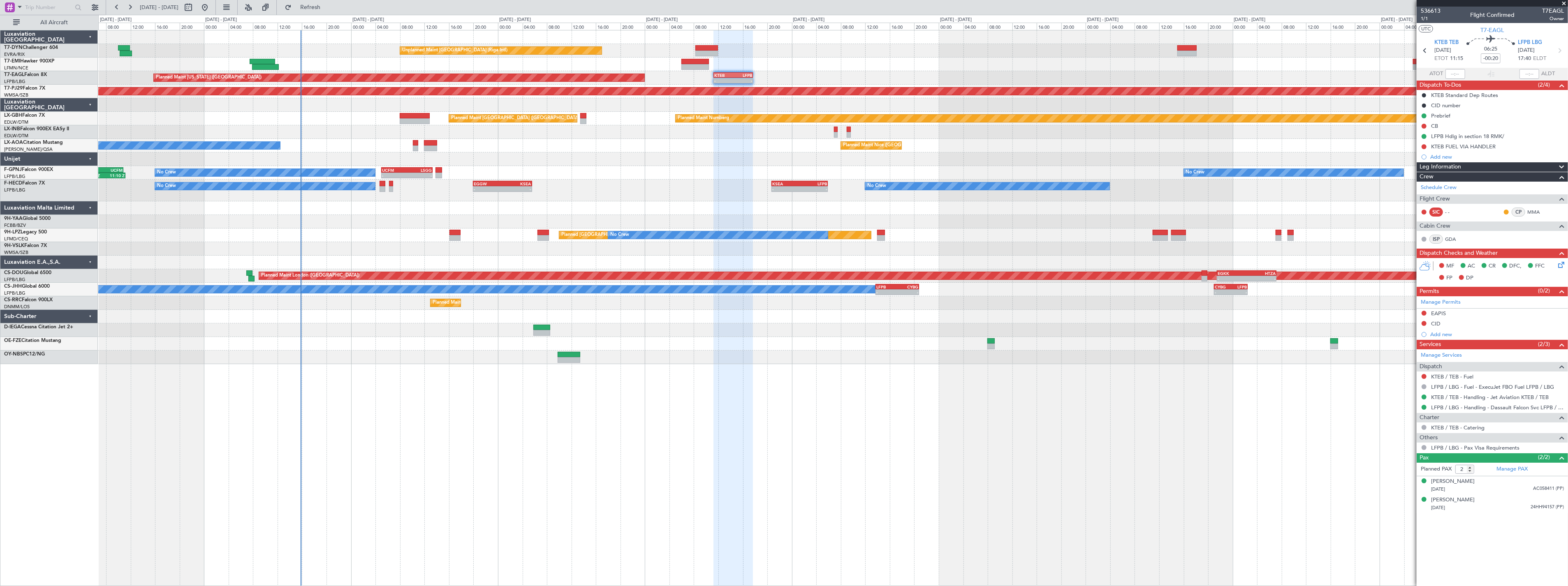
click at [660, 54] on div "Unplanned Maint [GEOGRAPHIC_DATA] (Riga Intl)" at bounding box center [833, 51] width 1469 height 13
